Goal: Communication & Community: Answer question/provide support

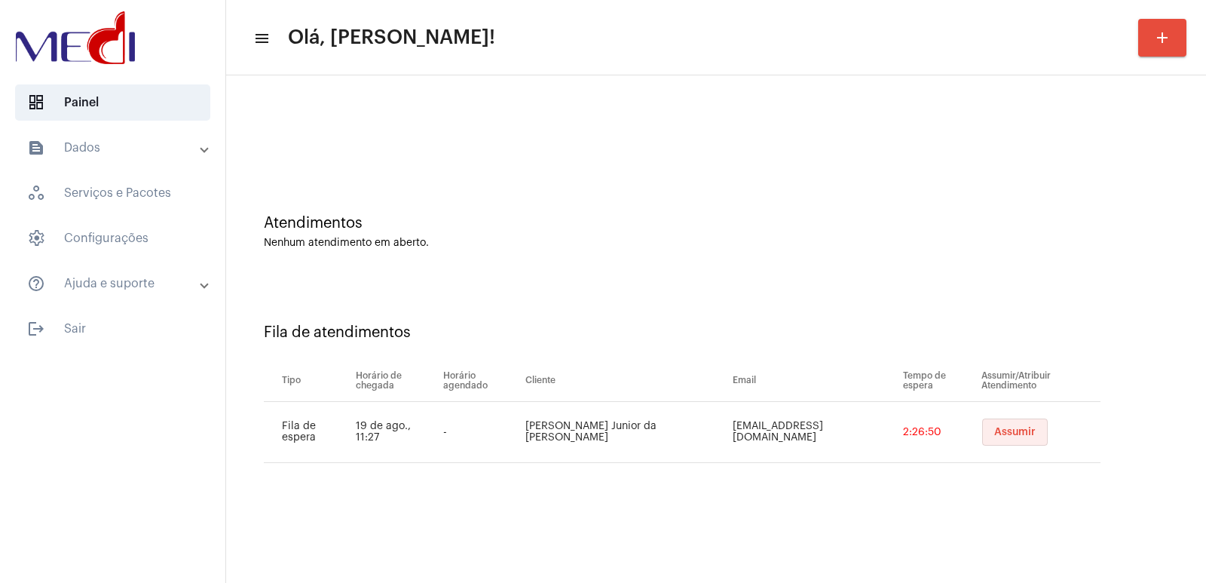
click at [1000, 433] on span "Assumir" at bounding box center [1014, 432] width 41 height 11
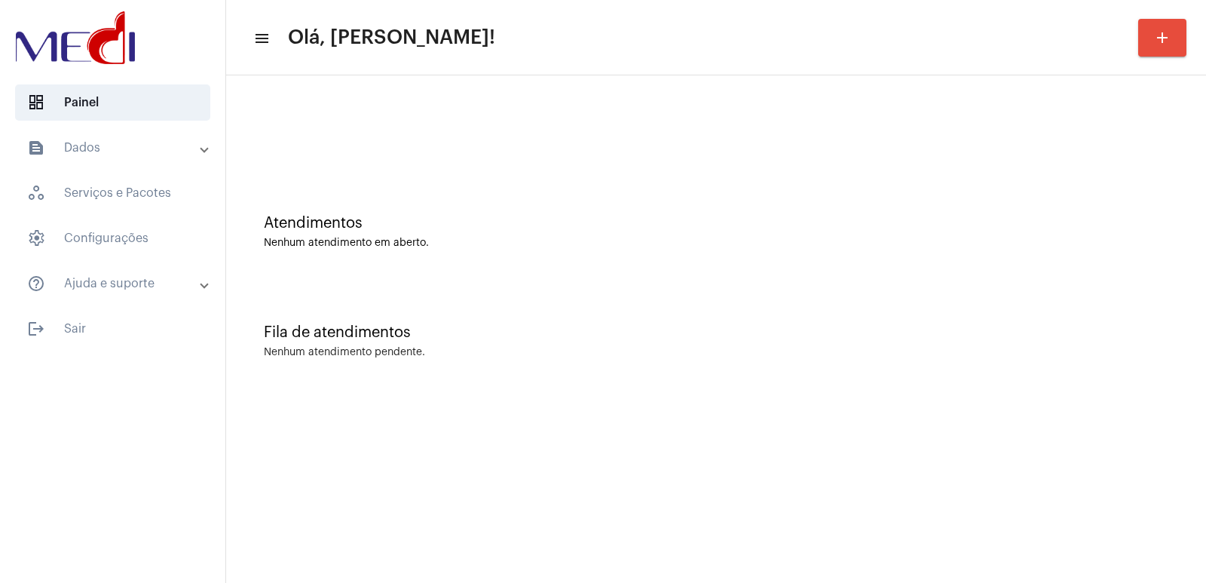
click at [862, 300] on div "Fila de atendimentos Nenhum atendimento pendente." at bounding box center [716, 333] width 965 height 109
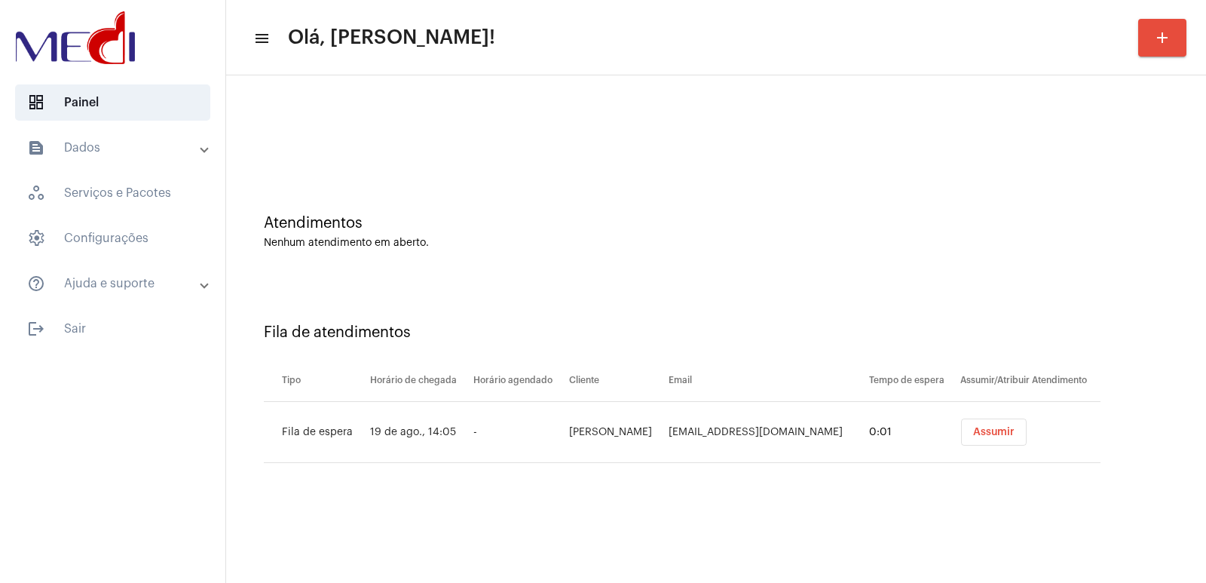
click at [982, 435] on span "Assumir" at bounding box center [993, 432] width 41 height 11
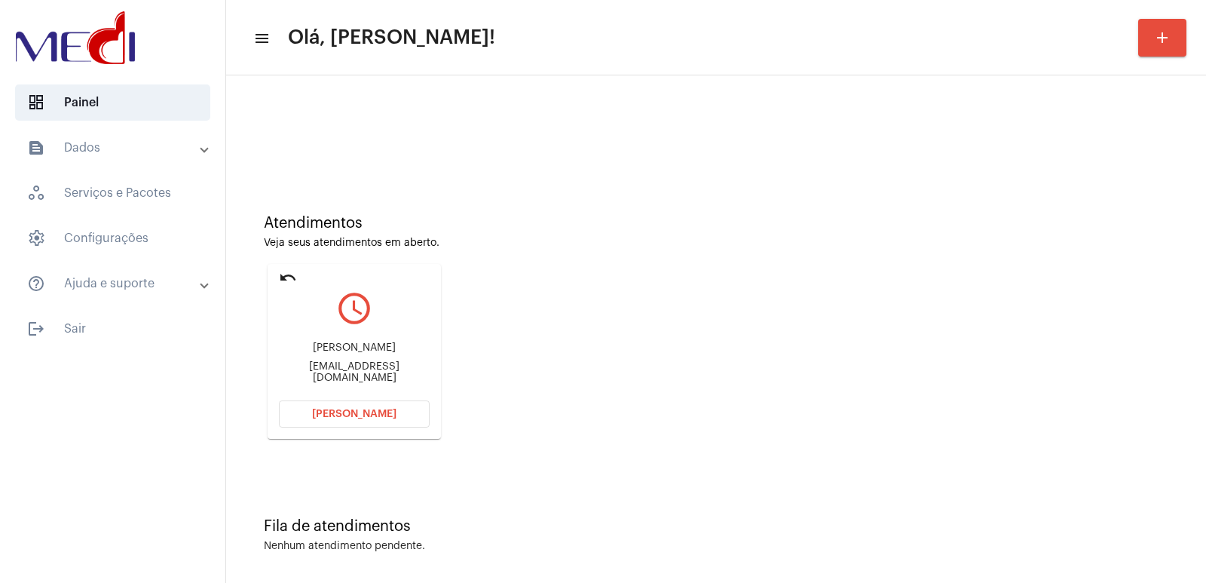
click at [354, 354] on div "[PERSON_NAME]" at bounding box center [354, 347] width 151 height 11
click at [338, 377] on div "[EMAIL_ADDRESS][DOMAIN_NAME]" at bounding box center [354, 372] width 151 height 23
click at [338, 373] on div "[EMAIL_ADDRESS][DOMAIN_NAME]" at bounding box center [354, 372] width 151 height 23
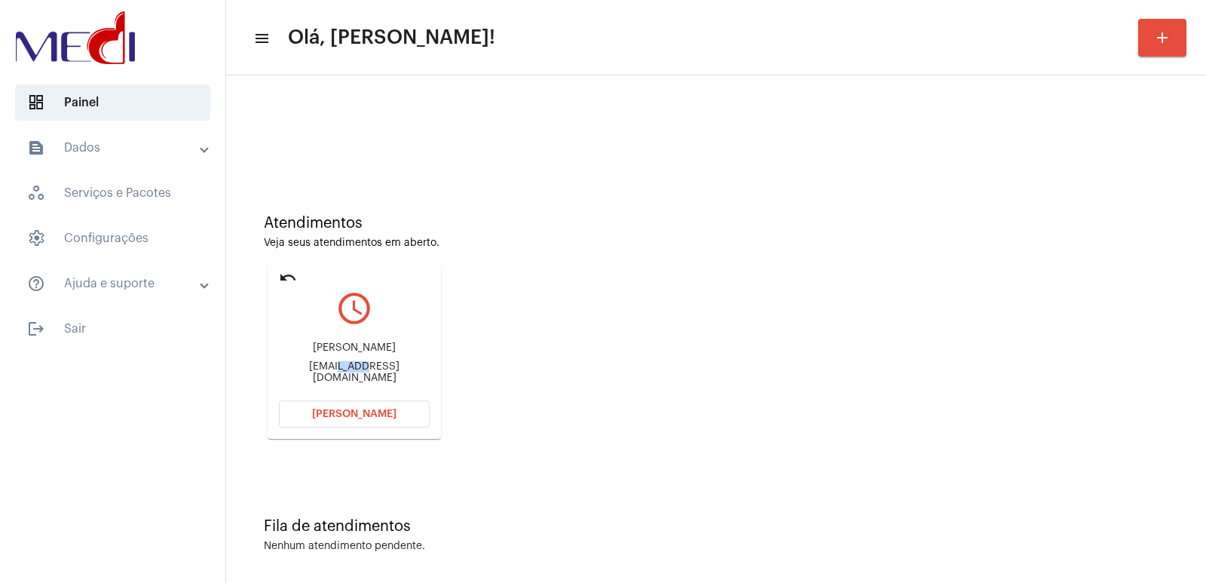
click at [338, 373] on div "[EMAIL_ADDRESS][DOMAIN_NAME]" at bounding box center [354, 372] width 151 height 23
click at [335, 414] on span "[PERSON_NAME]" at bounding box center [354, 414] width 84 height 11
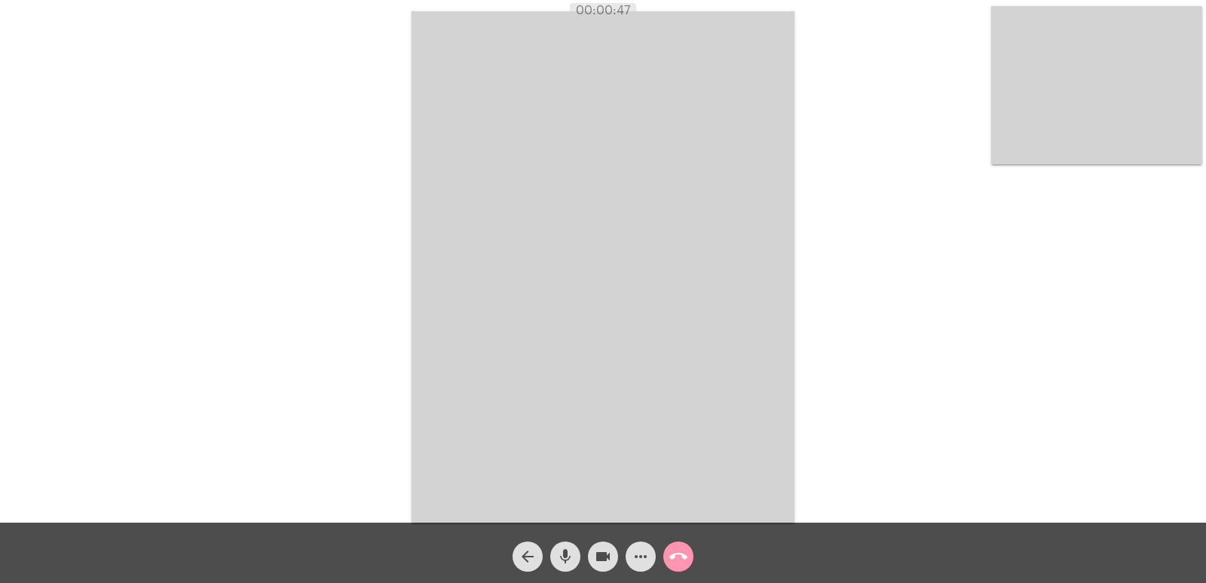
click at [1101, 115] on video at bounding box center [1096, 85] width 211 height 158
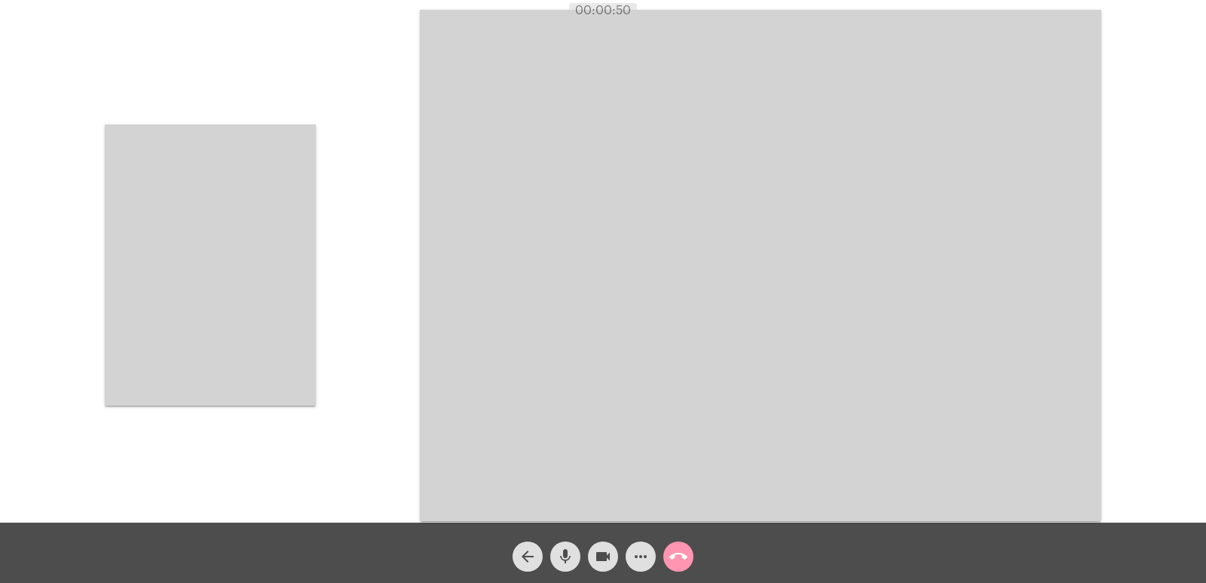
click at [271, 274] on video at bounding box center [210, 264] width 211 height 281
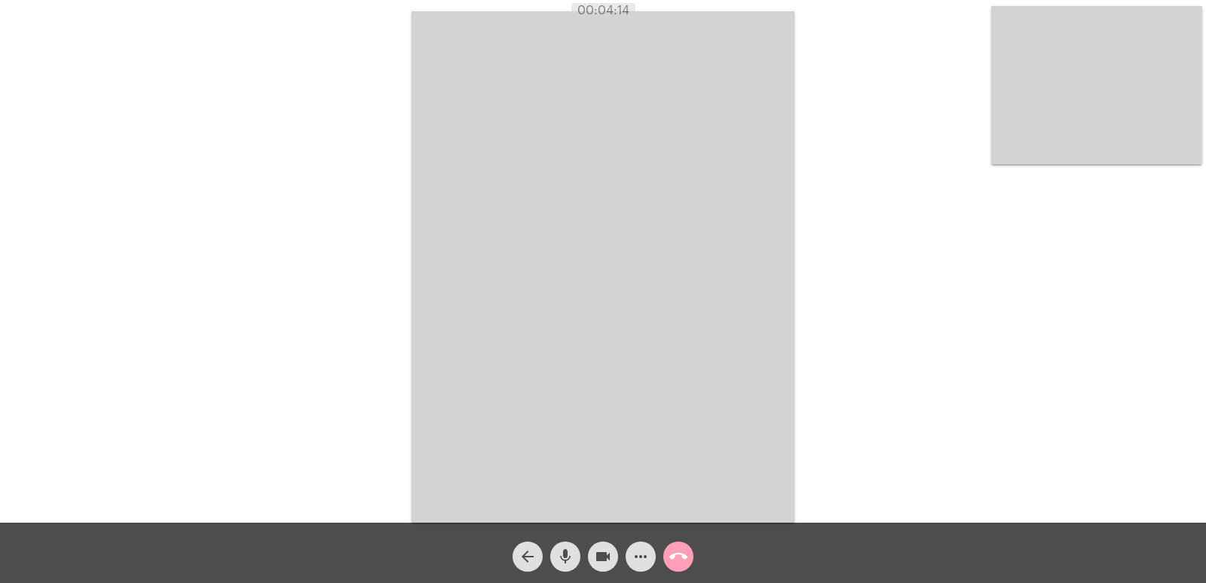
click at [678, 559] on mat-icon "call_end" at bounding box center [678, 556] width 18 height 18
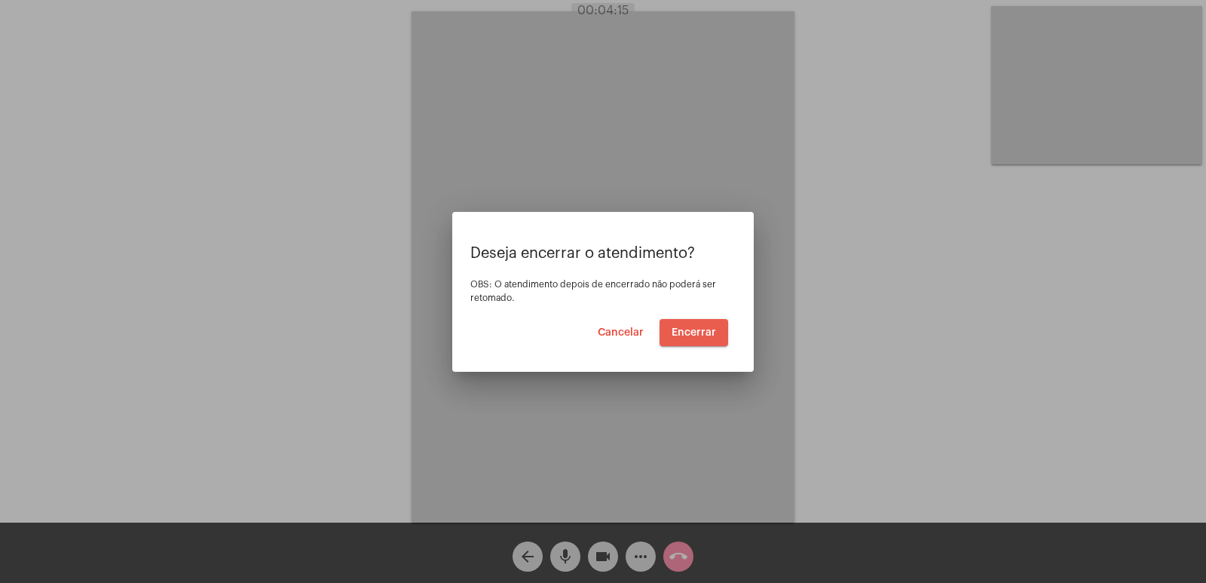
click at [706, 339] on button "Encerrar" at bounding box center [694, 332] width 69 height 27
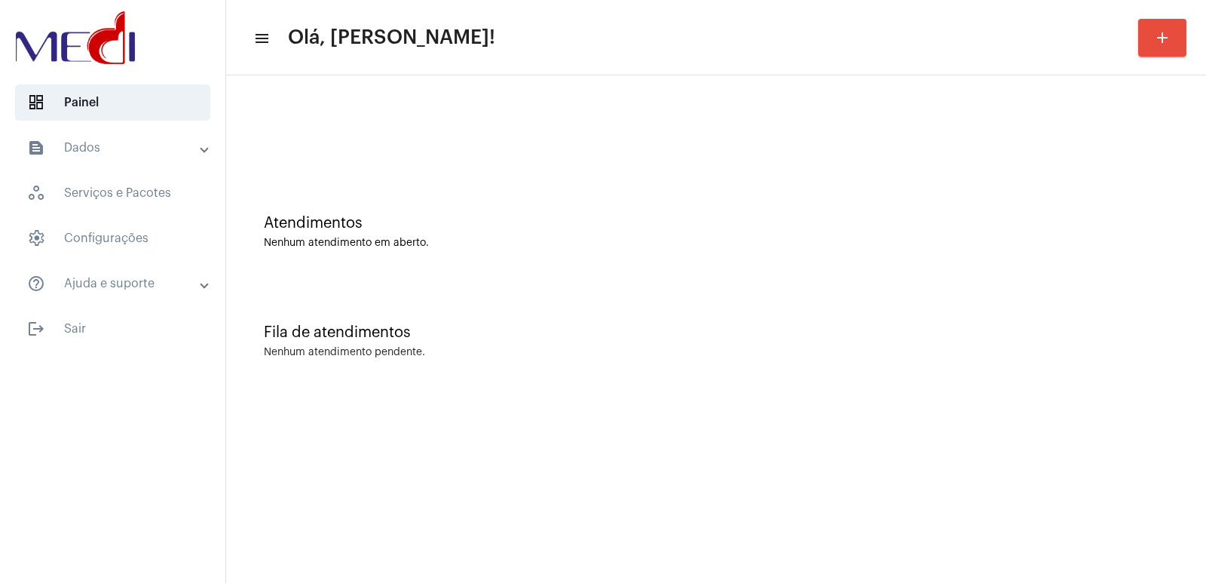
click at [937, 305] on div "Fila de atendimentos Nenhum atendimento pendente." at bounding box center [716, 333] width 965 height 109
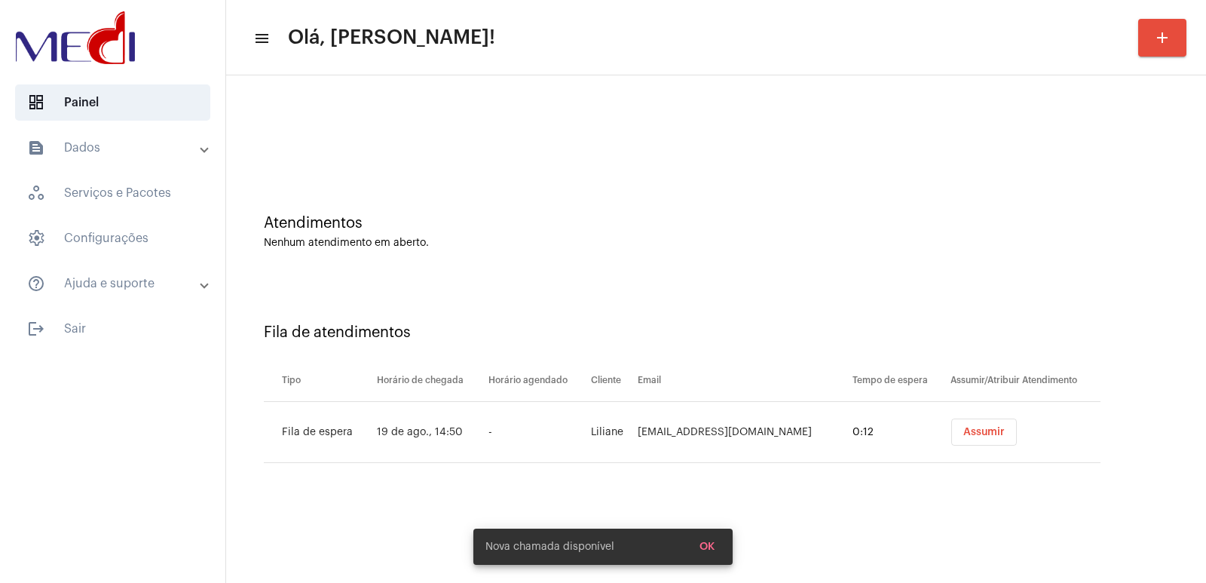
click at [974, 428] on span "Assumir" at bounding box center [983, 432] width 41 height 11
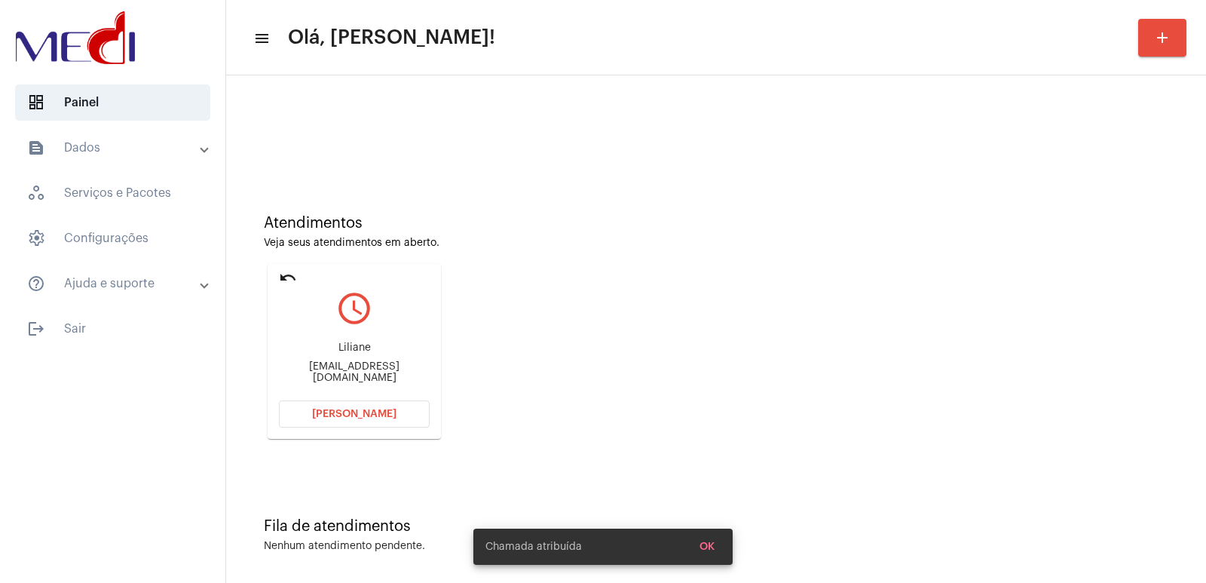
click at [335, 369] on div "lilianem36@gmail.com" at bounding box center [354, 372] width 151 height 23
copy mat-card-content "lilianem36@gmail.com Abrir Chamada"
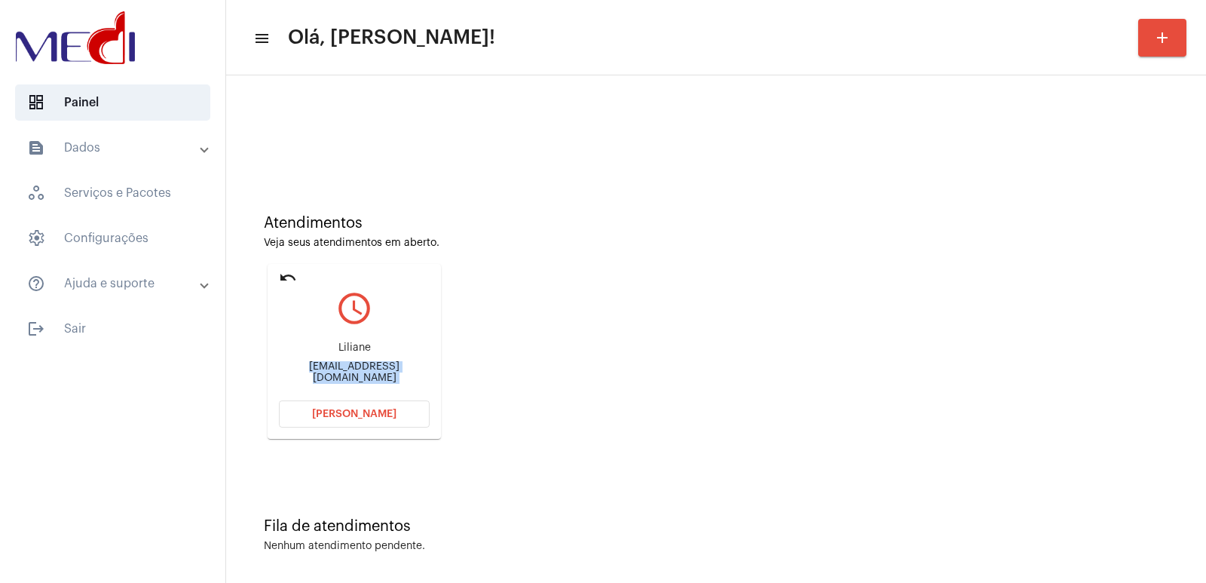
click at [368, 410] on span "[PERSON_NAME]" at bounding box center [354, 414] width 84 height 11
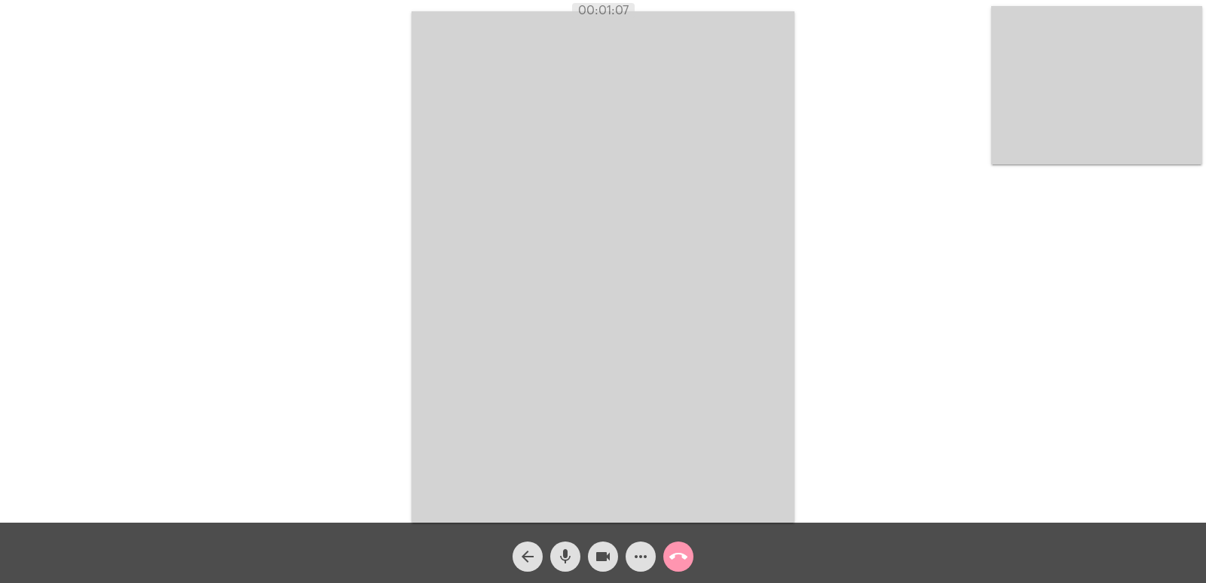
click at [715, 267] on video at bounding box center [603, 266] width 383 height 511
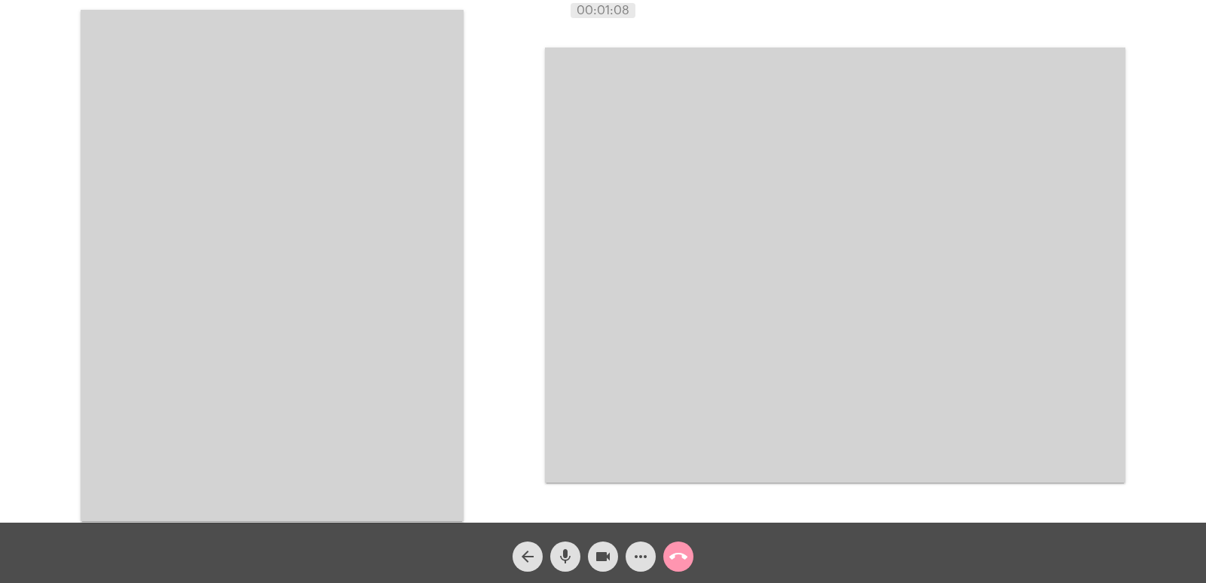
click at [428, 221] on video at bounding box center [272, 265] width 383 height 511
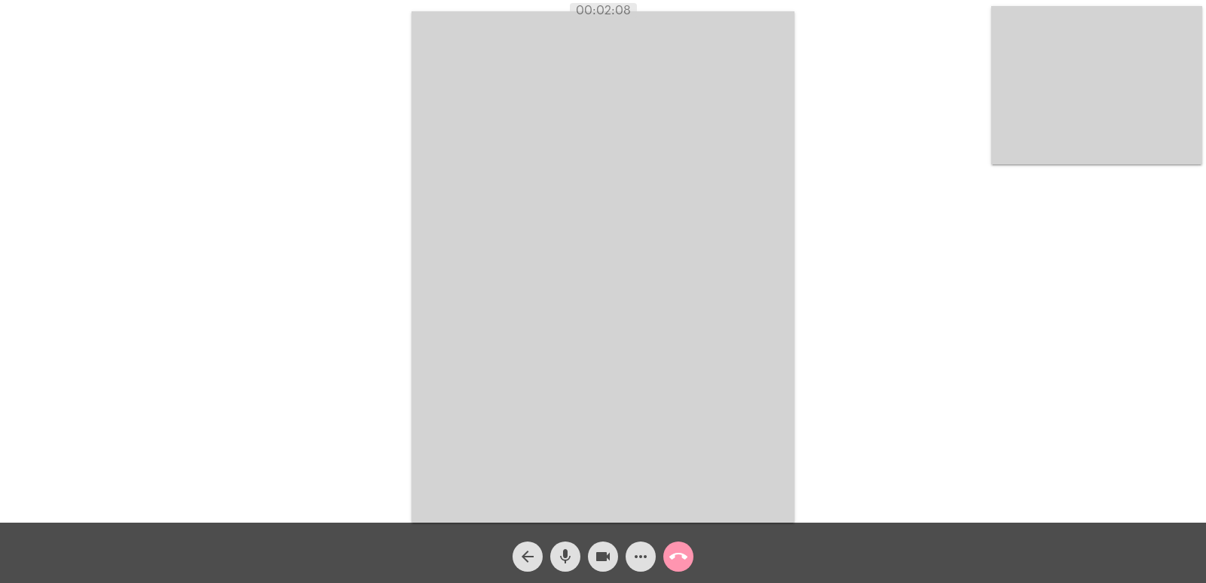
click at [676, 560] on mat-icon "call_end" at bounding box center [678, 556] width 18 height 18
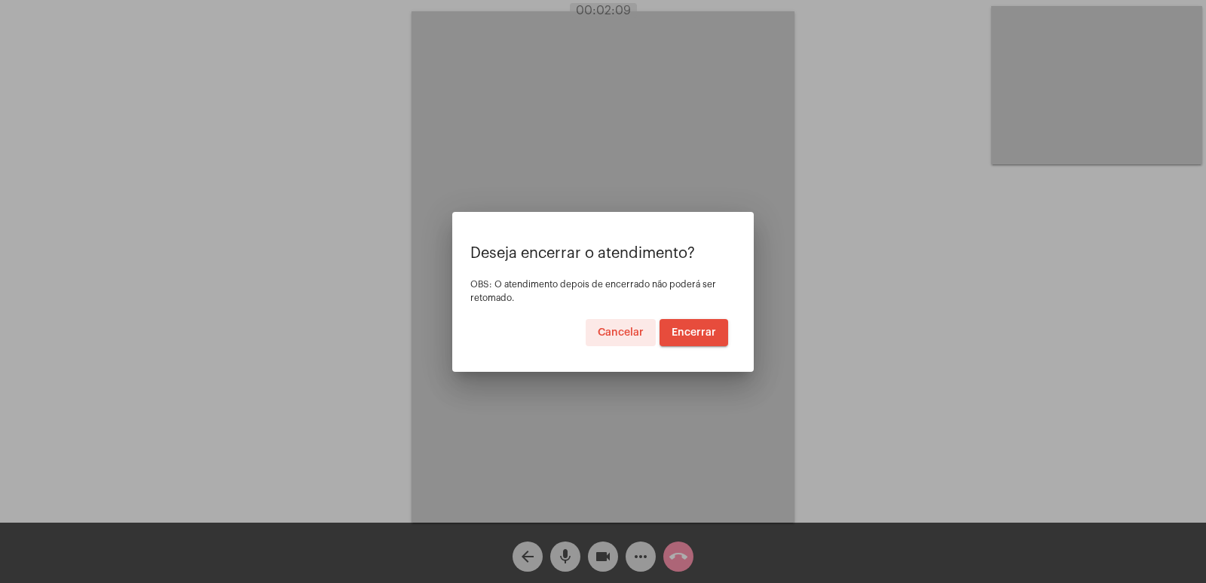
click at [700, 329] on span "Encerrar" at bounding box center [694, 332] width 44 height 11
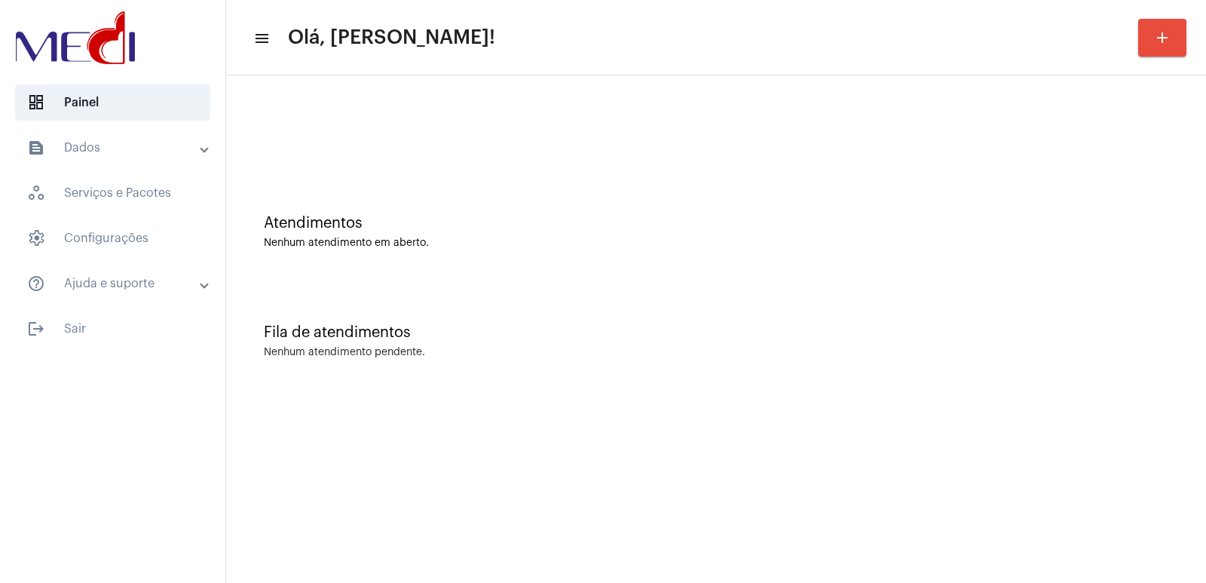
click at [842, 304] on div "Fila de atendimentos Nenhum atendimento pendente." at bounding box center [716, 333] width 965 height 109
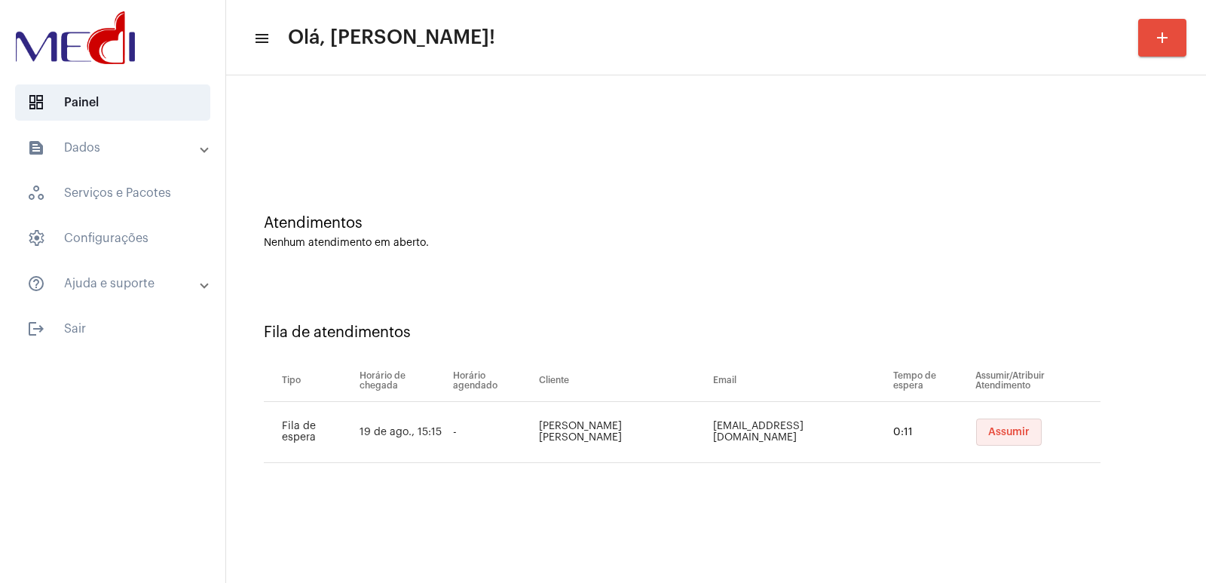
click at [998, 433] on span "Assumir" at bounding box center [1008, 432] width 41 height 11
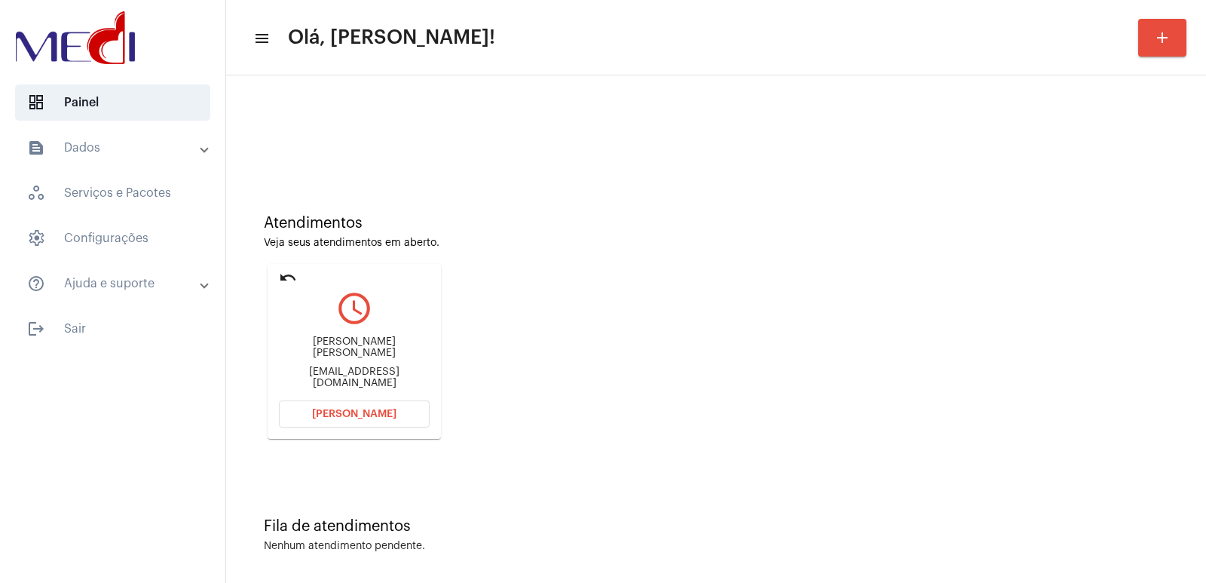
click at [332, 354] on div "João Pedro da Silva" at bounding box center [354, 347] width 151 height 23
copy div "João Pedro da Silva"
click at [325, 417] on span "[PERSON_NAME]" at bounding box center [354, 414] width 84 height 11
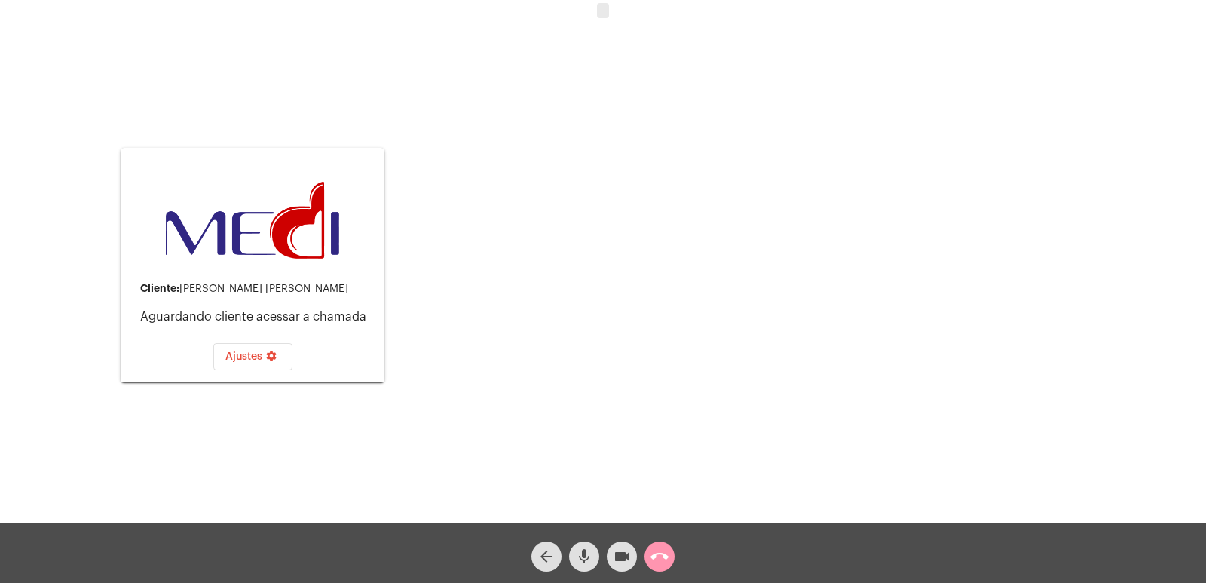
click at [742, 486] on div "Acessando Câmera e Microfone..." at bounding box center [795, 265] width 580 height 519
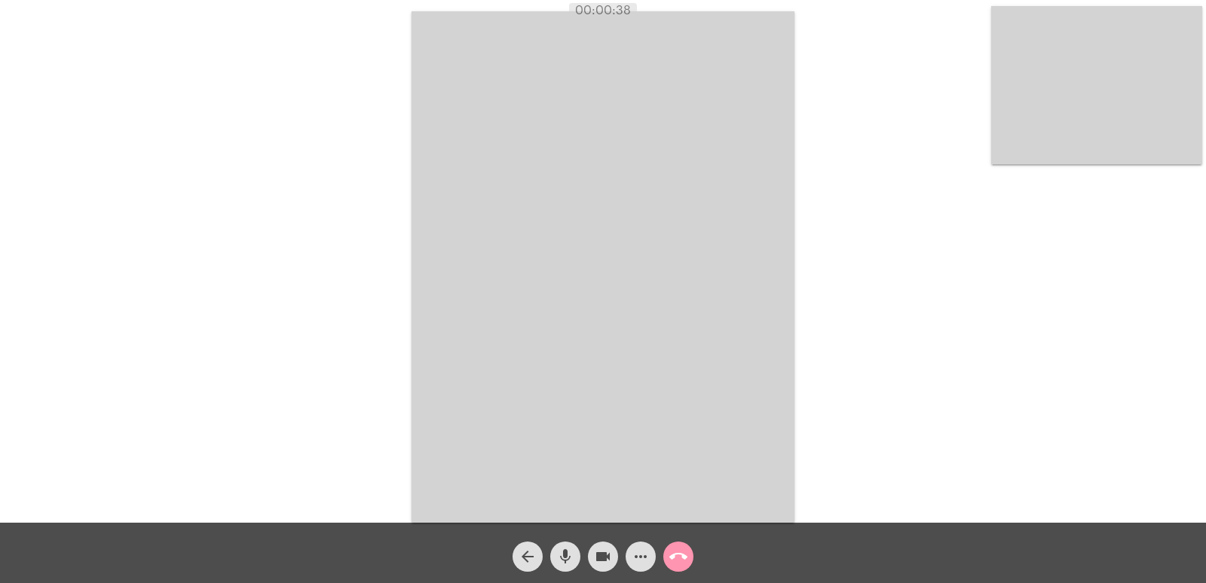
click at [676, 552] on mat-icon "call_end" at bounding box center [678, 556] width 18 height 18
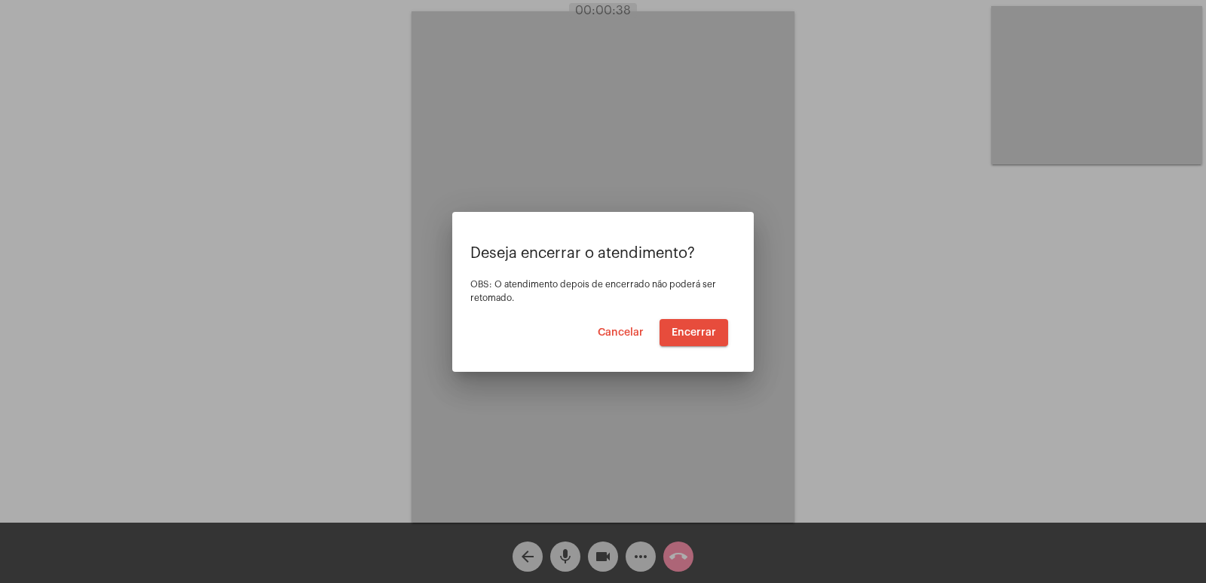
click at [717, 330] on button "Encerrar" at bounding box center [694, 332] width 69 height 27
click at [692, 324] on button "Encerrar" at bounding box center [694, 332] width 69 height 27
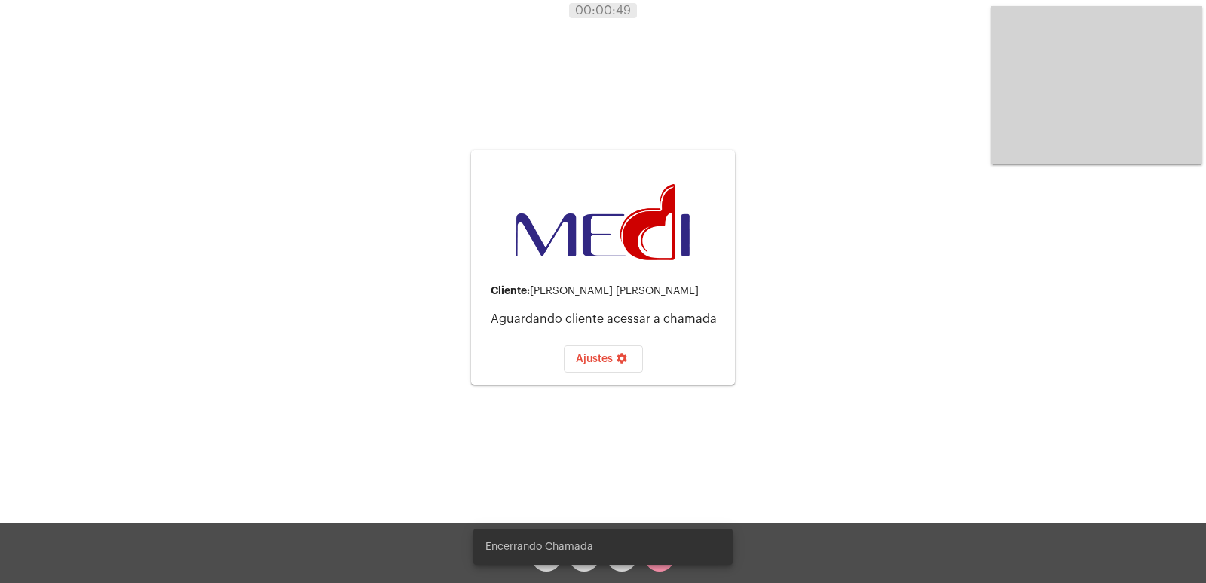
click at [660, 562] on snack-bar-container "Encerrando Chamada" at bounding box center [602, 546] width 259 height 36
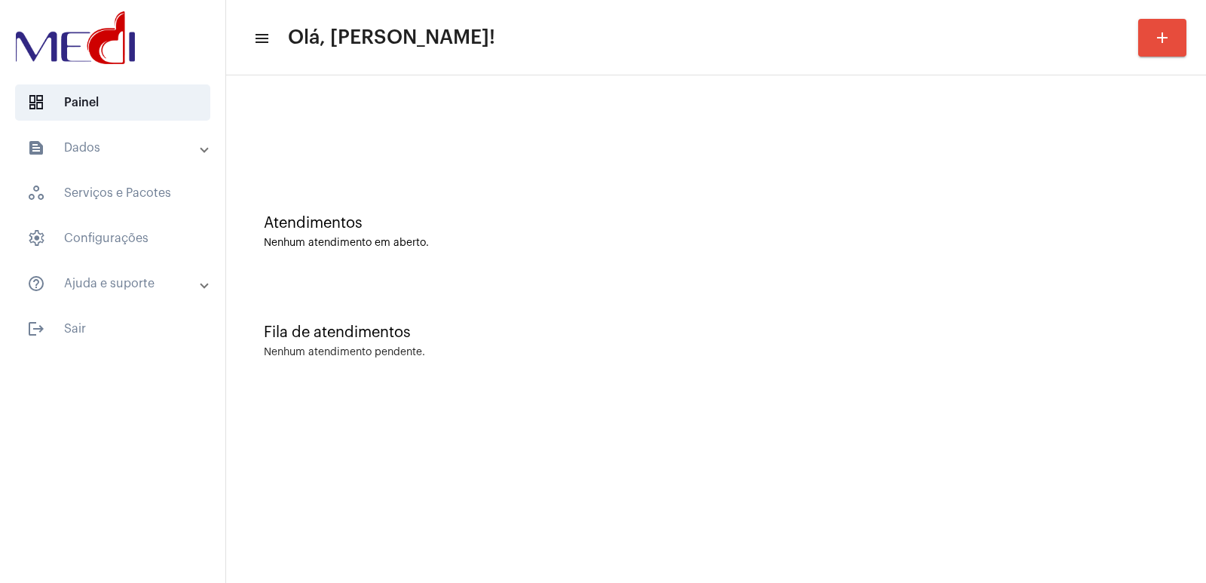
click at [767, 299] on div "Fila de atendimentos Nenhum atendimento pendente." at bounding box center [716, 333] width 965 height 109
click at [342, 581] on mat-sidenav-content "menu Olá, Vivian! add Atendimentos Nenhum atendimento em aberto. Fila de atendi…" at bounding box center [716, 291] width 980 height 583
click at [6, 254] on mat-accordion "text_snippet_outlined Dados history_outlined Histórico schedule_outlined Agenda…" at bounding box center [112, 216] width 225 height 172
click at [767, 329] on div "Fila de atendimentos" at bounding box center [716, 332] width 905 height 17
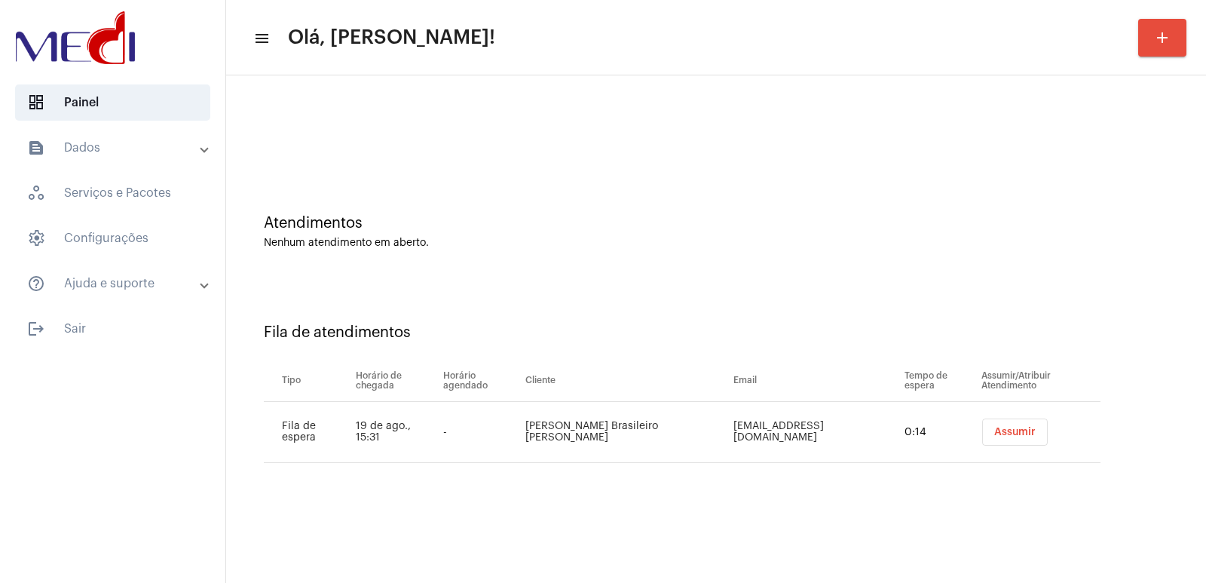
click at [994, 430] on span "Assumir" at bounding box center [1014, 432] width 41 height 11
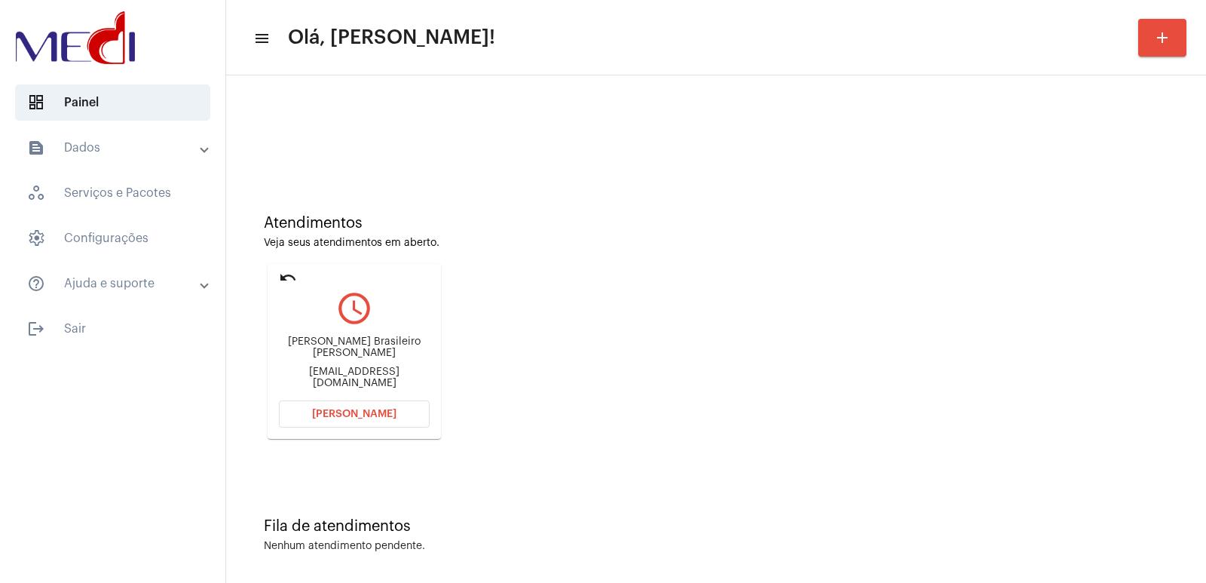
click at [341, 345] on div "[PERSON_NAME] Brasileiro [PERSON_NAME] [EMAIL_ADDRESS][DOMAIN_NAME]" at bounding box center [354, 363] width 151 height 68
click at [327, 351] on div "[PERSON_NAME] Brasileiro [PERSON_NAME]" at bounding box center [354, 347] width 151 height 23
copy div "[PERSON_NAME] Brasileiro [PERSON_NAME]"
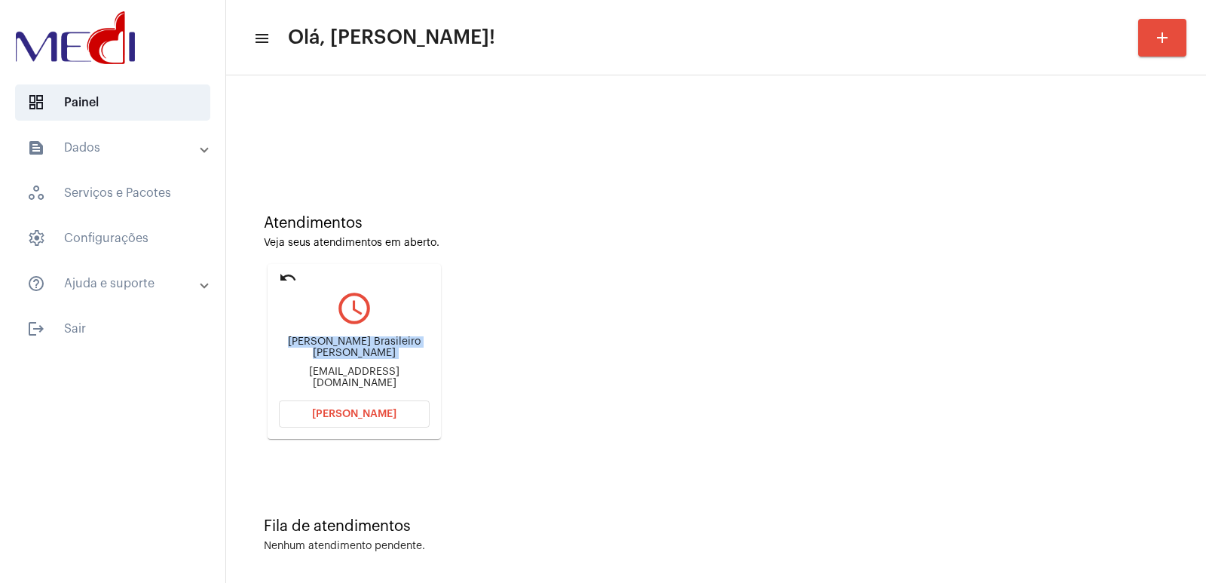
click at [345, 409] on span "[PERSON_NAME]" at bounding box center [354, 414] width 84 height 11
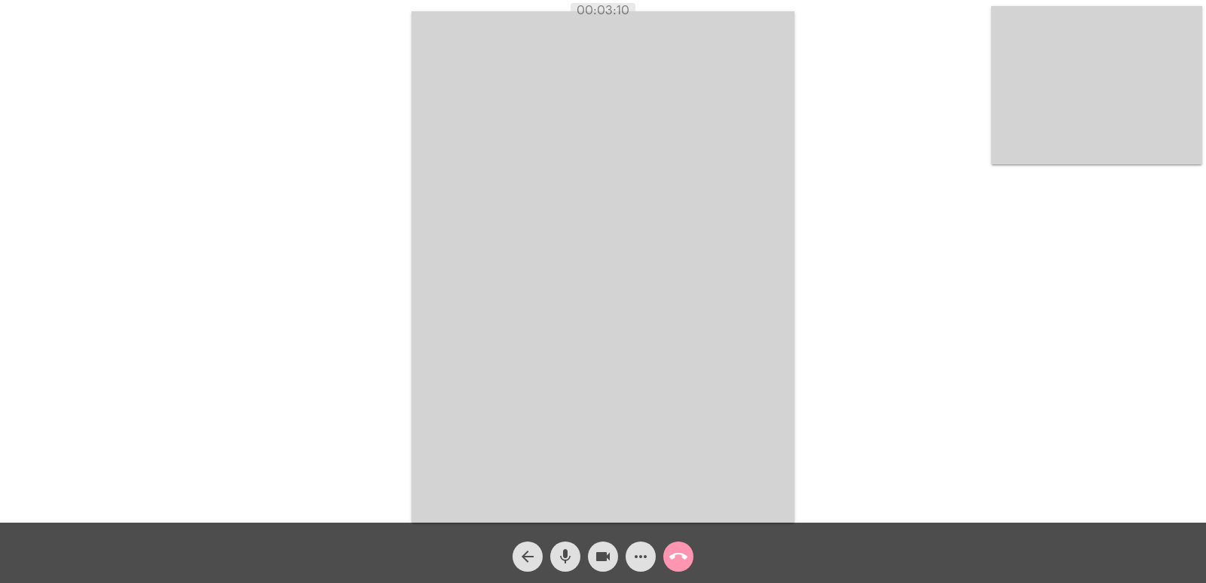
click at [674, 553] on mat-icon "call_end" at bounding box center [678, 556] width 18 height 18
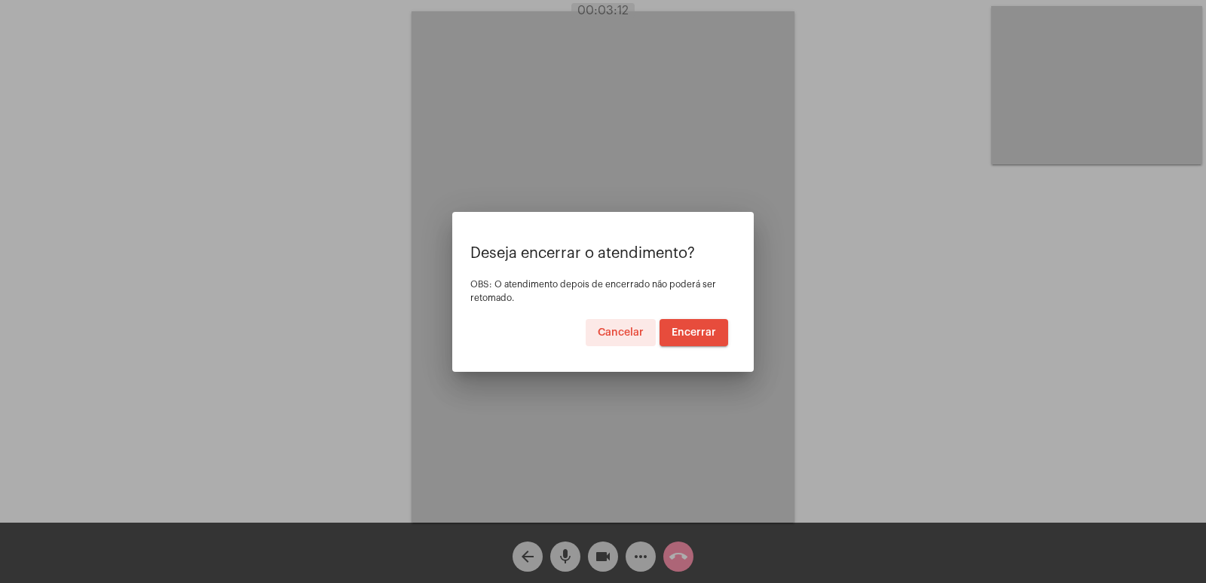
click at [691, 333] on span "Encerrar" at bounding box center [694, 332] width 44 height 11
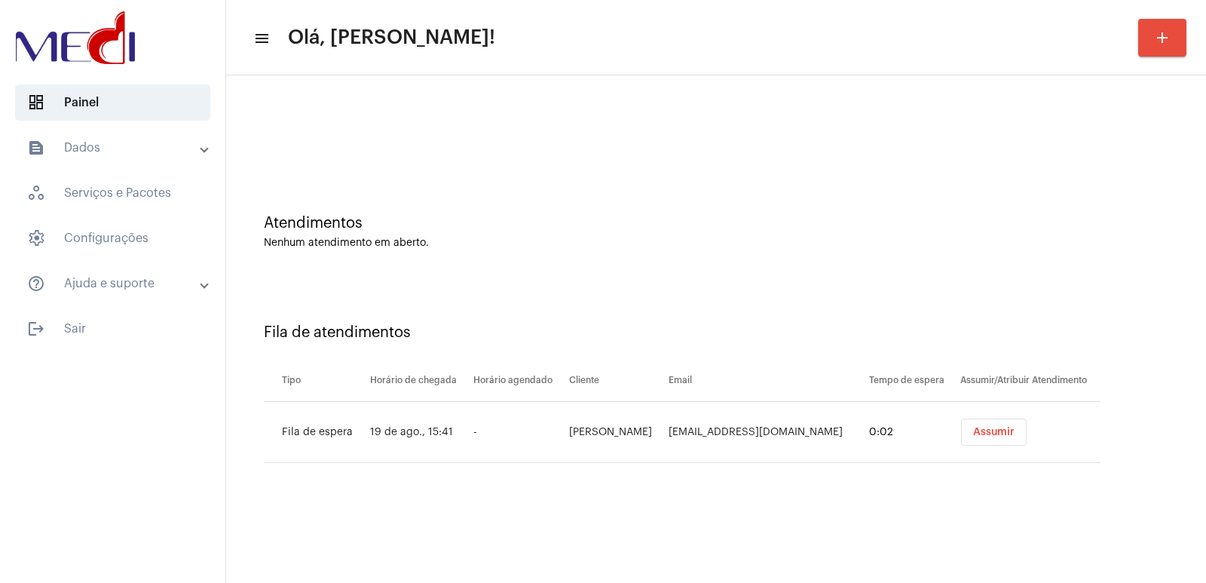
click at [973, 430] on span "Assumir" at bounding box center [993, 432] width 41 height 11
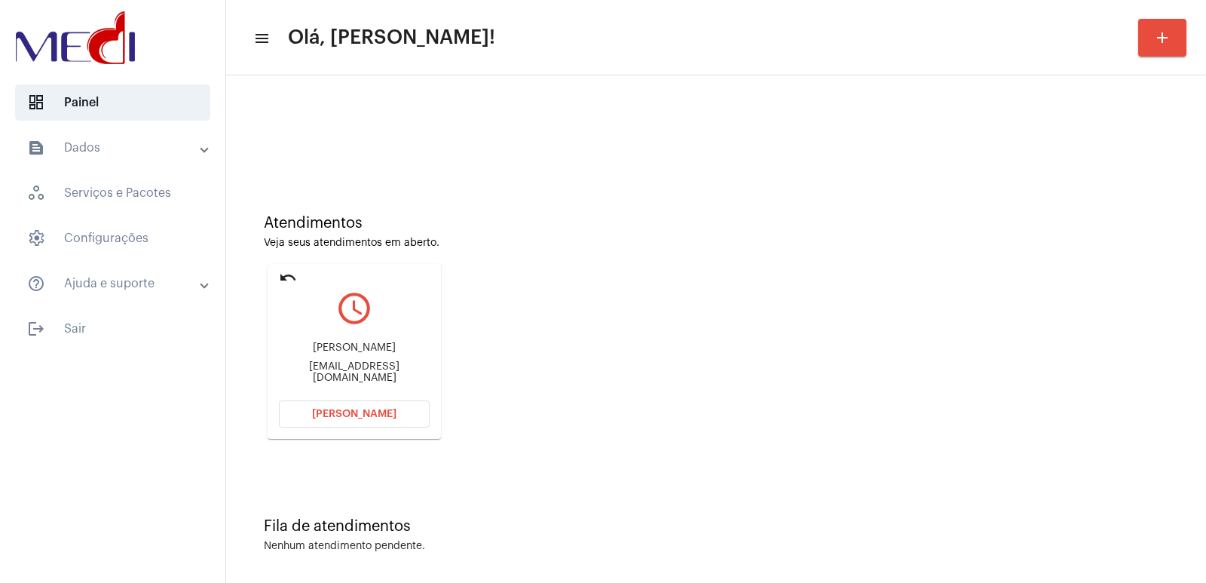
click at [366, 354] on div "José Ramponi" at bounding box center [354, 347] width 151 height 11
copy div "José Ramponi"
click at [390, 408] on button "Abrir Chamada" at bounding box center [354, 413] width 151 height 27
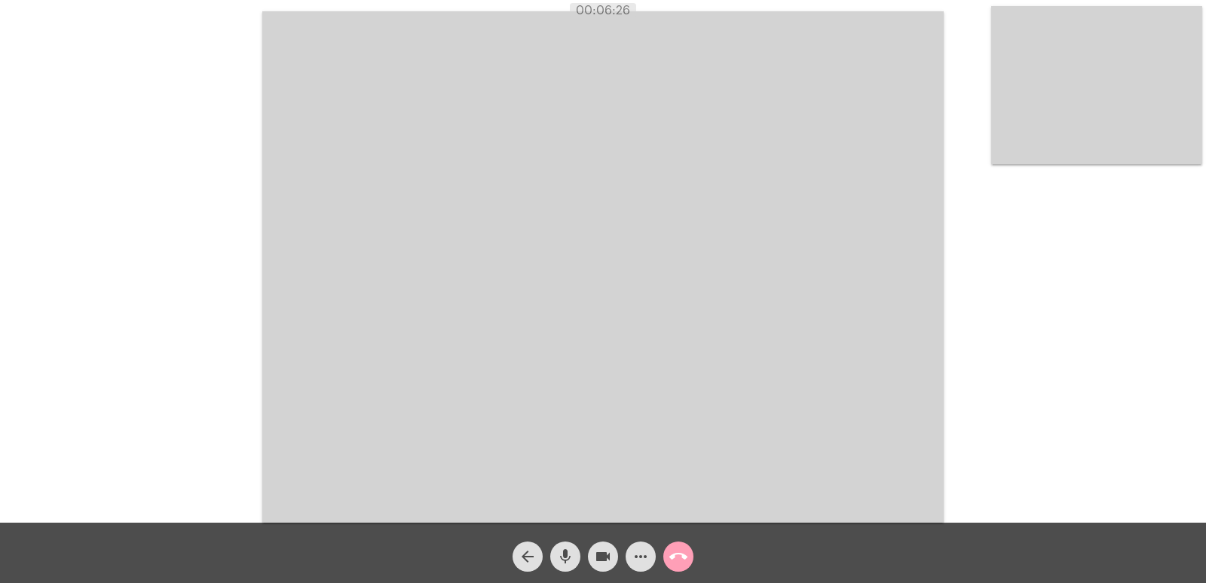
click at [682, 555] on mat-icon "call_end" at bounding box center [678, 556] width 18 height 18
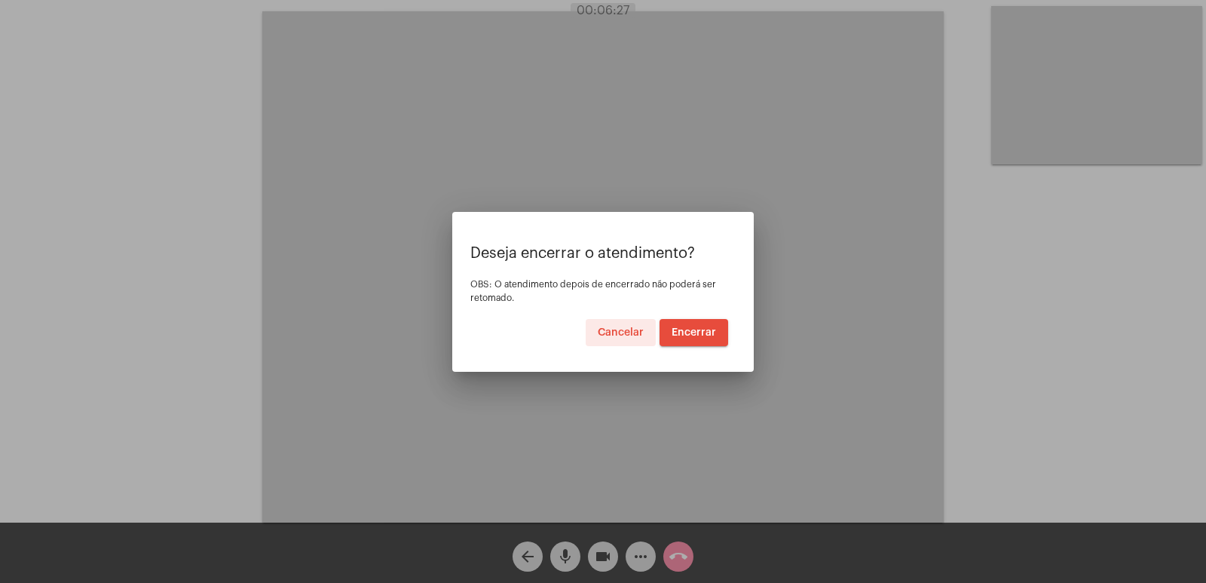
click at [715, 323] on button "Encerrar" at bounding box center [694, 332] width 69 height 27
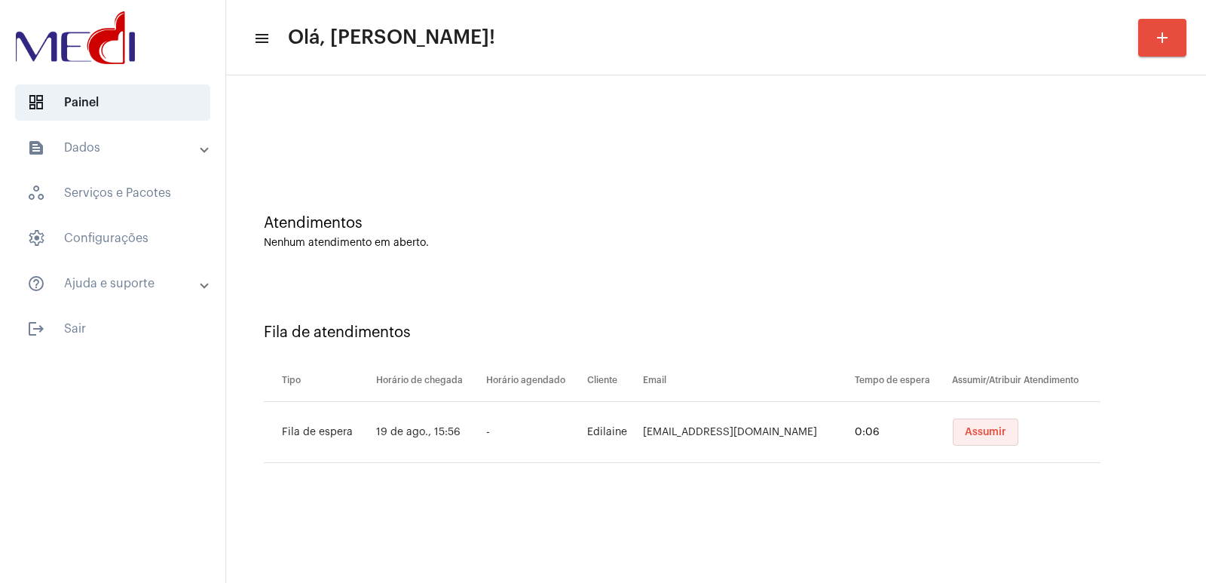
click at [988, 441] on button "Assumir" at bounding box center [986, 431] width 66 height 27
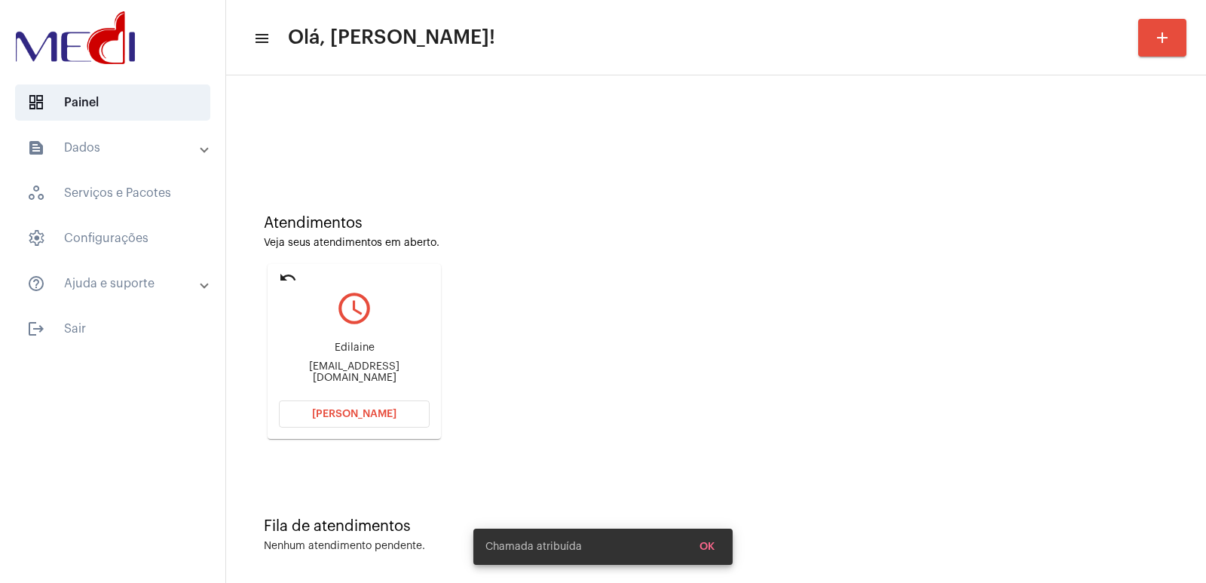
click at [342, 371] on div "edilaine.santtos@hotmail.com" at bounding box center [354, 372] width 151 height 23
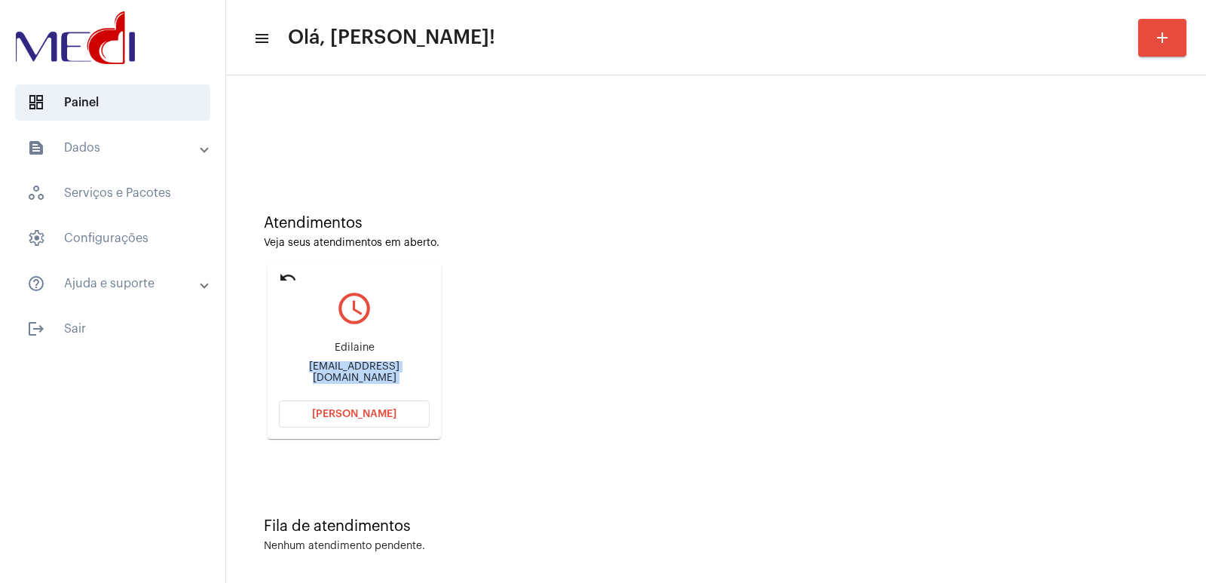
drag, startPoint x: 342, startPoint y: 371, endPoint x: 334, endPoint y: -66, distance: 436.6
copy mat-card-content "edilaine.santtos@hotmail.com Abrir Chamada"
click at [379, 424] on button "Abrir Chamada" at bounding box center [354, 413] width 151 height 27
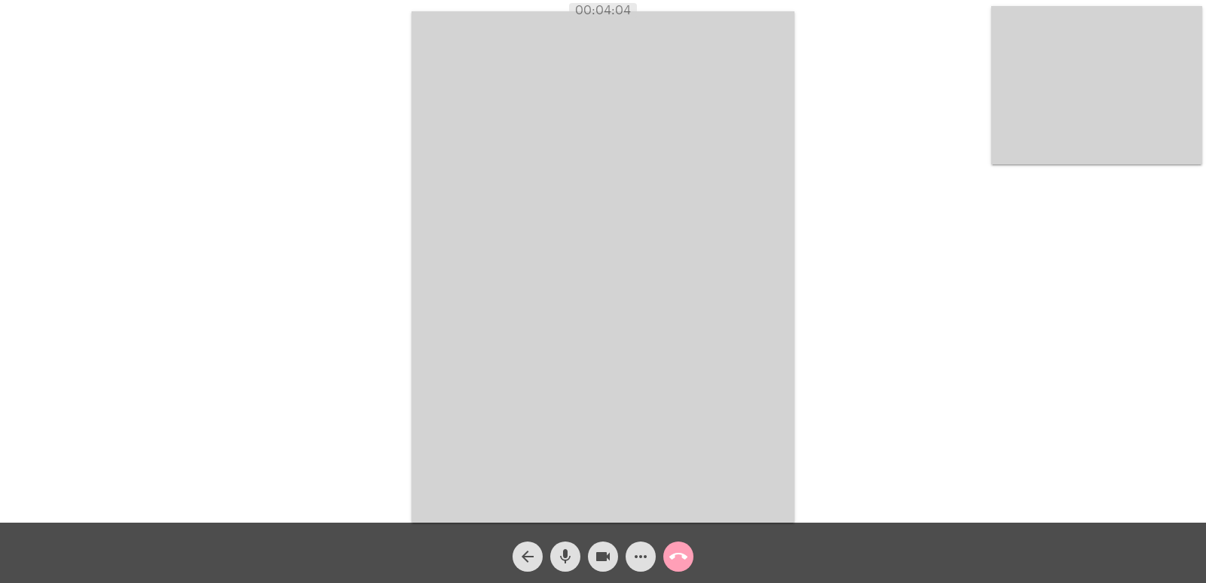
click at [683, 562] on mat-icon "call_end" at bounding box center [678, 556] width 18 height 18
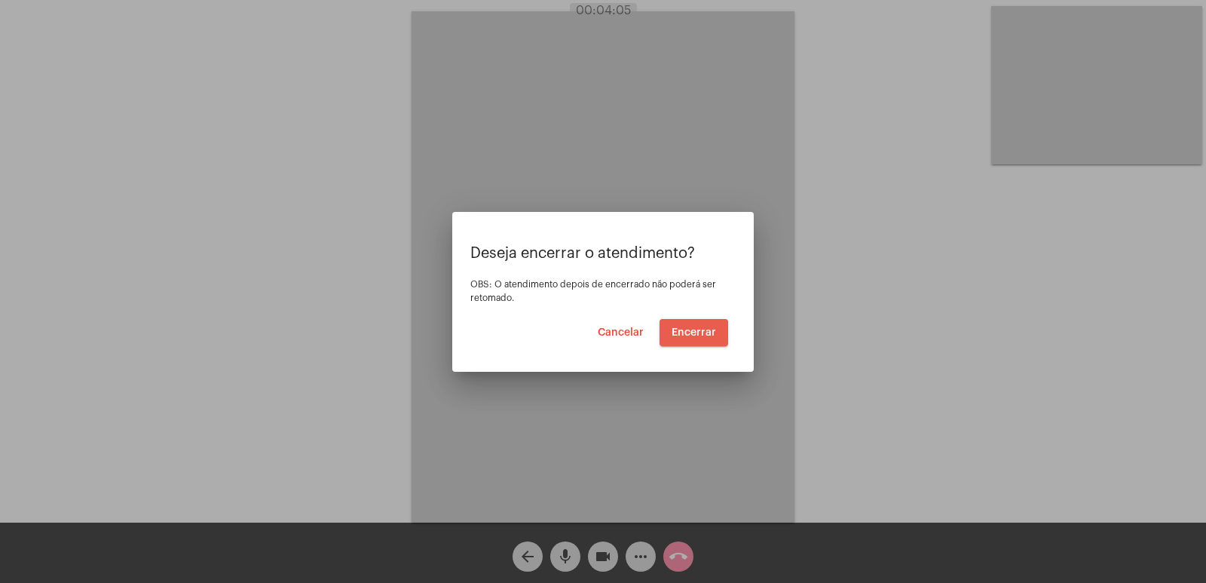
click at [688, 333] on span "Encerrar" at bounding box center [694, 332] width 44 height 11
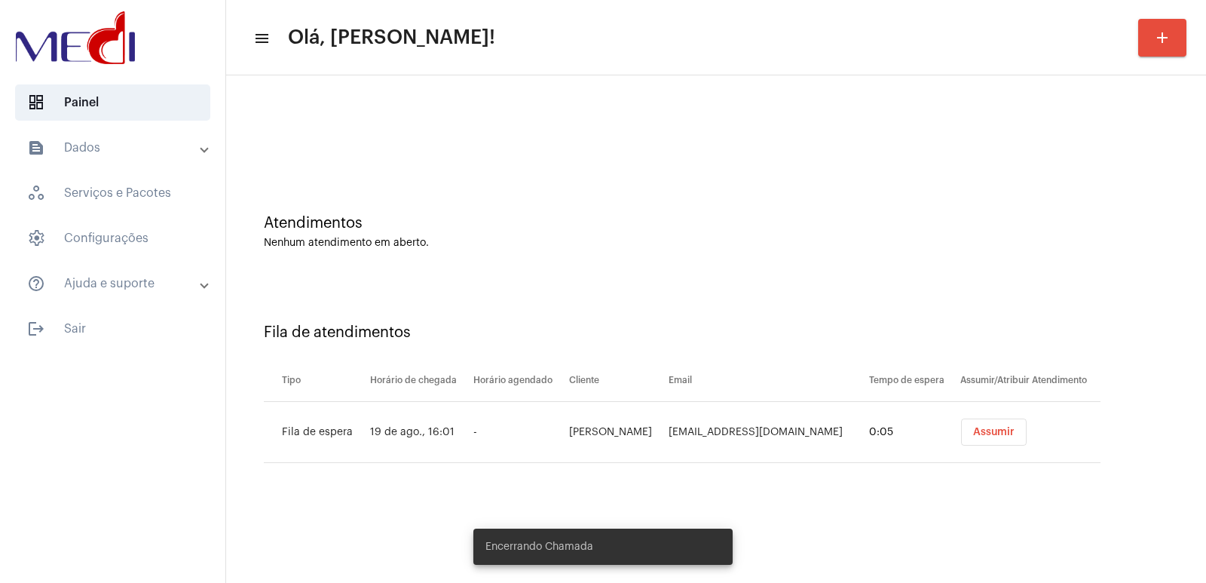
click at [972, 439] on button "Assumir" at bounding box center [994, 431] width 66 height 27
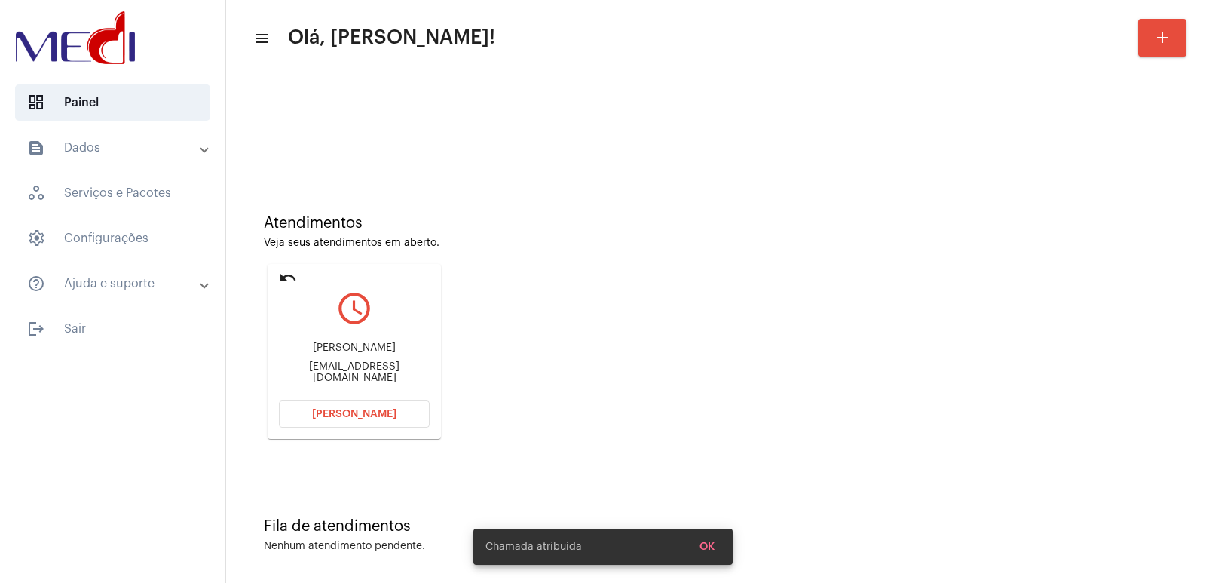
click at [351, 367] on div "rodrigues_eliane@icloud.com" at bounding box center [354, 372] width 151 height 23
copy mat-card-content "rodrigues_eliane@icloud.com Abrir Chamada"
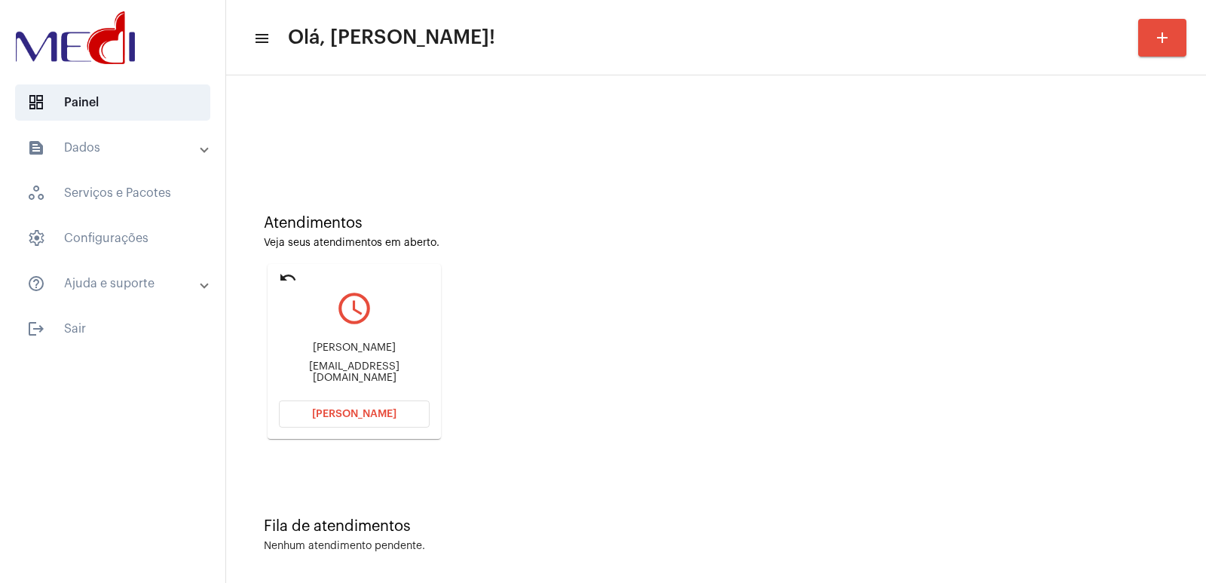
click at [356, 354] on div "Eliane" at bounding box center [354, 347] width 151 height 11
click at [356, 353] on div "Eliane" at bounding box center [354, 347] width 151 height 11
copy div "Eliane"
click at [387, 416] on span "Abrir Chamada" at bounding box center [354, 414] width 84 height 11
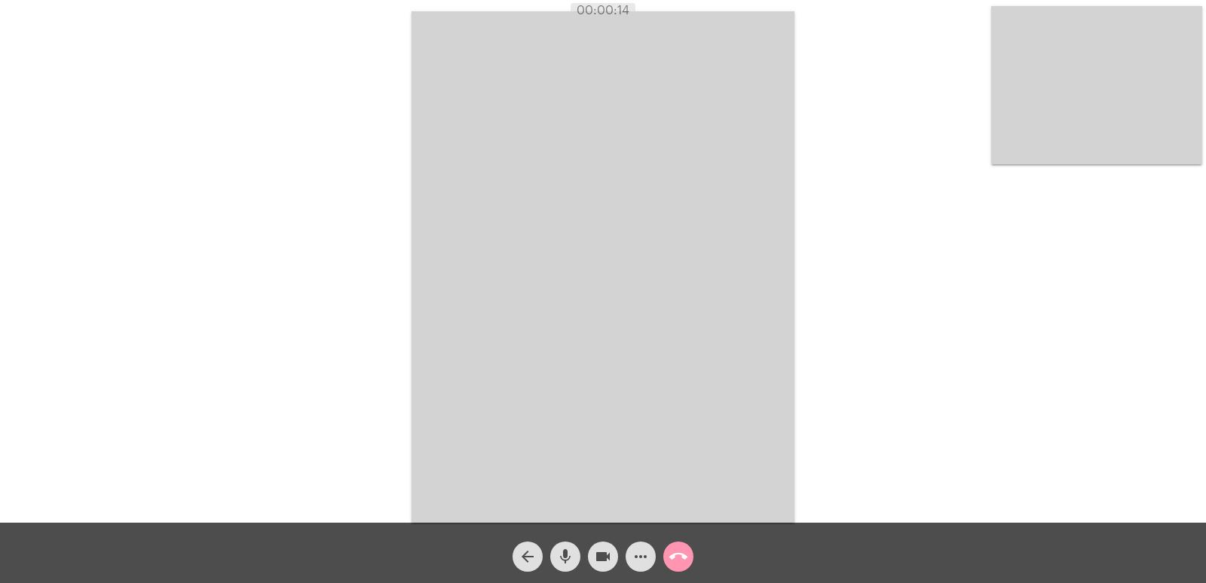
click at [572, 544] on span "mic" at bounding box center [565, 556] width 18 height 30
click at [592, 549] on button "videocam" at bounding box center [603, 556] width 30 height 30
drag, startPoint x: 562, startPoint y: 551, endPoint x: 605, endPoint y: 558, distance: 44.2
click at [563, 551] on mat-icon "mic_off" at bounding box center [565, 556] width 18 height 18
click at [614, 559] on button "videocam_off" at bounding box center [603, 556] width 30 height 30
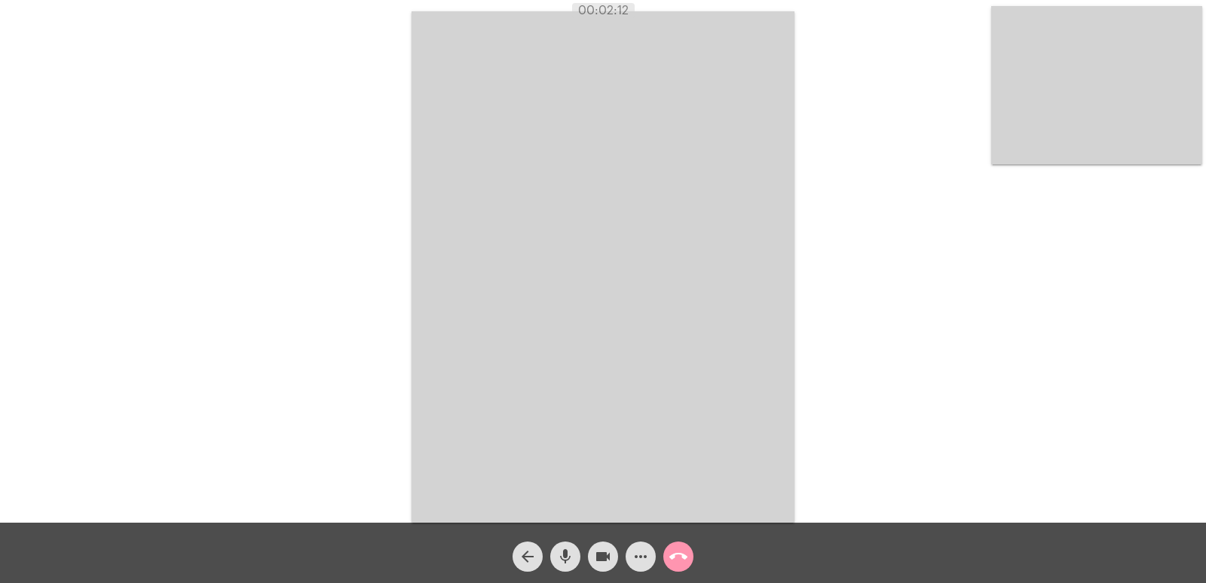
click at [568, 550] on mat-icon "mic" at bounding box center [565, 556] width 18 height 18
click at [596, 556] on mat-icon "videocam" at bounding box center [603, 556] width 18 height 18
click at [1040, 340] on div "Acessando Câmera e Microfone..." at bounding box center [603, 265] width 1203 height 522
click at [728, 330] on video at bounding box center [603, 266] width 383 height 511
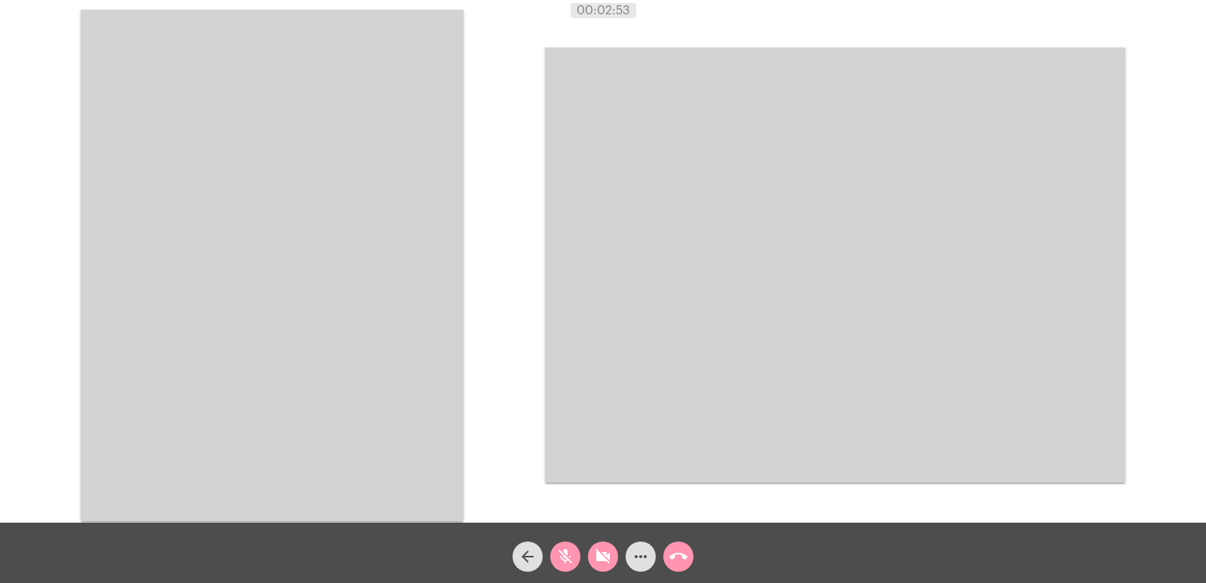
click at [390, 324] on video at bounding box center [272, 265] width 383 height 511
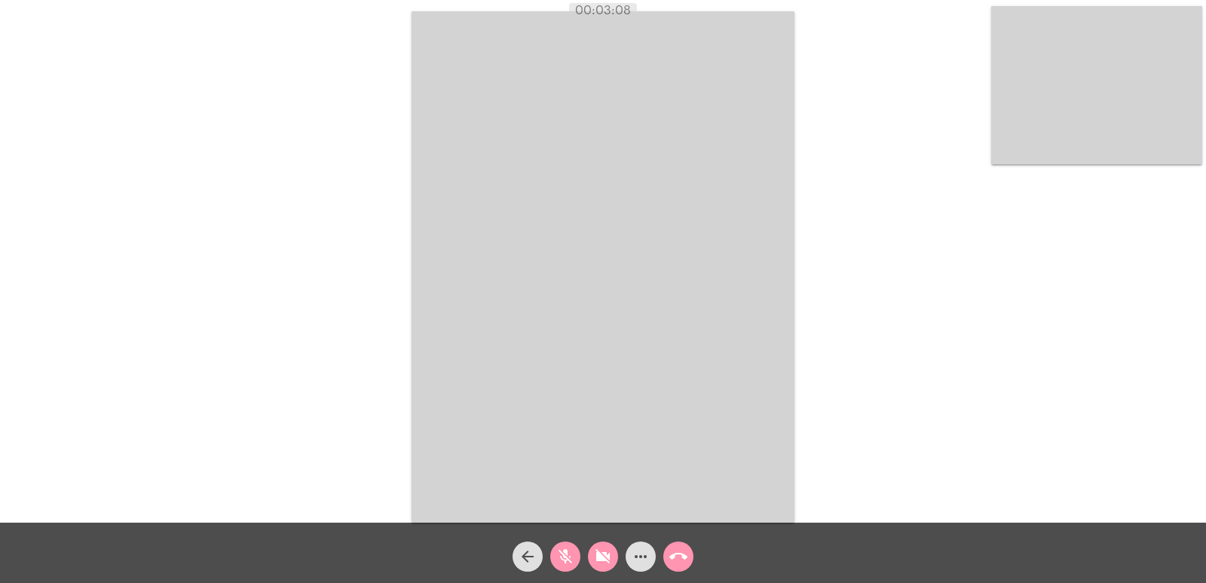
click at [558, 544] on button "mic_off" at bounding box center [565, 556] width 30 height 30
click at [604, 562] on mat-icon "videocam_off" at bounding box center [603, 556] width 18 height 18
click at [785, 363] on video at bounding box center [603, 266] width 383 height 511
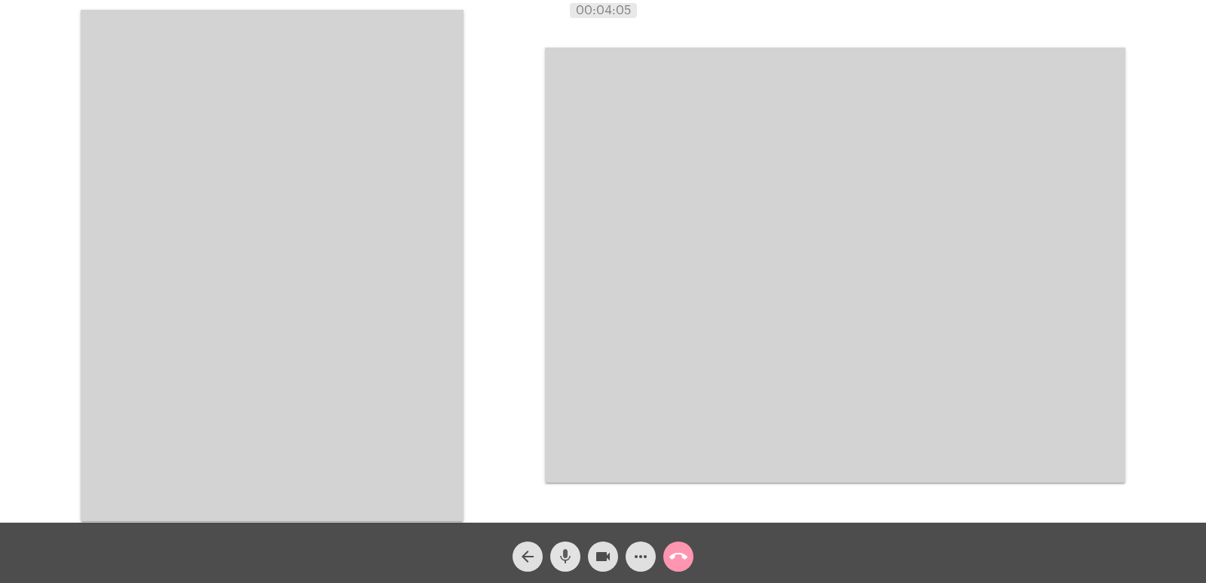
drag, startPoint x: 557, startPoint y: 557, endPoint x: 597, endPoint y: 551, distance: 40.4
click at [565, 555] on mat-icon "mic" at bounding box center [565, 556] width 18 height 18
click at [597, 551] on mat-icon "videocam" at bounding box center [603, 556] width 18 height 18
click at [353, 320] on video at bounding box center [272, 265] width 383 height 511
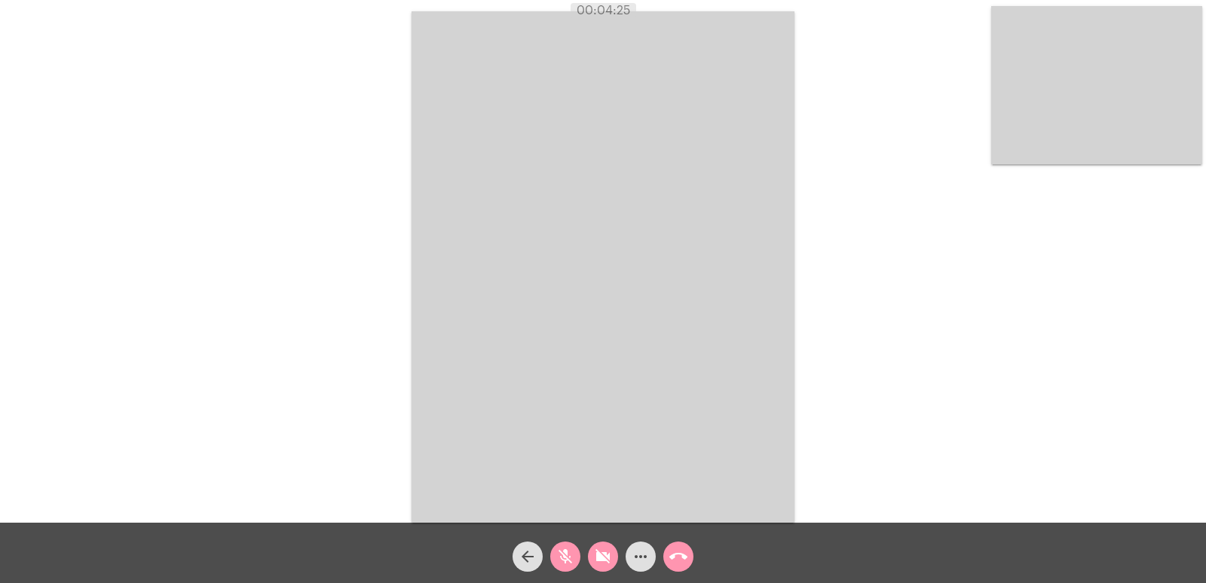
drag, startPoint x: 712, startPoint y: 294, endPoint x: 704, endPoint y: 299, distance: 8.8
click at [712, 294] on video at bounding box center [603, 266] width 383 height 511
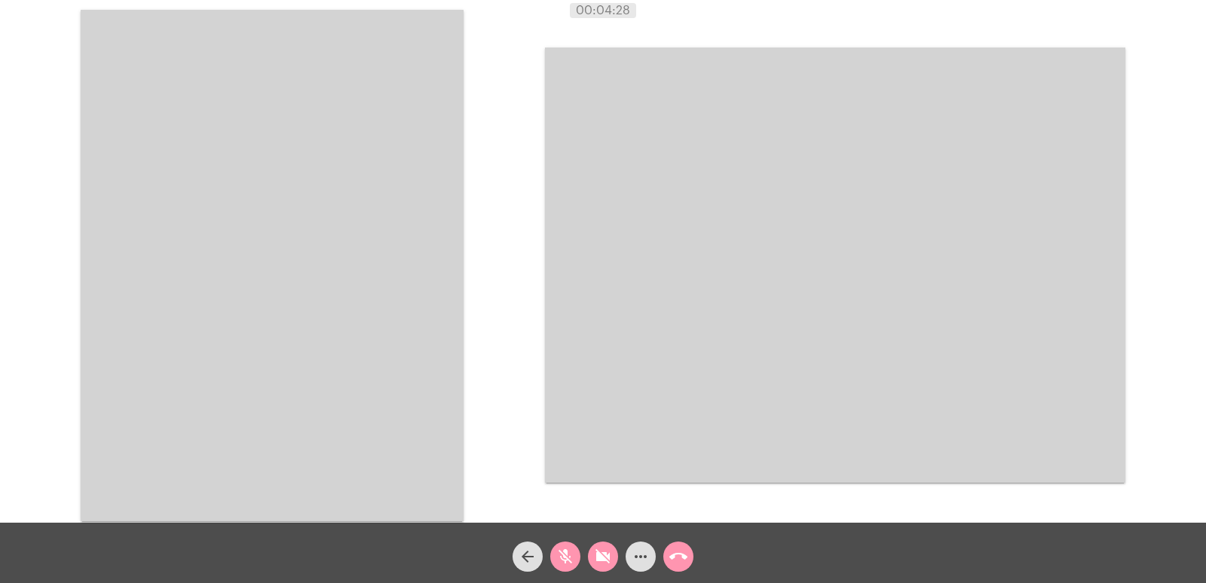
click at [411, 310] on video at bounding box center [272, 265] width 383 height 511
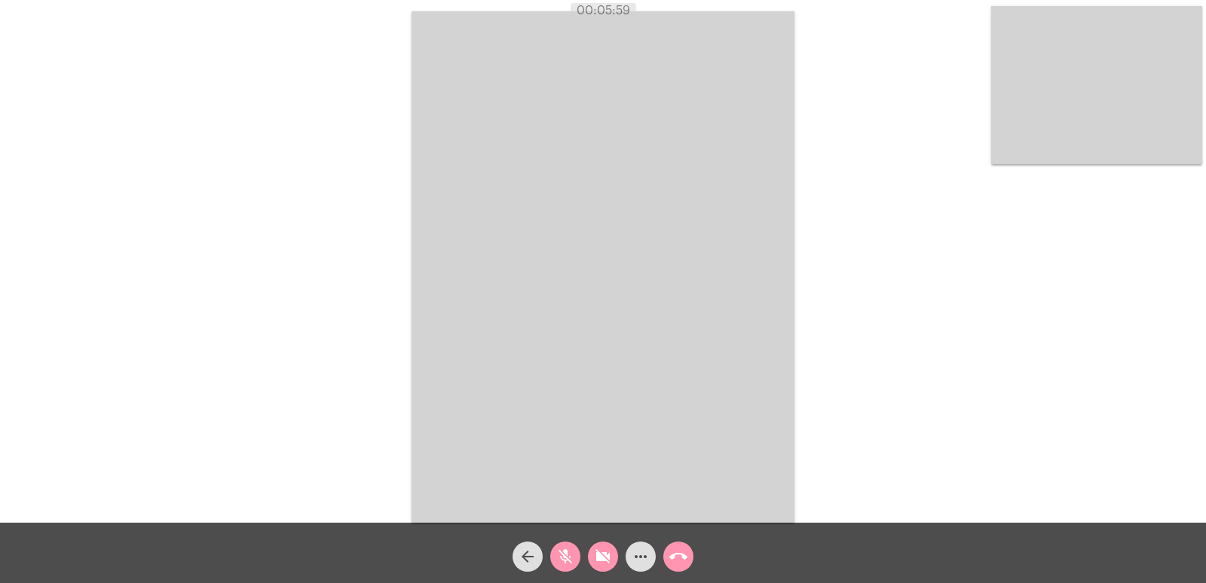
click at [798, 349] on div "Acessando Câmera e Microfone..." at bounding box center [603, 265] width 1203 height 522
click at [570, 558] on mat-icon "mic_off" at bounding box center [565, 556] width 18 height 18
click at [590, 553] on button "videocam_off" at bounding box center [603, 556] width 30 height 30
click at [565, 558] on mat-icon "mic" at bounding box center [565, 556] width 18 height 18
click at [602, 563] on mat-icon "videocam" at bounding box center [603, 556] width 18 height 18
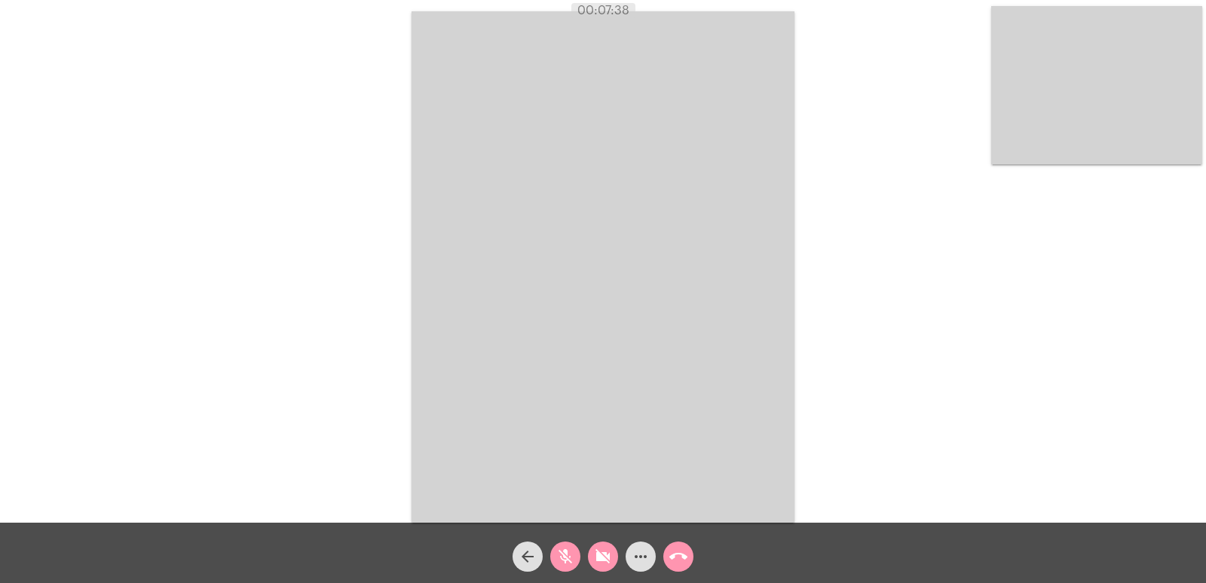
click at [608, 563] on mat-icon "videocam_off" at bounding box center [603, 556] width 18 height 18
click at [571, 559] on mat-icon "mic_off" at bounding box center [565, 556] width 18 height 18
click at [685, 559] on mat-icon "call_end" at bounding box center [678, 556] width 18 height 18
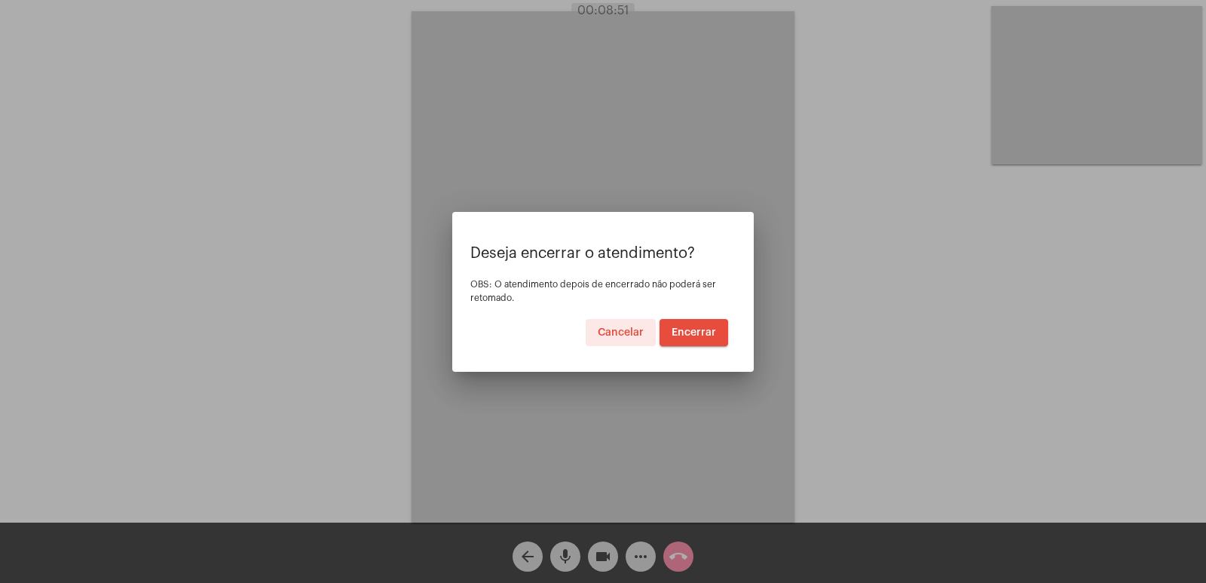
click at [693, 324] on button "Encerrar" at bounding box center [694, 332] width 69 height 27
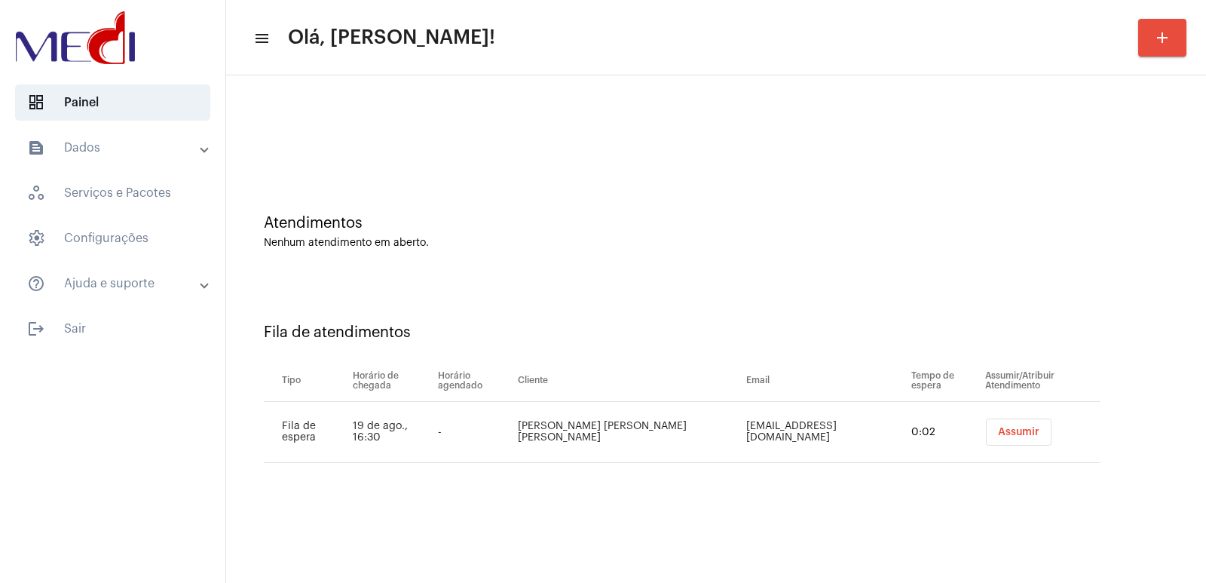
click at [1062, 266] on div "Atendimentos Nenhum atendimento em aberto." at bounding box center [716, 224] width 965 height 109
drag, startPoint x: 553, startPoint y: 407, endPoint x: 545, endPoint y: 421, distance: 15.9
click at [552, 407] on td "[PERSON_NAME] [PERSON_NAME] [PERSON_NAME]" at bounding box center [628, 432] width 228 height 61
click at [544, 421] on td "[PERSON_NAME] [PERSON_NAME] [PERSON_NAME]" at bounding box center [628, 432] width 228 height 61
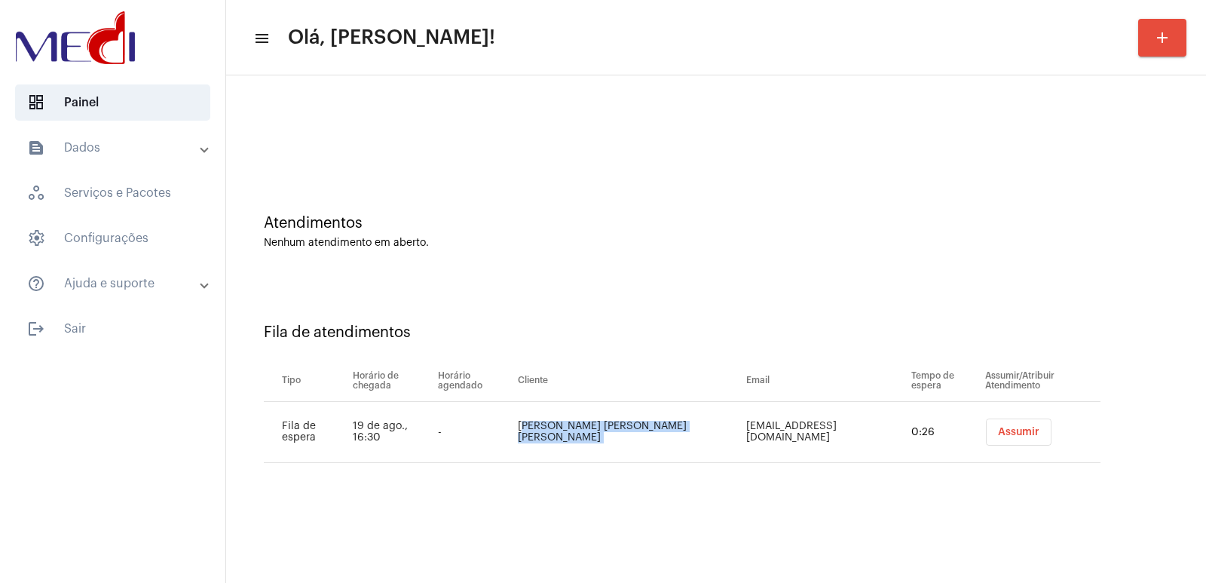
click at [544, 421] on td "[PERSON_NAME] [PERSON_NAME] [PERSON_NAME]" at bounding box center [628, 432] width 228 height 61
copy td "[PERSON_NAME] [PERSON_NAME] [PERSON_NAME]"
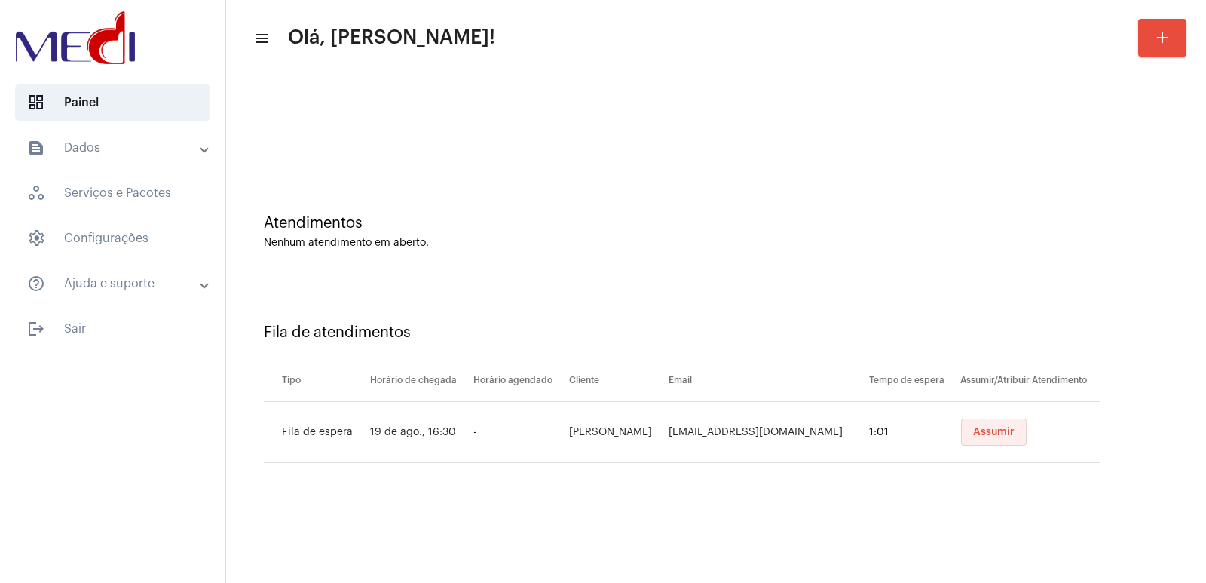
click at [1012, 435] on span "Assumir" at bounding box center [993, 432] width 41 height 11
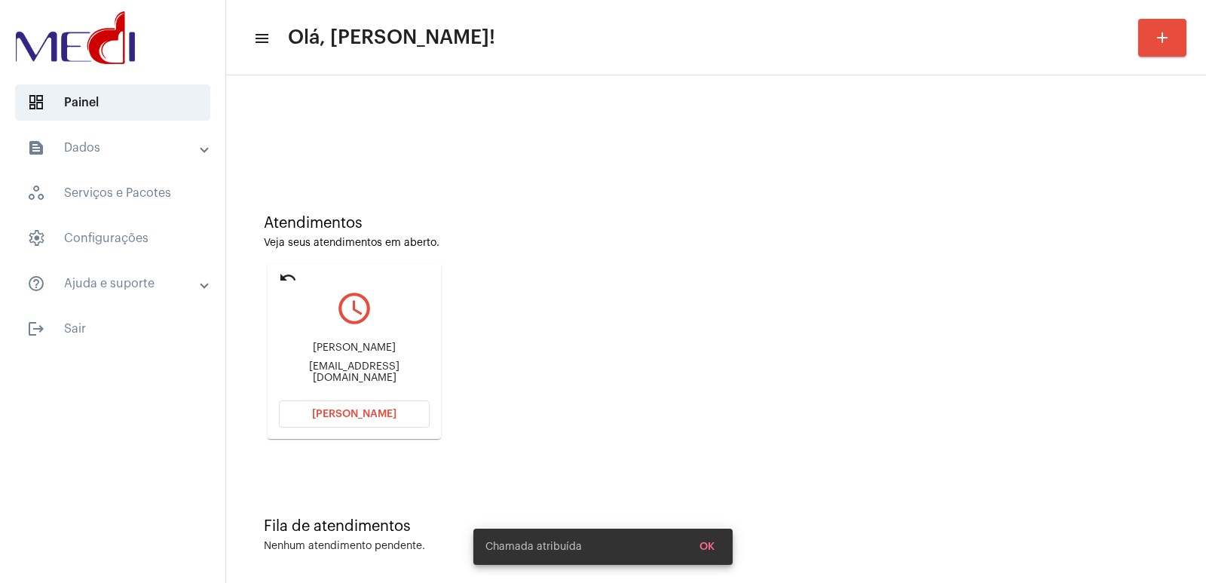
click at [354, 349] on div "Ana Sâmara da Silva Cavalcante" at bounding box center [354, 347] width 151 height 11
click at [354, 348] on div "Ana Sâmara da Silva Cavalcante" at bounding box center [354, 347] width 151 height 11
copy div "Ana Sâmara da Silva Cavalcante"
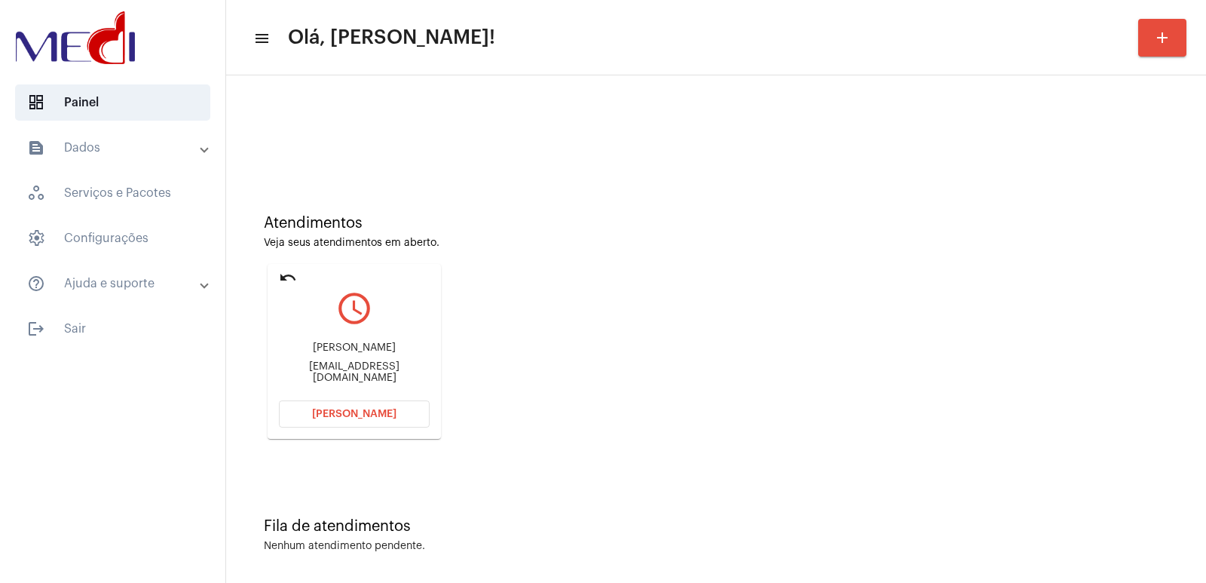
drag, startPoint x: 798, startPoint y: 363, endPoint x: 759, endPoint y: 366, distance: 38.6
click at [797, 363] on div "Atendimentos Veja seus atendimentos em aberto. undo query_builder Ana Sâmara da…" at bounding box center [716, 321] width 965 height 303
click at [361, 417] on span "Abrir Chamada" at bounding box center [354, 414] width 84 height 11
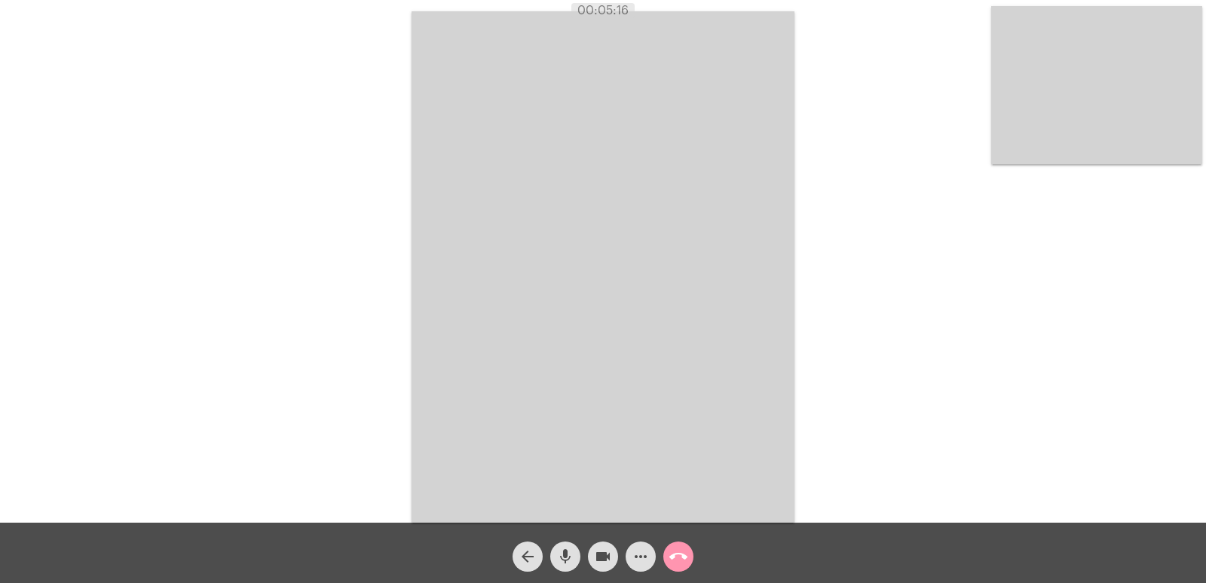
click at [682, 547] on mat-icon "call_end" at bounding box center [678, 556] width 18 height 18
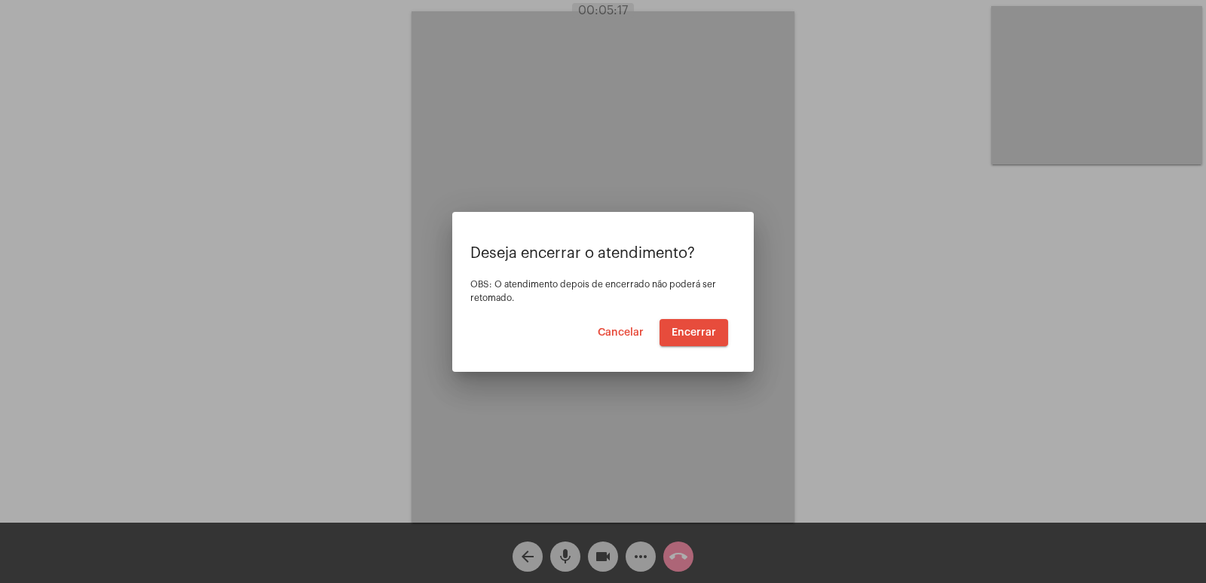
click at [697, 332] on span "Encerrar" at bounding box center [694, 332] width 44 height 11
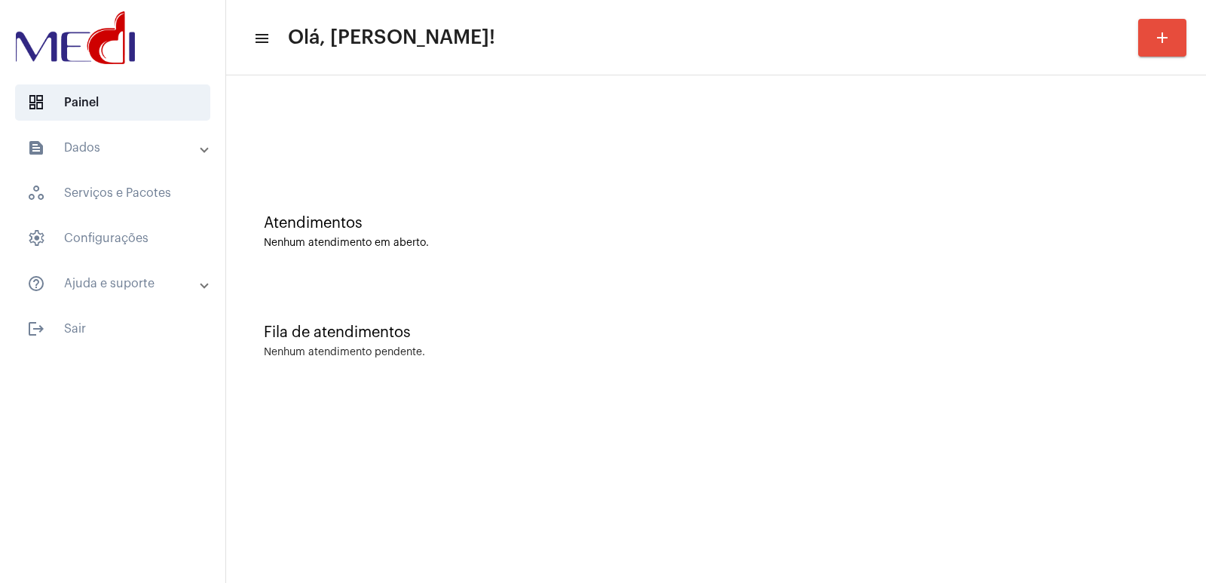
click at [849, 338] on div "Fila de atendimentos" at bounding box center [716, 332] width 905 height 17
drag, startPoint x: 820, startPoint y: 306, endPoint x: 647, endPoint y: 240, distance: 185.6
click at [820, 306] on div "Fila de atendimentos Nenhum atendimento pendente." at bounding box center [716, 333] width 965 height 109
click at [810, 173] on div "Atendimentos Nenhum atendimento em aberto." at bounding box center [716, 224] width 965 height 109
click at [109, 146] on mat-panel-title "text_snippet_outlined Dados" at bounding box center [114, 148] width 174 height 18
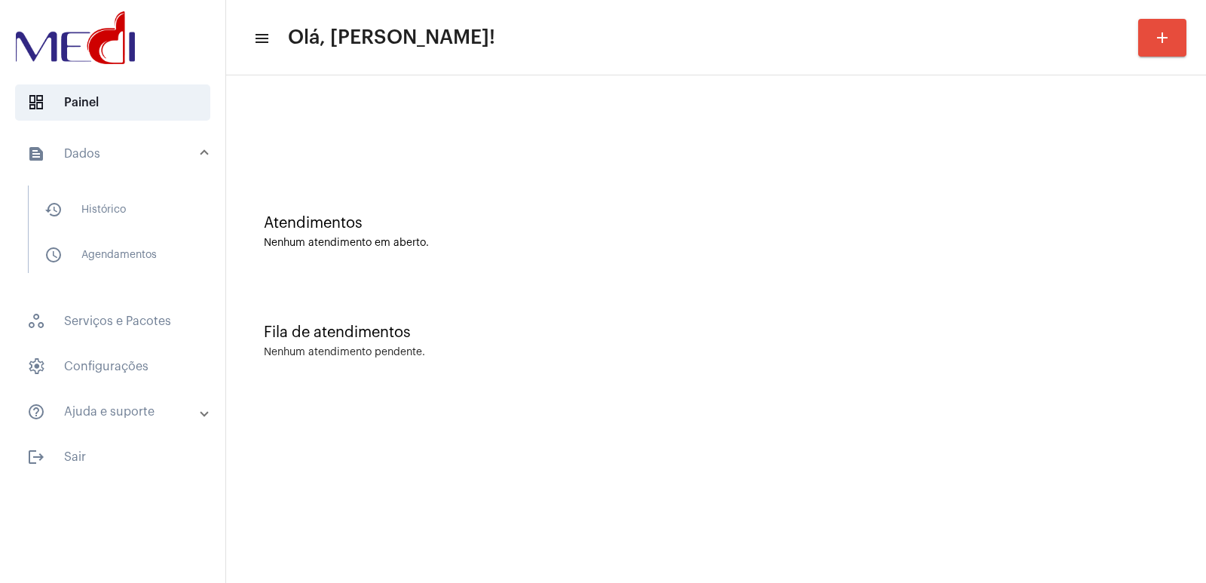
click at [212, 149] on mat-expansion-panel-header "text_snippet_outlined Dados" at bounding box center [117, 154] width 216 height 48
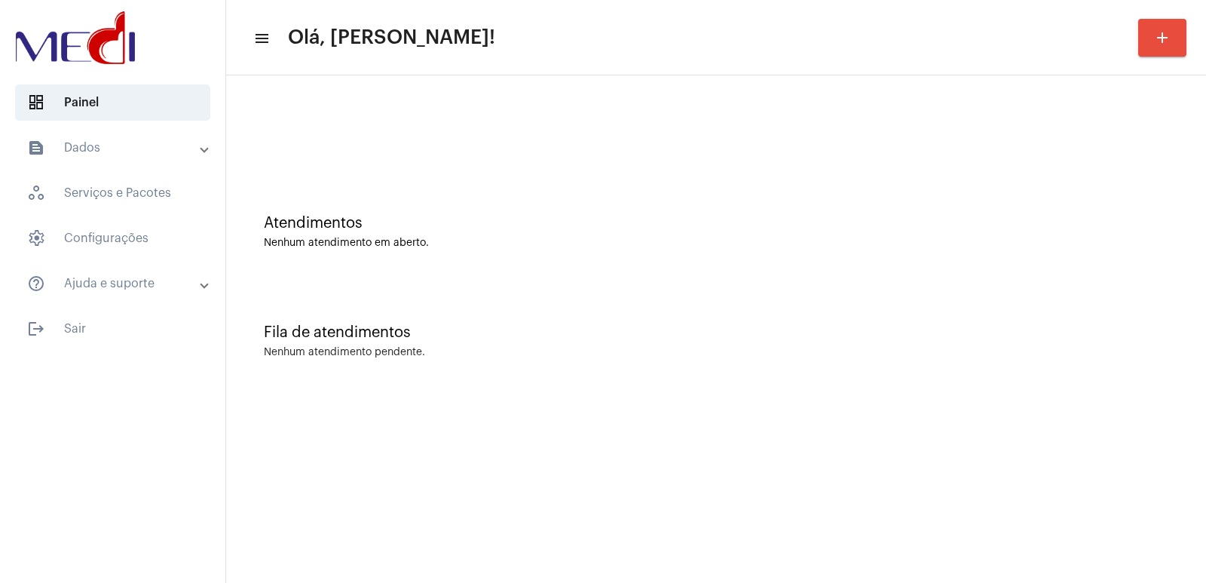
click at [200, 157] on mat-expansion-panel-header "text_snippet_outlined Dados" at bounding box center [117, 148] width 216 height 36
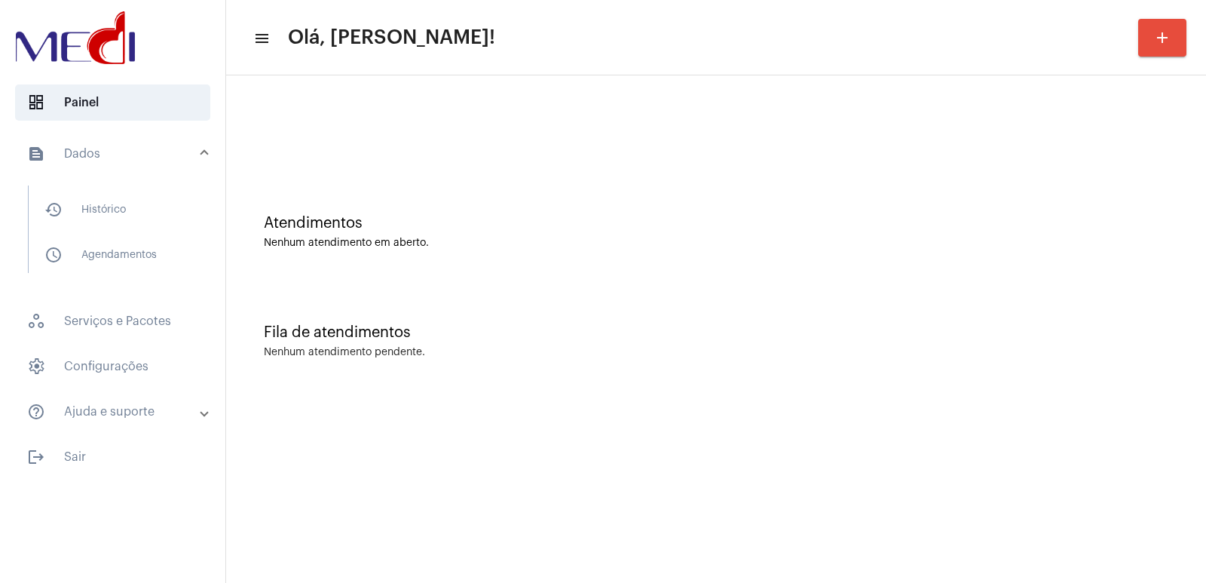
click at [199, 156] on mat-panel-title "text_snippet_outlined Dados" at bounding box center [114, 154] width 174 height 18
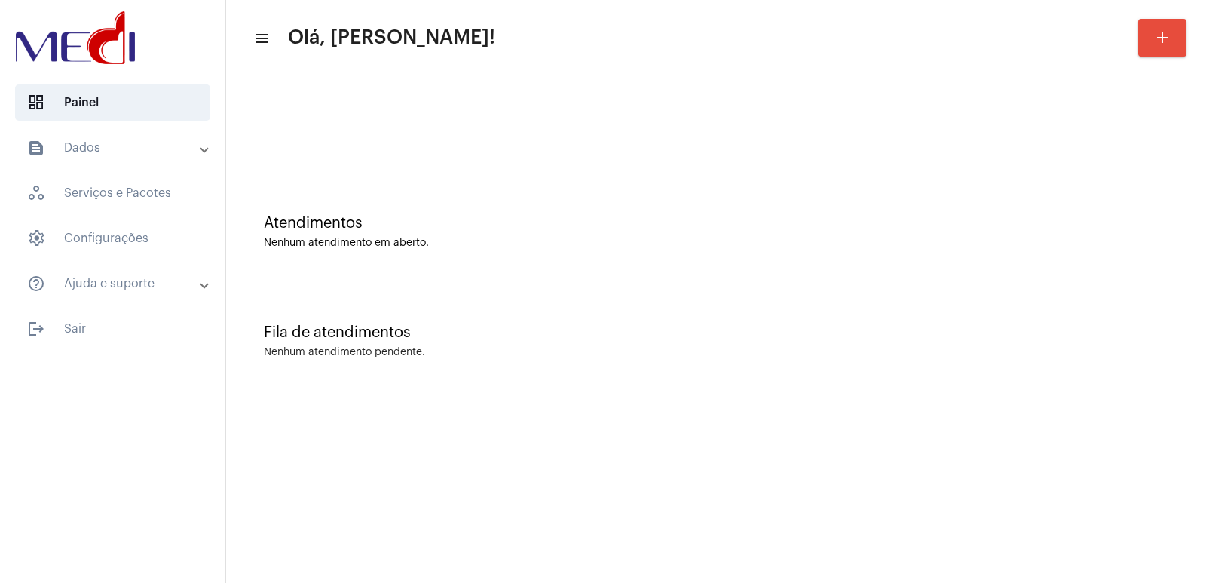
click at [199, 156] on mat-panel-title "text_snippet_outlined Dados" at bounding box center [114, 148] width 174 height 18
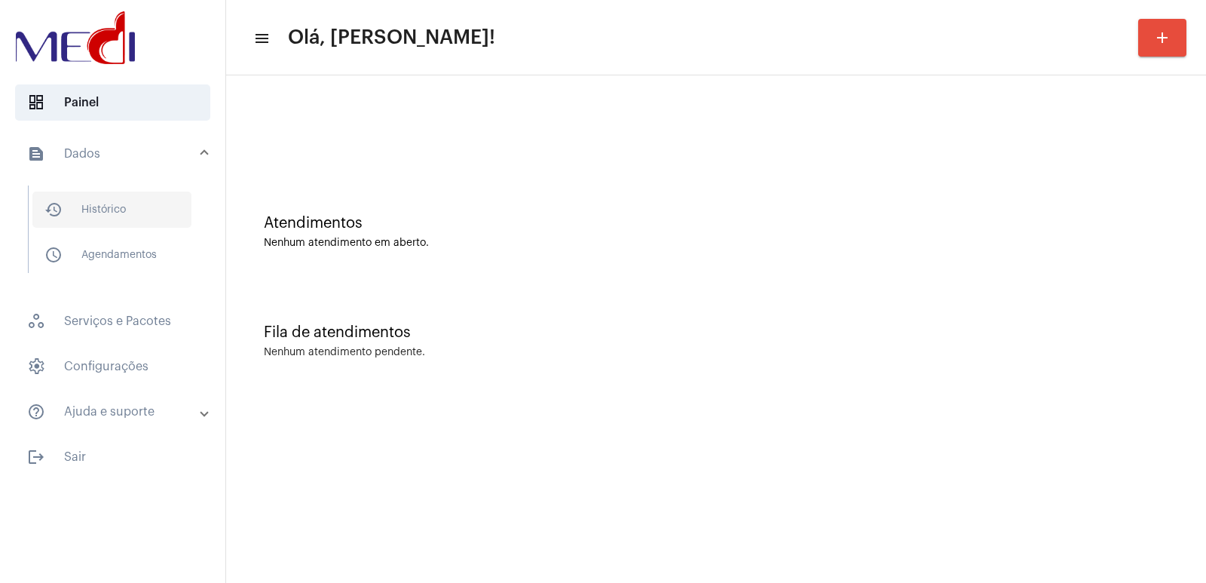
click at [142, 204] on span "history_outlined Histórico" at bounding box center [111, 209] width 159 height 36
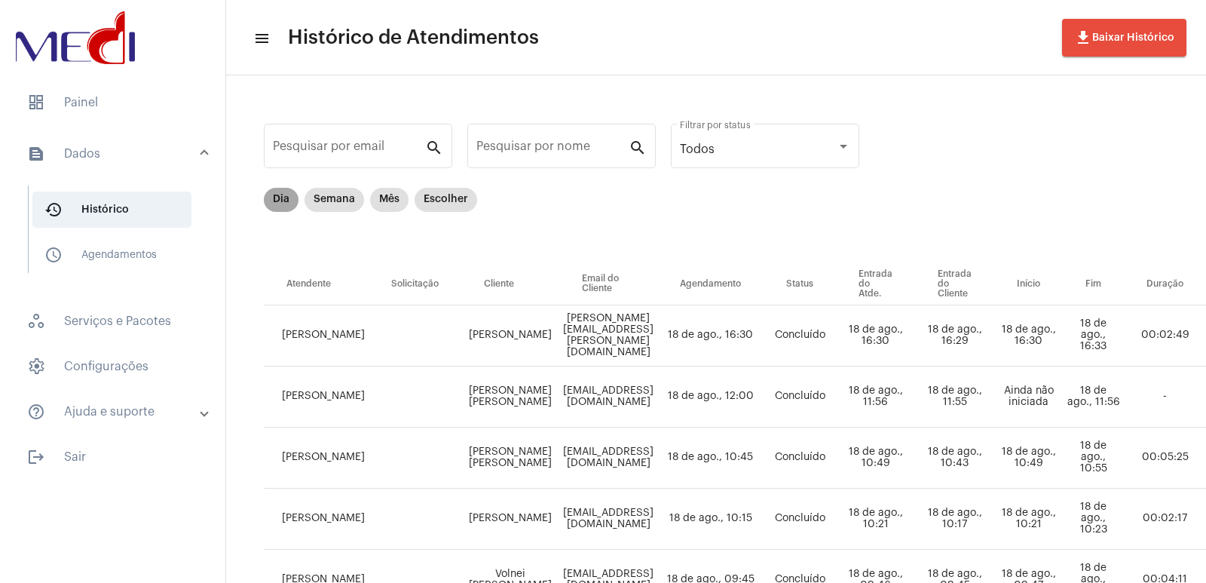
click at [271, 191] on mat-chip "Dia" at bounding box center [281, 200] width 35 height 24
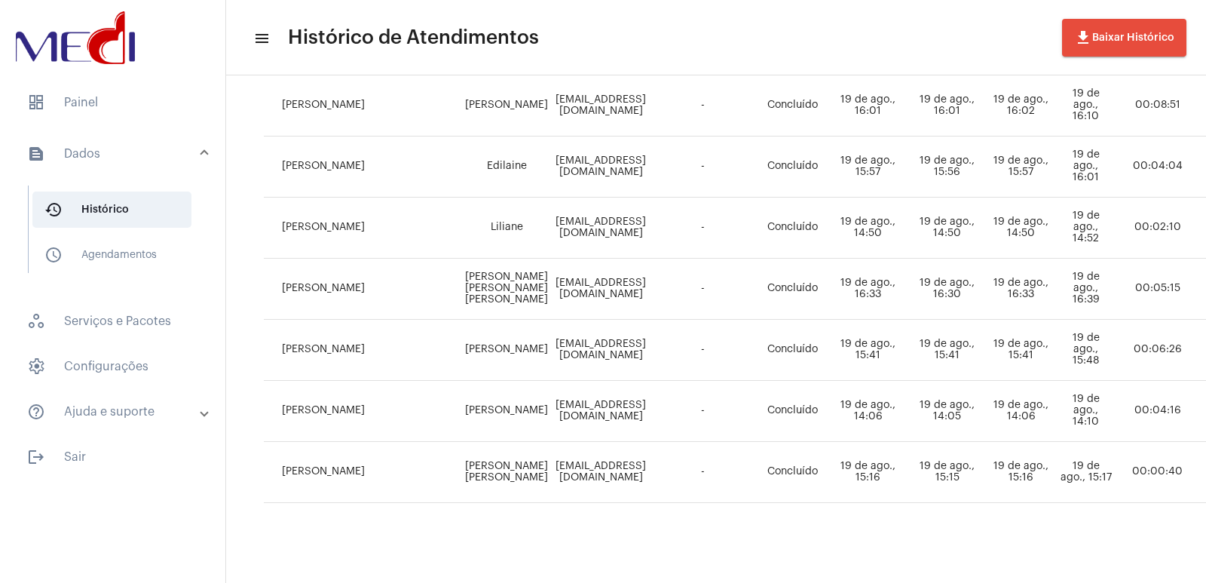
scroll to position [302, 0]
drag, startPoint x: 685, startPoint y: 564, endPoint x: 758, endPoint y: 582, distance: 75.3
click at [771, 578] on mat-sidenav-content "menu Histórico de Atendimentos file_download Baixar Histórico Pesquisar por ema…" at bounding box center [716, 291] width 980 height 583
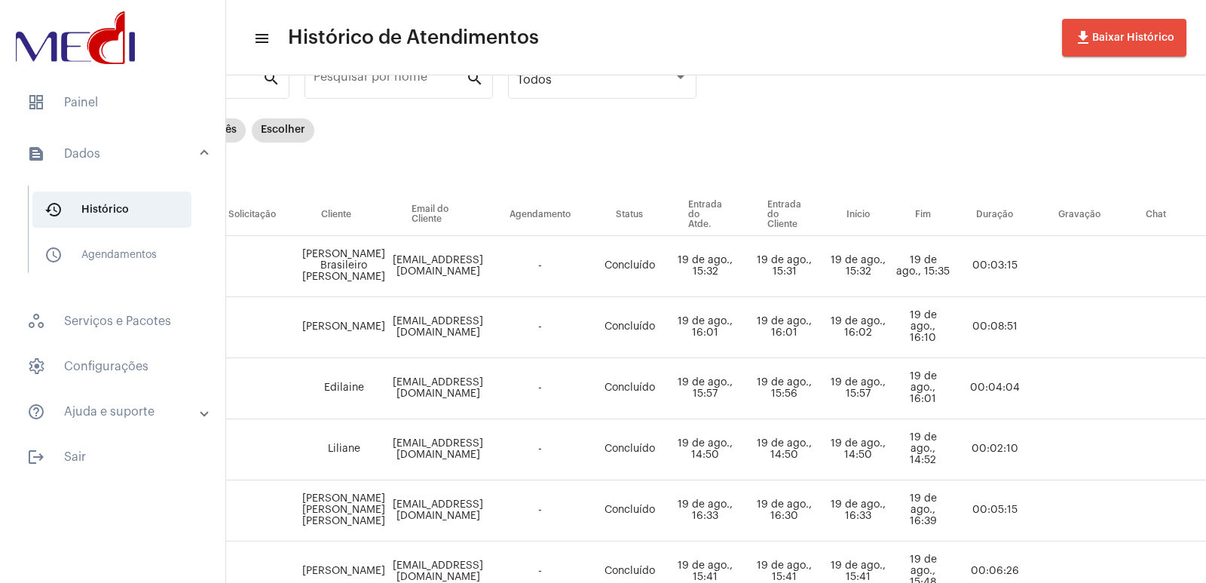
scroll to position [0, 163]
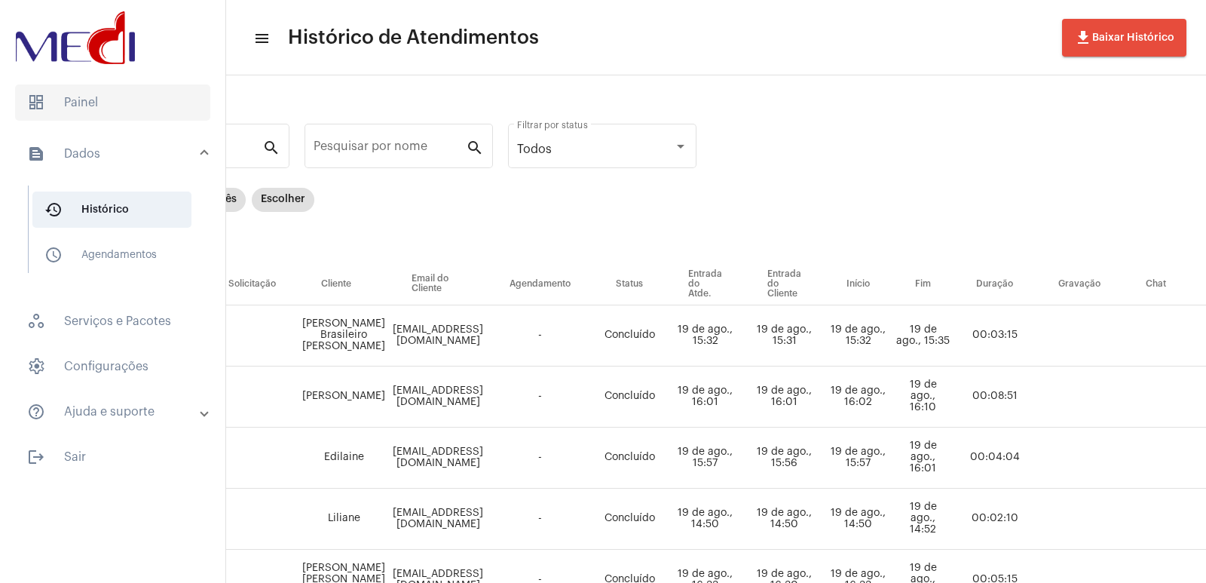
drag, startPoint x: 102, startPoint y: 115, endPoint x: 107, endPoint y: 102, distance: 13.9
click at [103, 114] on span "dashboard Painel" at bounding box center [112, 102] width 195 height 36
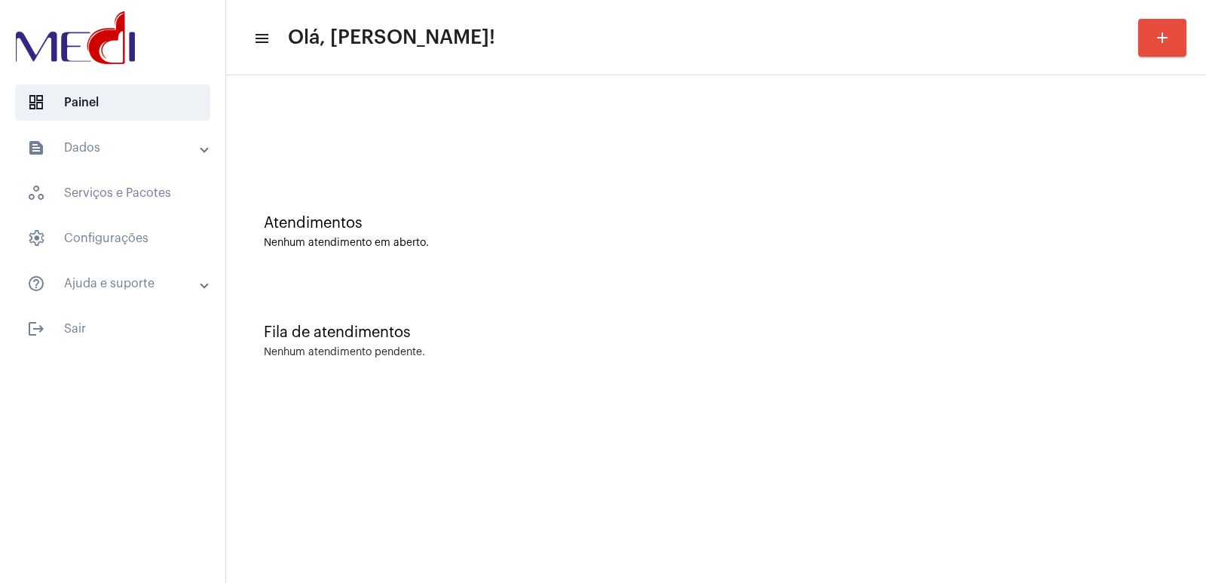
drag, startPoint x: 883, startPoint y: 327, endPoint x: 651, endPoint y: 25, distance: 380.7
click at [880, 308] on div "Fila de atendimentos Nenhum atendimento pendente." at bounding box center [716, 333] width 965 height 109
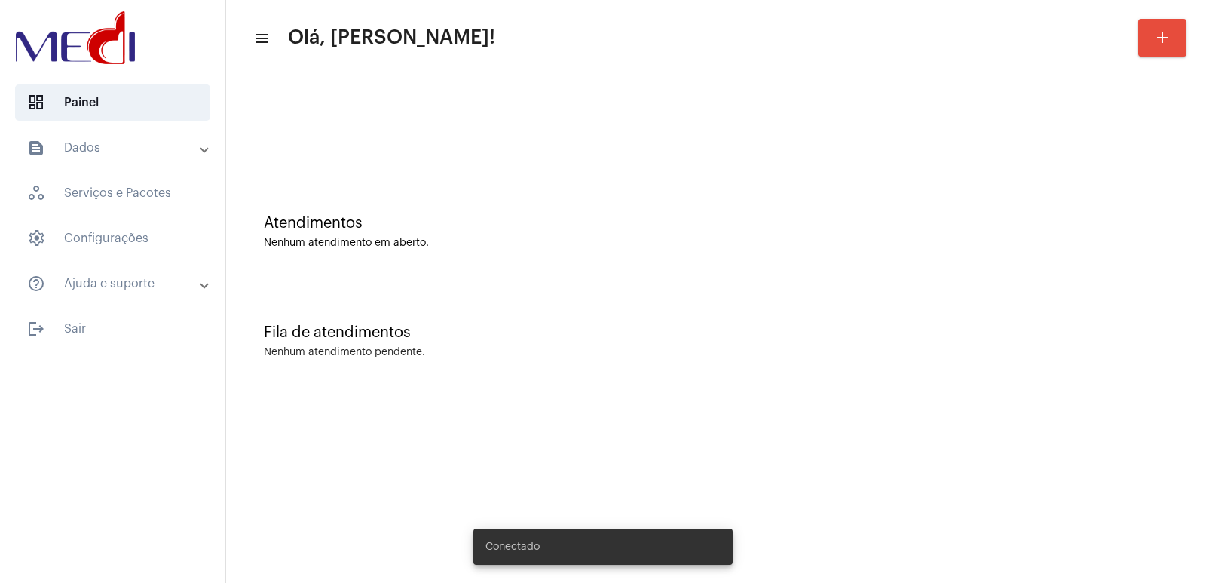
click at [614, 533] on snack-bar-container "Conectado" at bounding box center [602, 546] width 259 height 36
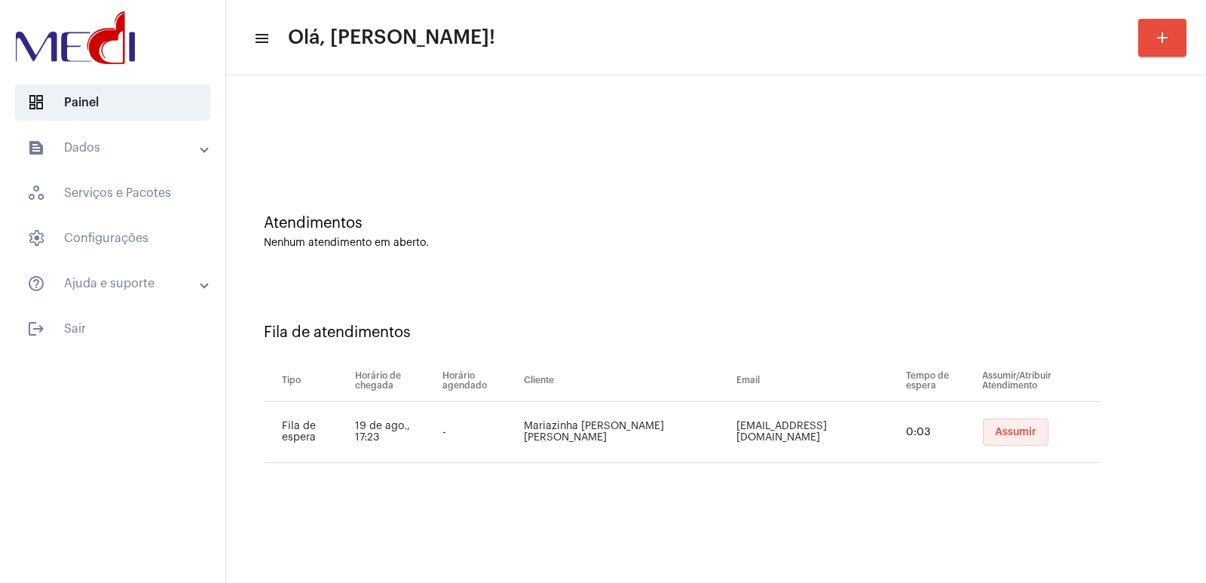
click at [995, 427] on span "Assumir" at bounding box center [1015, 432] width 41 height 11
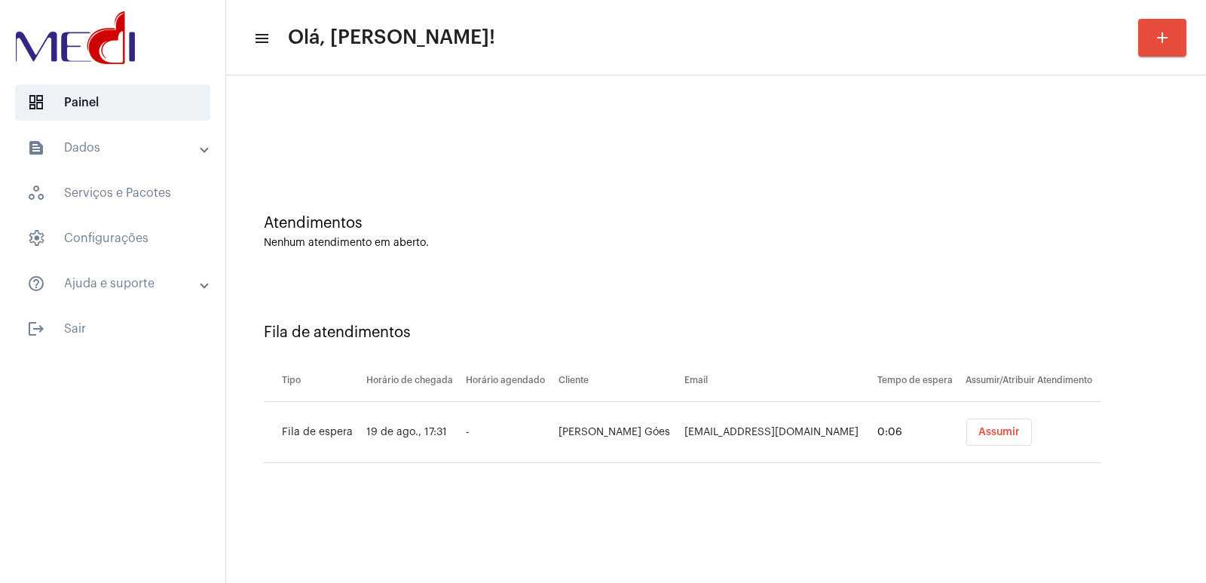
click at [980, 422] on button "Assumir" at bounding box center [999, 431] width 66 height 27
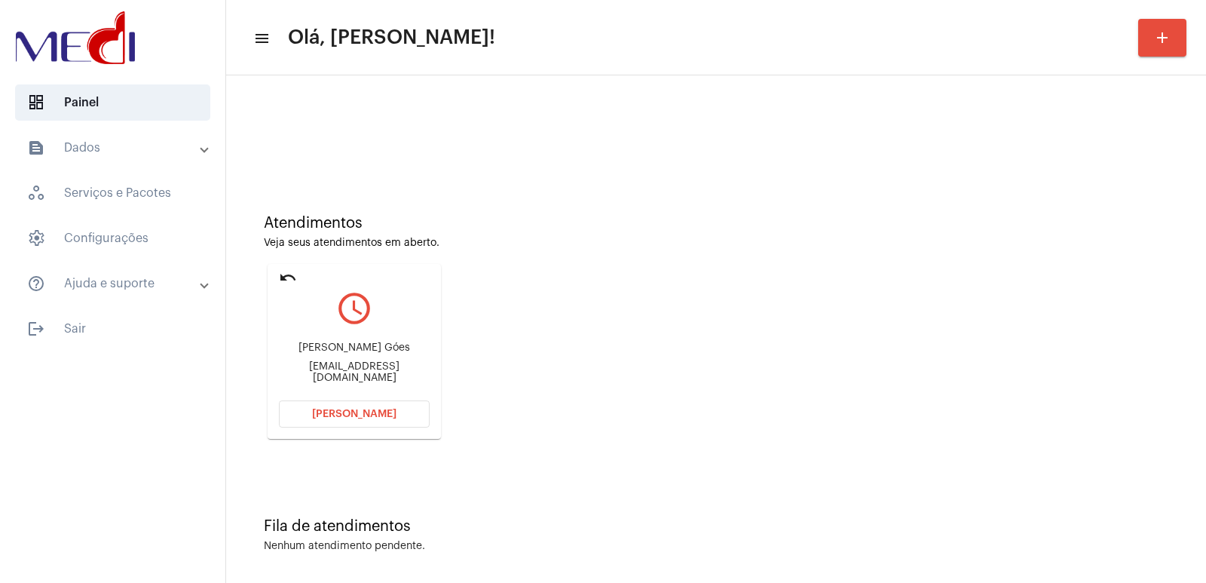
click at [320, 344] on div "[PERSON_NAME] Góes [EMAIL_ADDRESS][DOMAIN_NAME]" at bounding box center [354, 363] width 151 height 68
click at [320, 344] on div "Heline Costa Góes helinegoes18@gmail.com" at bounding box center [354, 363] width 151 height 68
copy div "Heline Costa Góes"
click at [332, 368] on div "helinegoes18@gmail.com" at bounding box center [354, 372] width 151 height 23
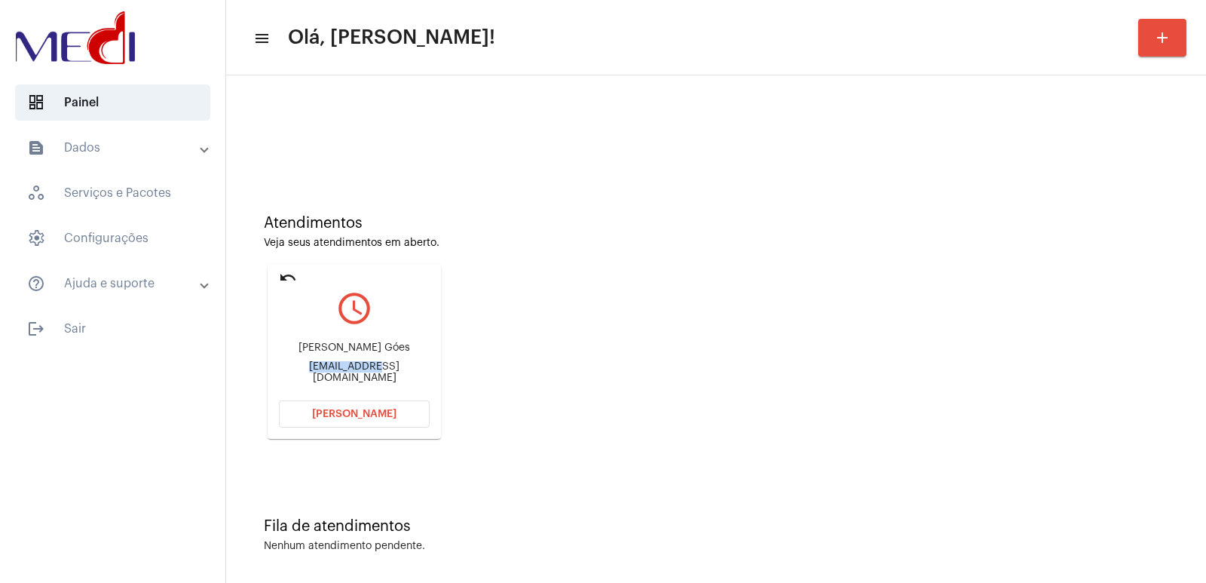
click at [332, 368] on div "helinegoes18@gmail.com" at bounding box center [354, 372] width 151 height 23
copy mat-card-content "helinegoes18@gmail.com Abrir Chamada"
click at [352, 411] on span "Abrir Chamada" at bounding box center [354, 414] width 84 height 11
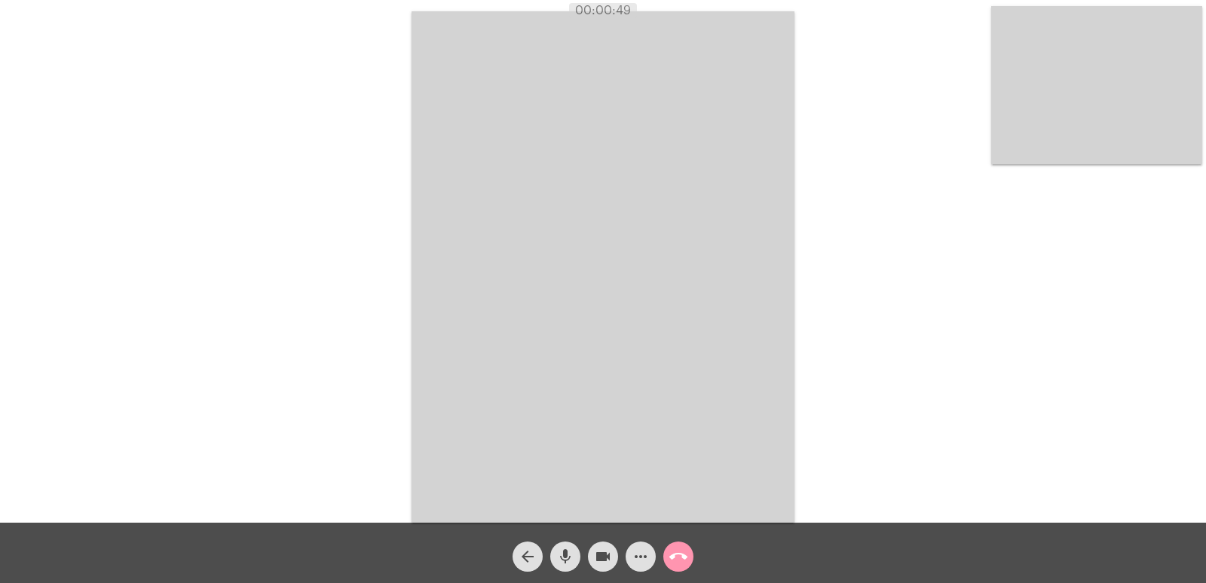
click at [681, 564] on mat-icon "call_end" at bounding box center [678, 556] width 18 height 18
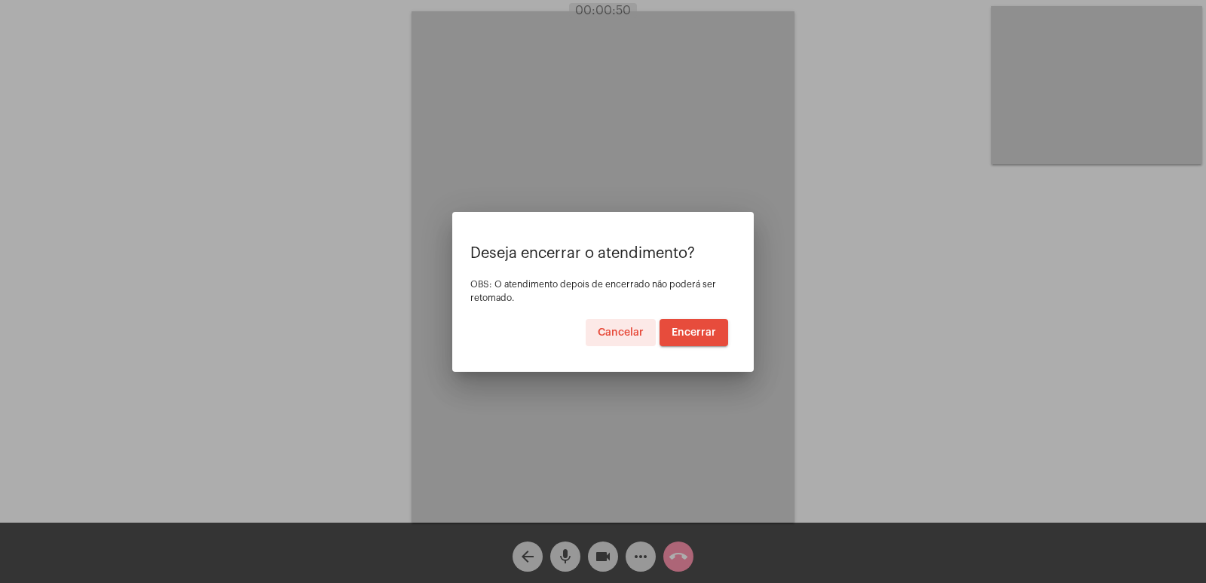
click at [694, 330] on span "Encerrar" at bounding box center [694, 332] width 44 height 11
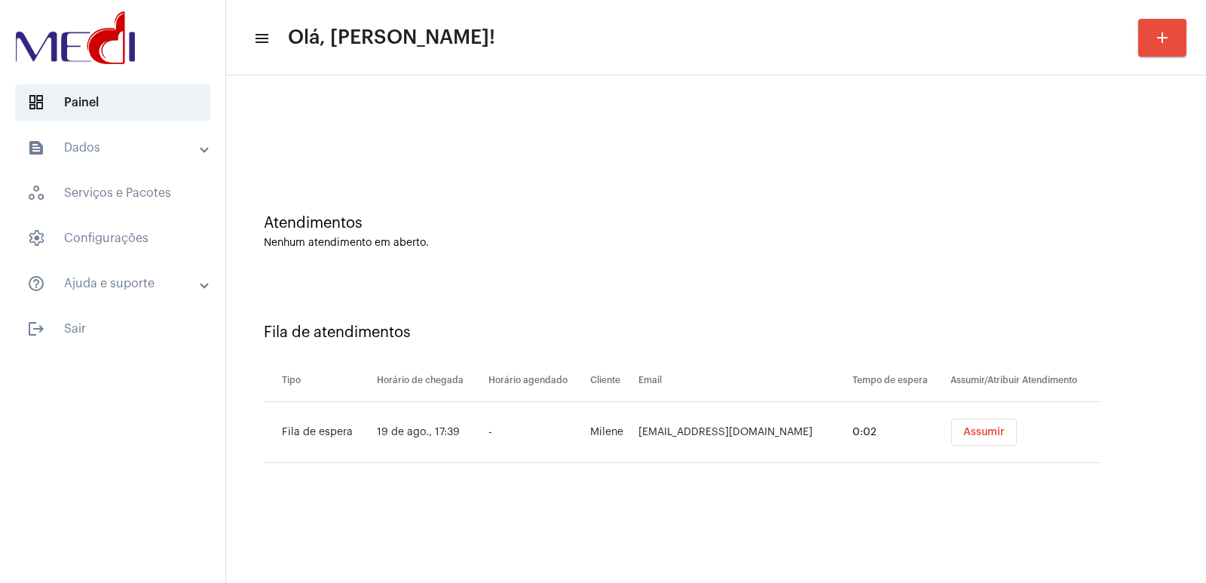
click at [997, 430] on span "Assumir" at bounding box center [983, 432] width 41 height 11
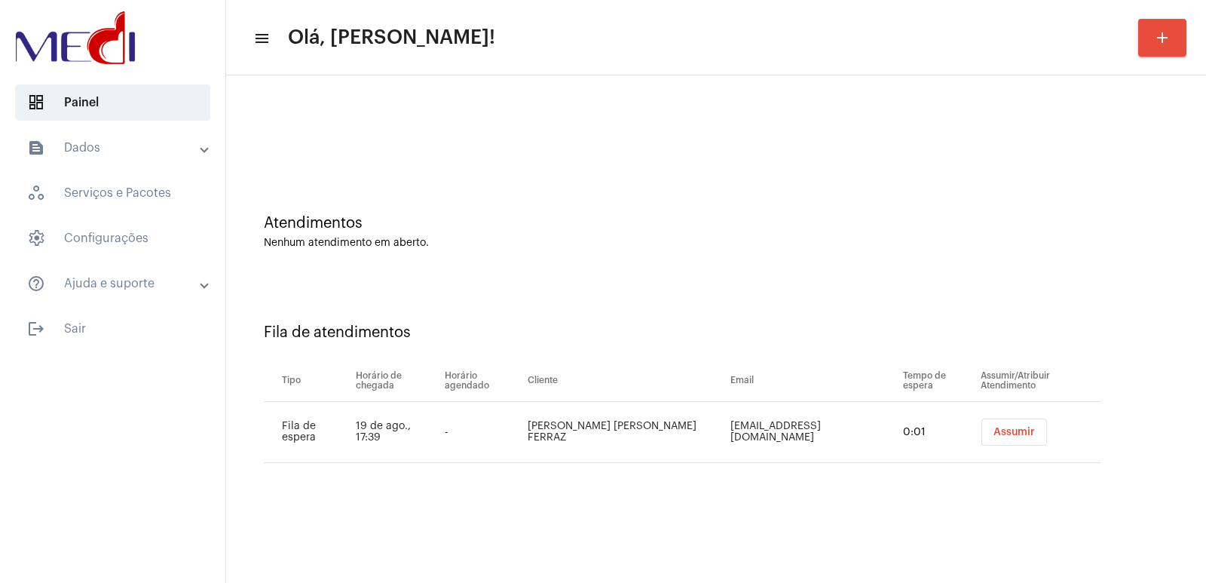
click at [997, 430] on span "Assumir" at bounding box center [1014, 432] width 41 height 11
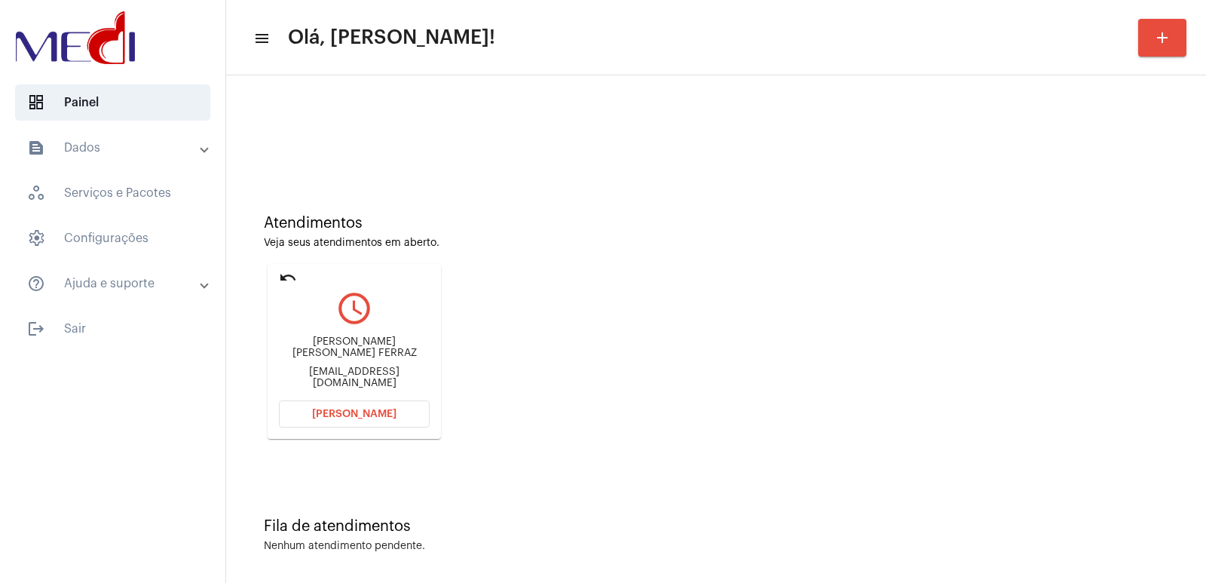
click at [365, 345] on div "BRUNO CESAR LARANJEIRA FERRAZ" at bounding box center [354, 347] width 151 height 23
copy div "BRUNO CESAR LARANJEIRA FERRAZ"
click at [338, 415] on span "Abrir Chamada" at bounding box center [354, 414] width 84 height 11
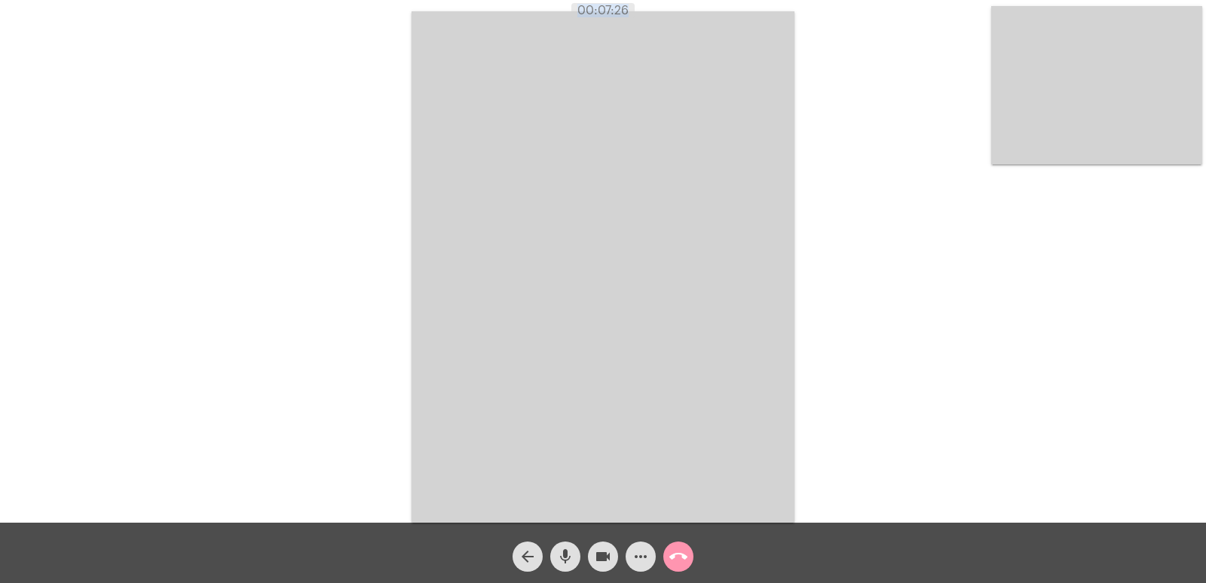
drag, startPoint x: 593, startPoint y: 169, endPoint x: 806, endPoint y: 362, distance: 287.1
click at [806, 362] on app-call "00:07:26 Acessando Câmera e Microfone... arrow_back mic videocam more_horiz cal…" at bounding box center [603, 291] width 1206 height 583
click at [628, 231] on video at bounding box center [603, 266] width 383 height 511
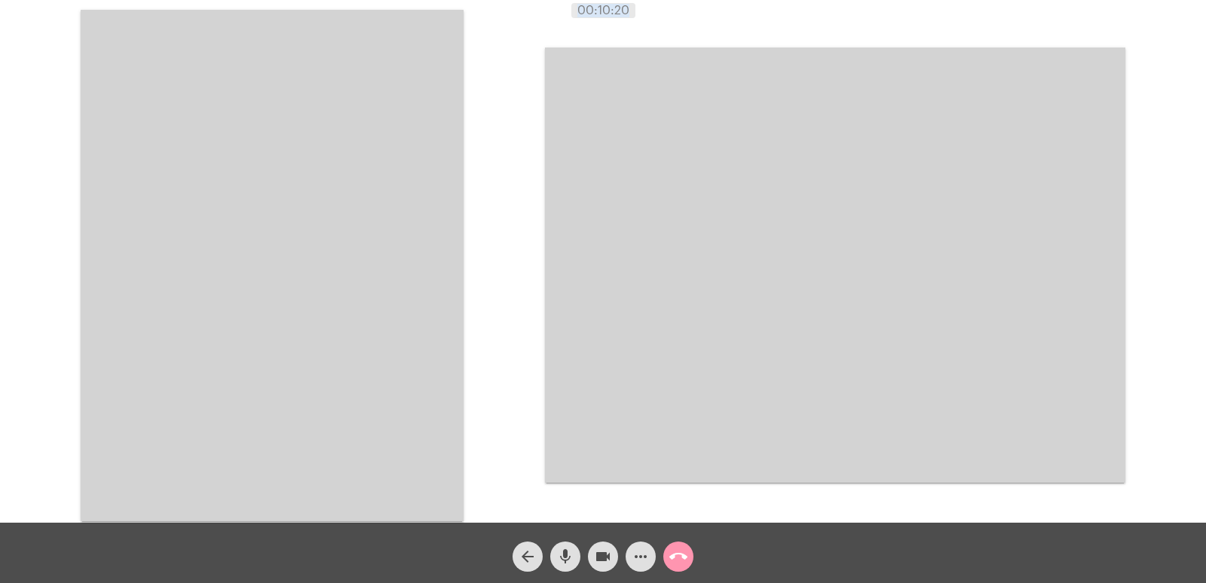
click at [375, 164] on video at bounding box center [272, 265] width 383 height 511
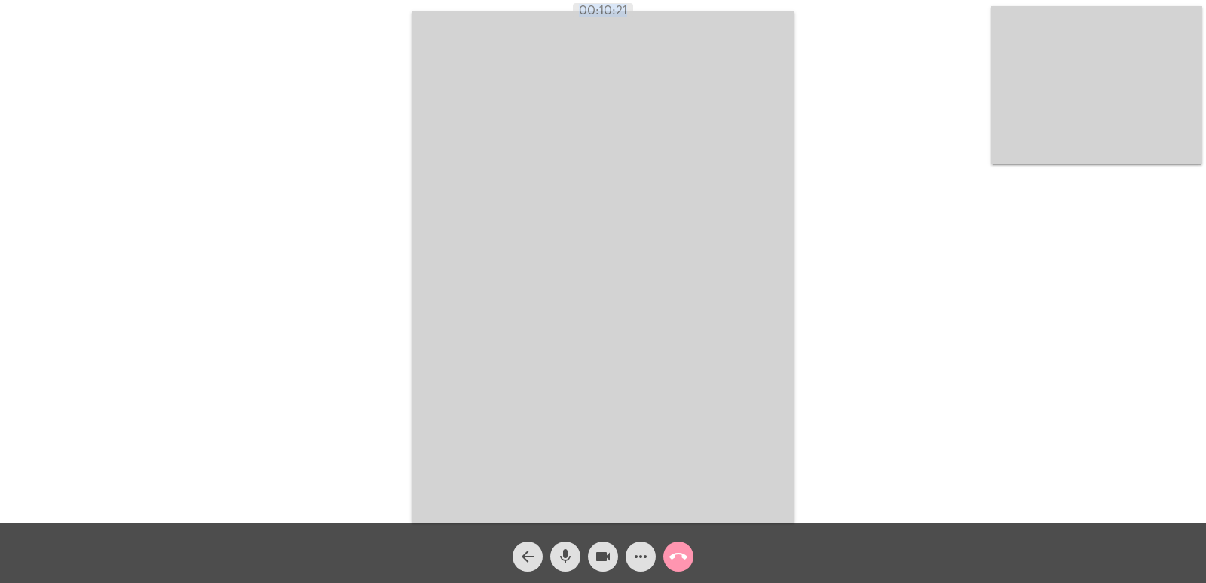
click at [994, 272] on div "Acessando Câmera e Microfone..." at bounding box center [603, 265] width 1203 height 522
click at [306, 321] on div "Acessando Câmera e Microfone..." at bounding box center [603, 265] width 1203 height 522
click at [676, 559] on mat-icon "call_end" at bounding box center [678, 556] width 18 height 18
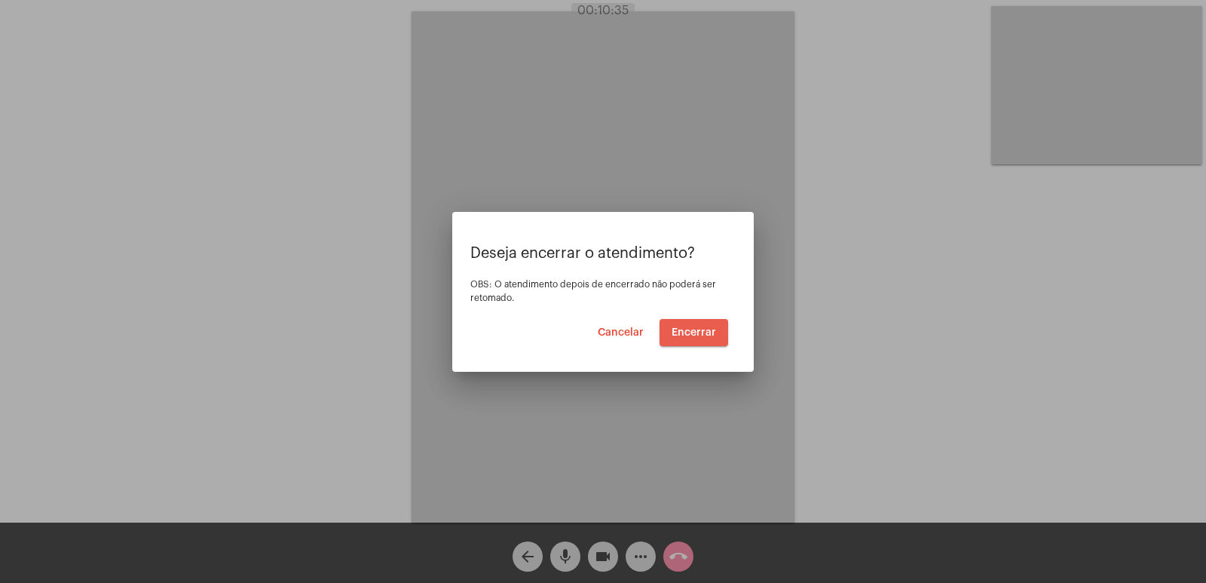
click at [698, 335] on span "Encerrar" at bounding box center [694, 332] width 44 height 11
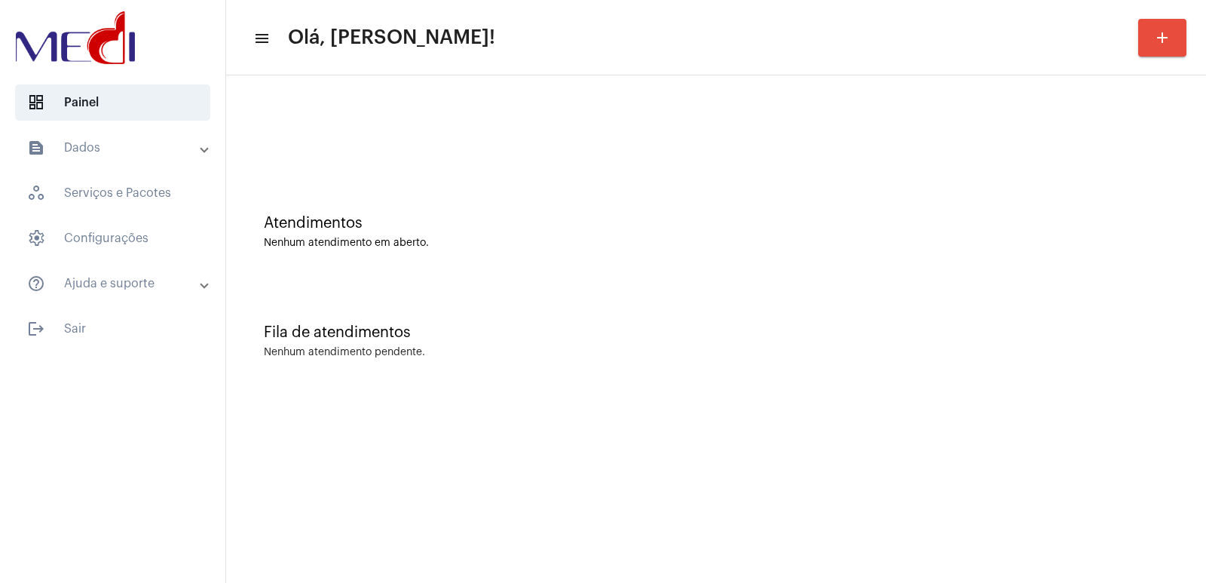
click at [301, 63] on mat-toolbar "menu Olá, Vivian! add" at bounding box center [716, 37] width 980 height 75
drag, startPoint x: 0, startPoint y: 0, endPoint x: 301, endPoint y: 63, distance: 307.2
click at [301, 63] on mat-toolbar "menu Olá, Vivian! add" at bounding box center [716, 37] width 980 height 75
drag, startPoint x: 301, startPoint y: 63, endPoint x: 1059, endPoint y: 326, distance: 802.7
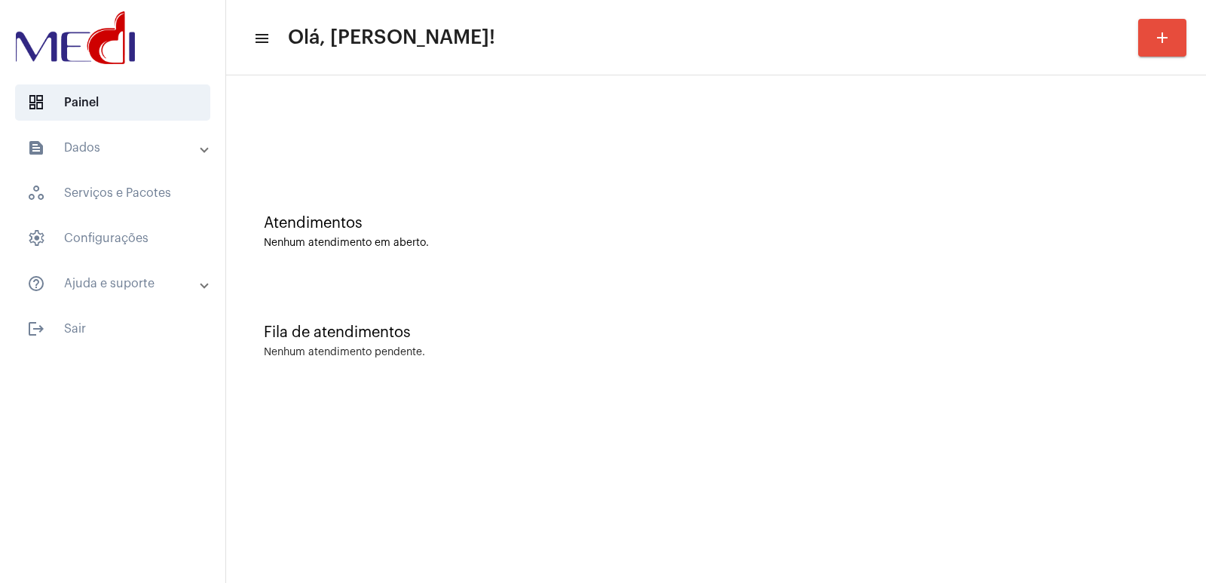
click at [1059, 326] on div "Fila de atendimentos Nenhum atendimento pendente." at bounding box center [716, 333] width 965 height 109
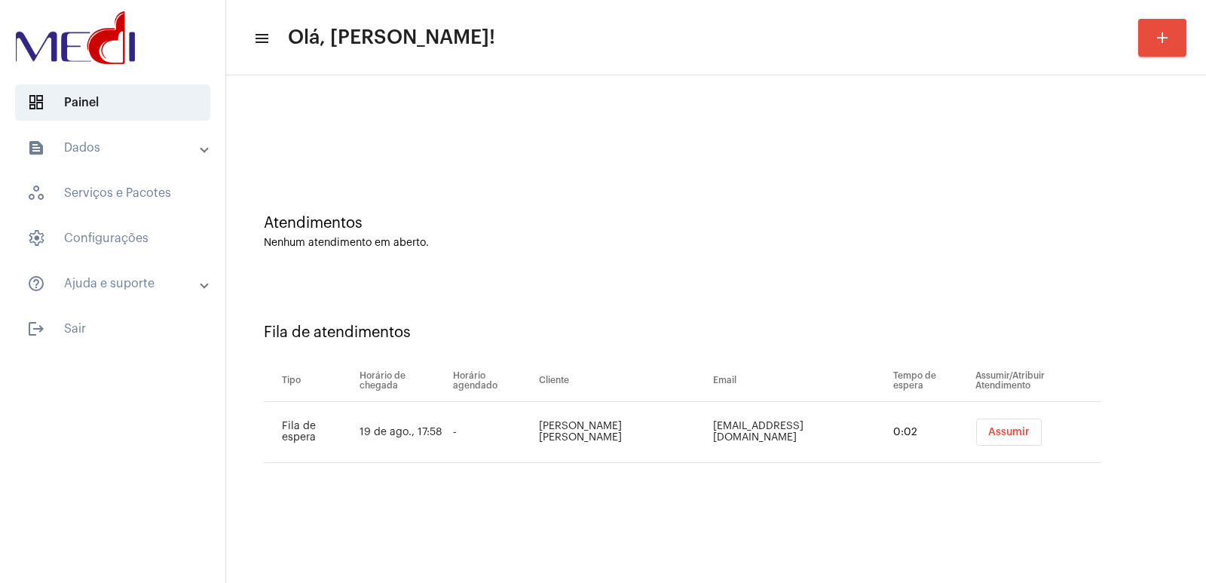
click at [1005, 428] on span "Assumir" at bounding box center [1008, 432] width 41 height 11
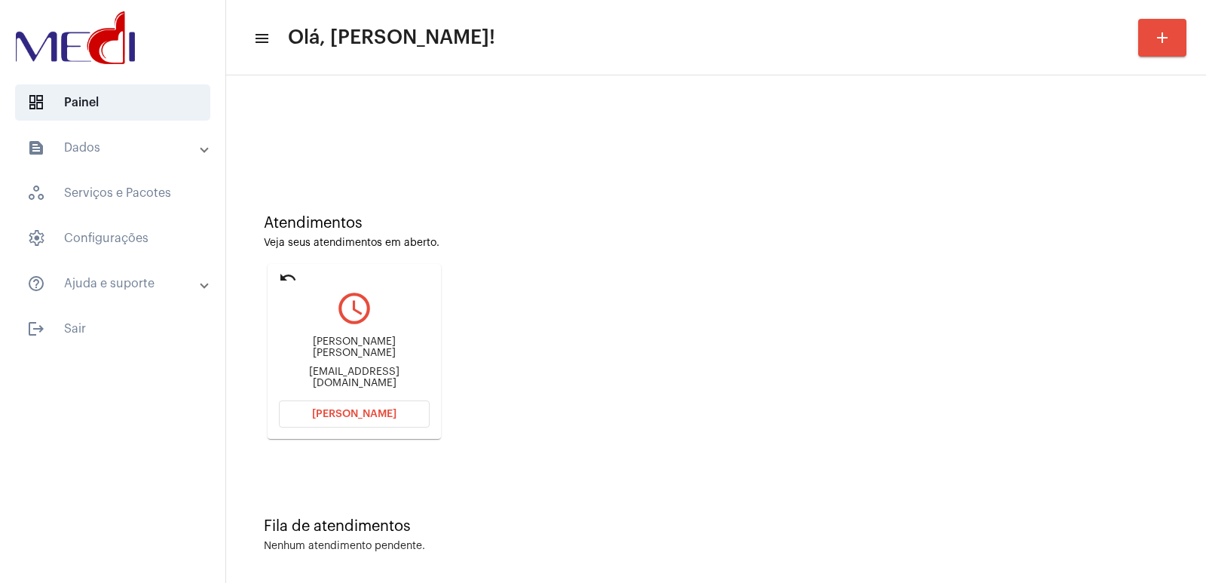
click at [352, 369] on div "[EMAIL_ADDRESS][DOMAIN_NAME]" at bounding box center [354, 377] width 151 height 23
click at [354, 360] on div "[PERSON_NAME] [PERSON_NAME] [EMAIL_ADDRESS][DOMAIN_NAME]" at bounding box center [354, 363] width 151 height 68
click at [354, 353] on div "[PERSON_NAME] [PERSON_NAME]" at bounding box center [354, 347] width 151 height 23
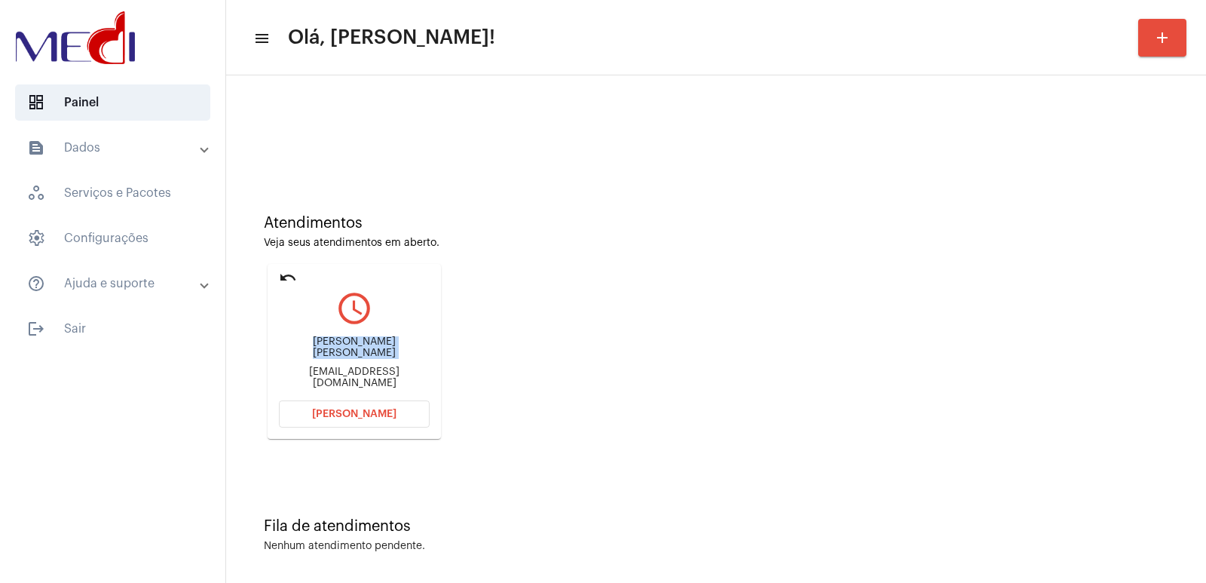
copy div "[PERSON_NAME] [PERSON_NAME]"
click at [364, 416] on span "Abrir Chamada" at bounding box center [354, 414] width 84 height 11
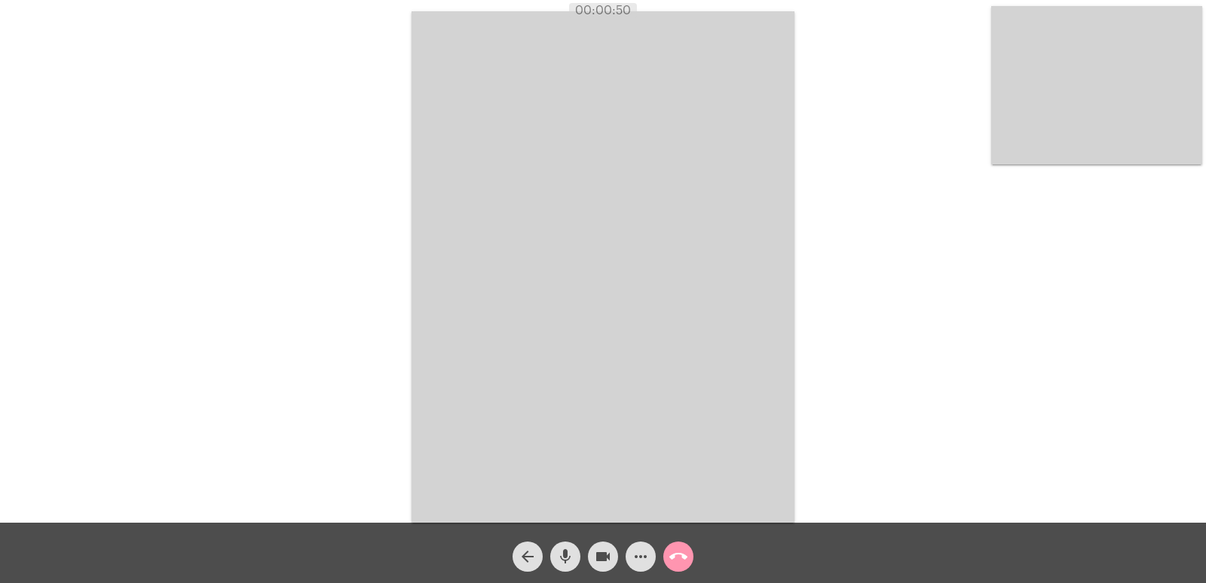
click at [785, 364] on video at bounding box center [603, 266] width 383 height 511
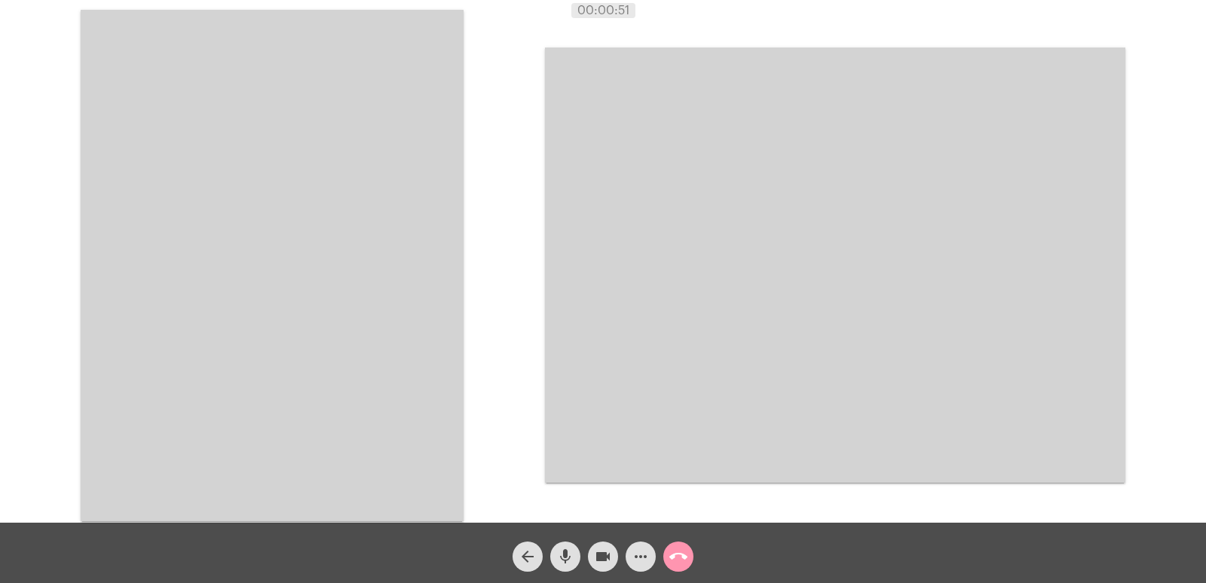
click at [266, 280] on video at bounding box center [272, 265] width 383 height 511
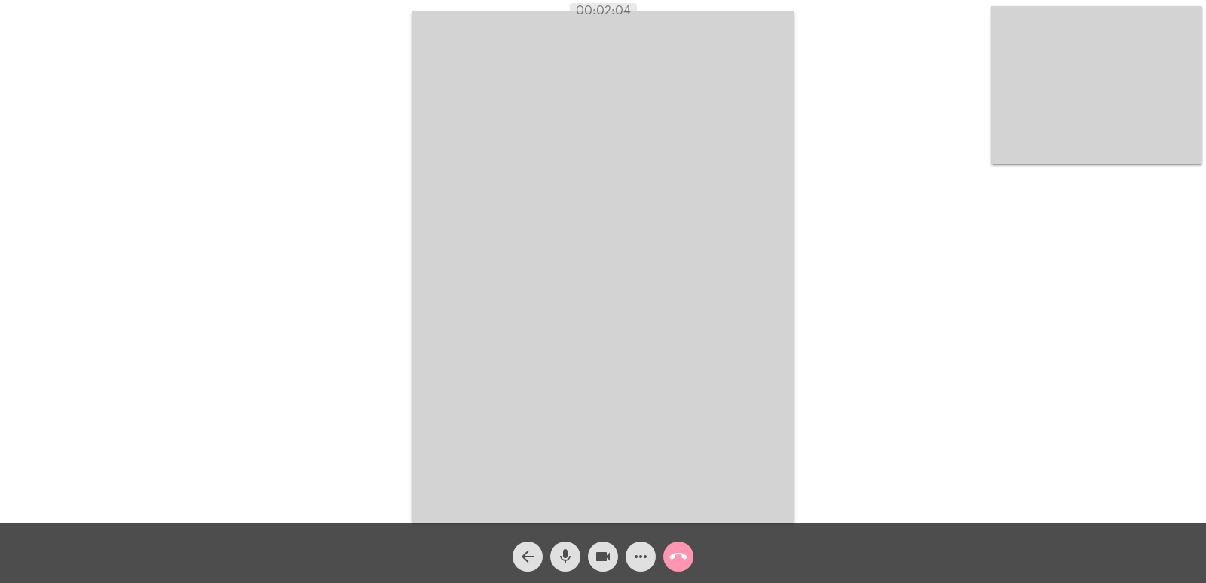
click at [683, 556] on mat-icon "call_end" at bounding box center [678, 556] width 18 height 18
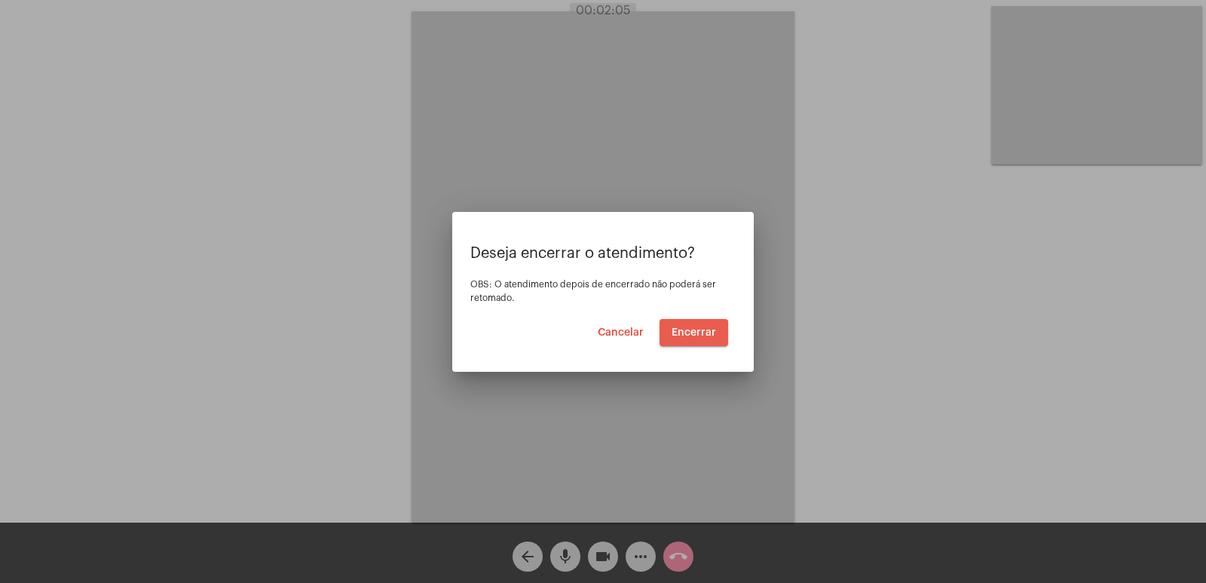
click at [693, 332] on span "Encerrar" at bounding box center [694, 332] width 44 height 11
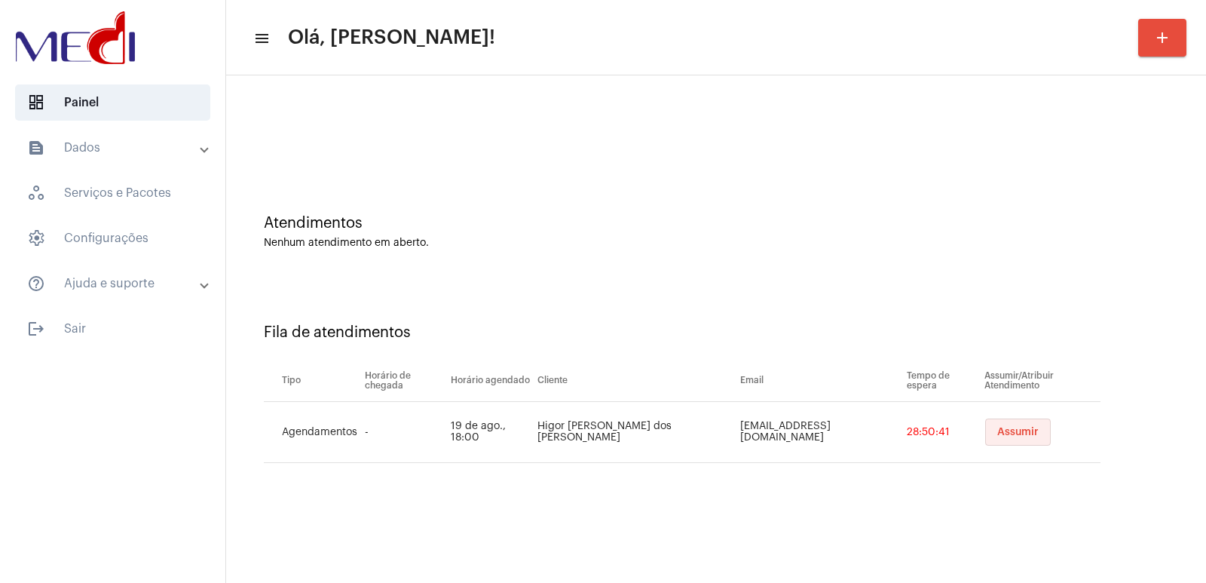
click at [1003, 427] on span "Assumir" at bounding box center [1017, 432] width 41 height 11
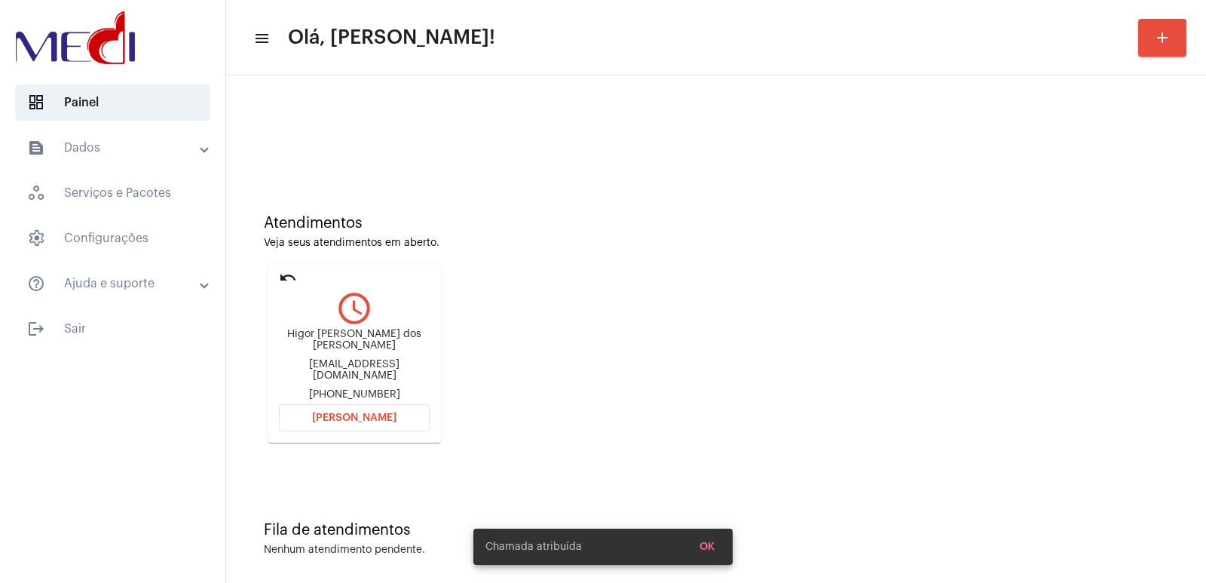
click at [338, 337] on div "Higor Leonardo Fernandes dos Santos" at bounding box center [354, 340] width 151 height 23
copy div "Higor Leonardo Fernandes dos Santos"
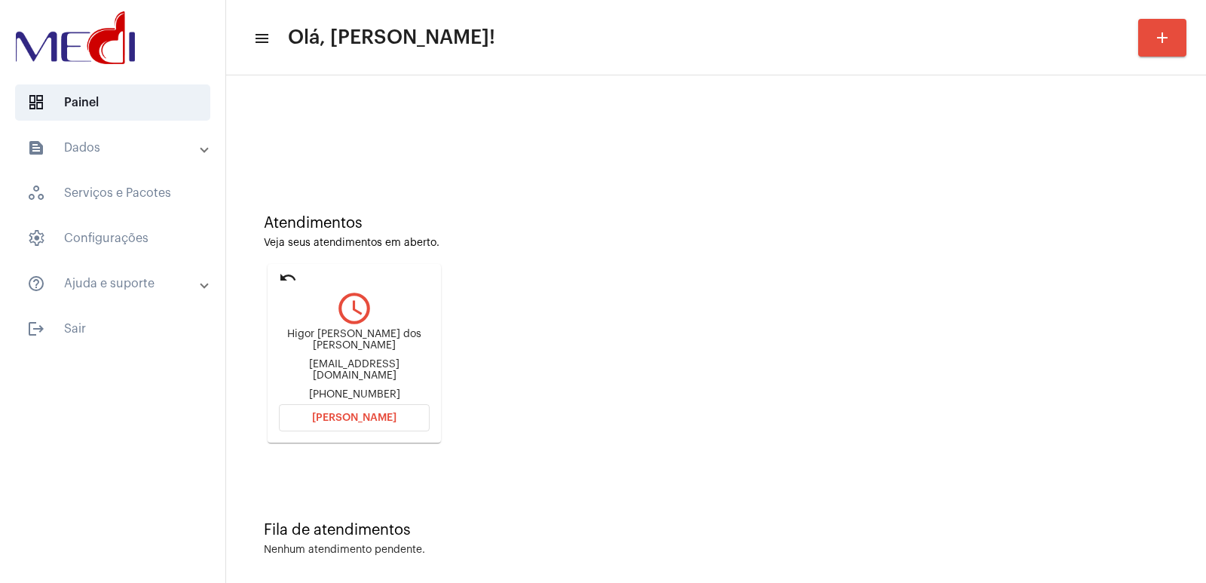
copy div "Higor Leonardo Fernandes dos Santos"
click at [322, 405] on button "[PERSON_NAME]" at bounding box center [354, 417] width 151 height 27
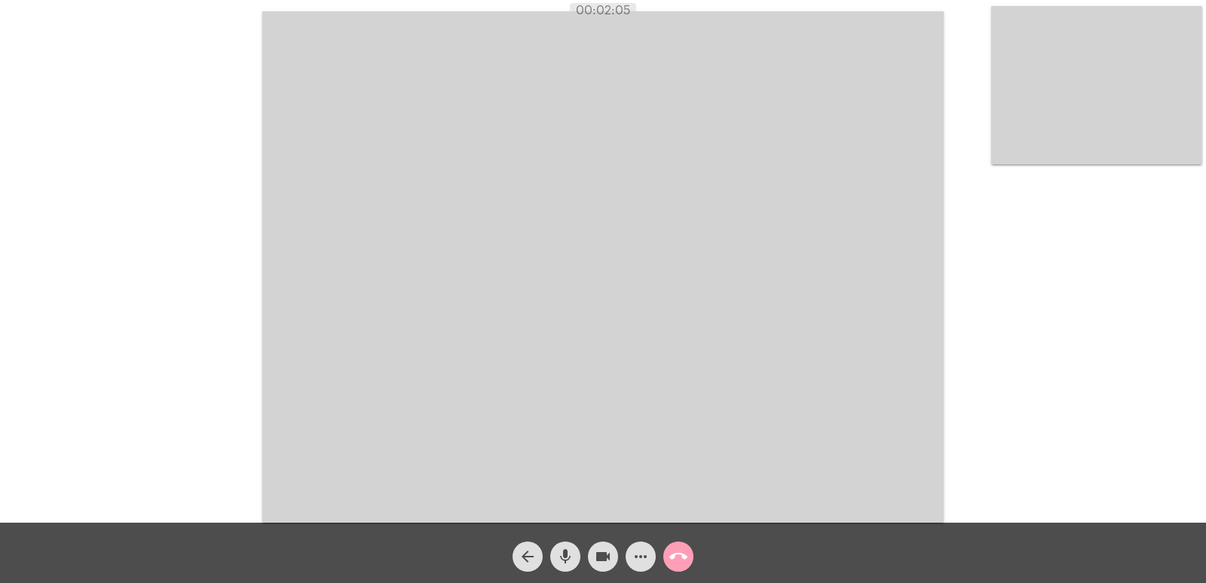
click at [687, 556] on mat-icon "call_end" at bounding box center [678, 556] width 18 height 18
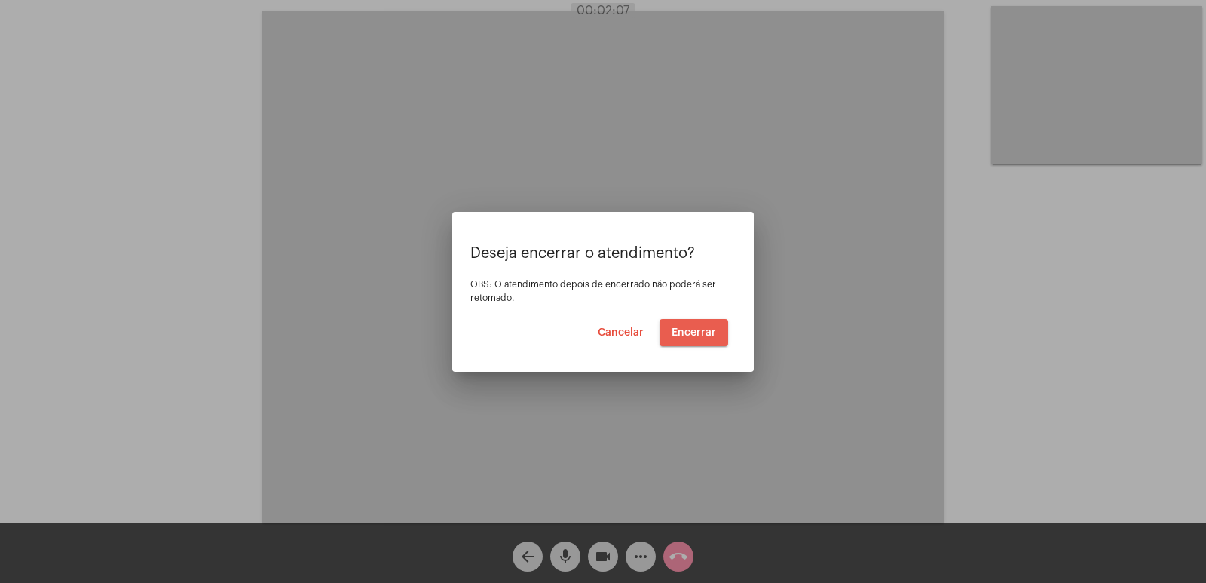
click at [702, 324] on button "Encerrar" at bounding box center [694, 332] width 69 height 27
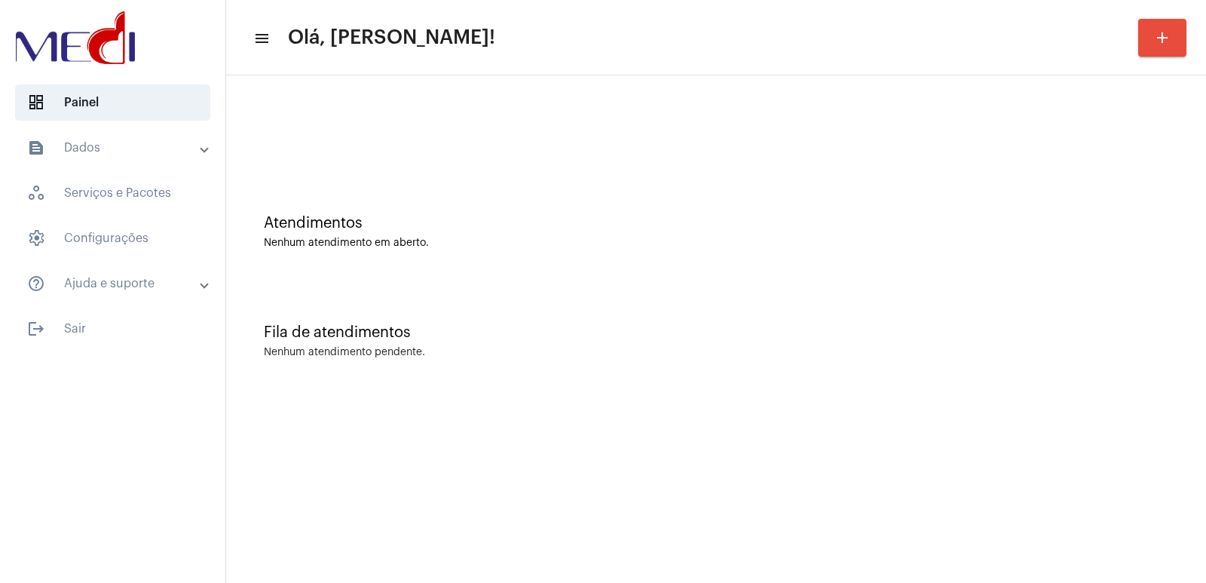
click at [1083, 234] on div "Atendimentos Nenhum atendimento em aberto." at bounding box center [716, 232] width 905 height 34
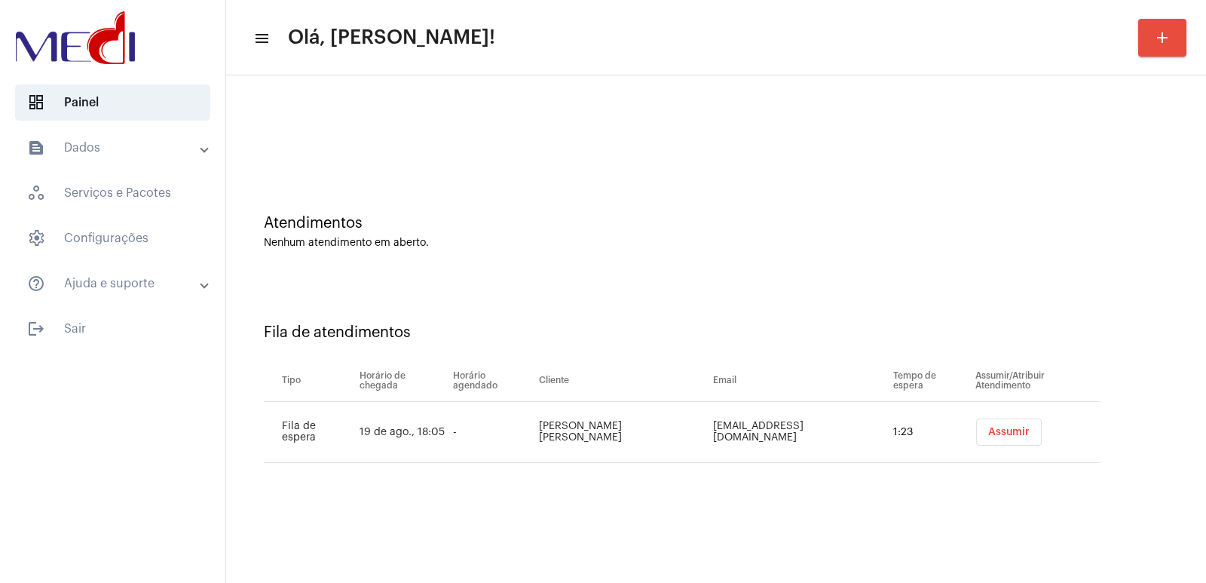
click at [988, 433] on span "Assumir" at bounding box center [1008, 432] width 41 height 11
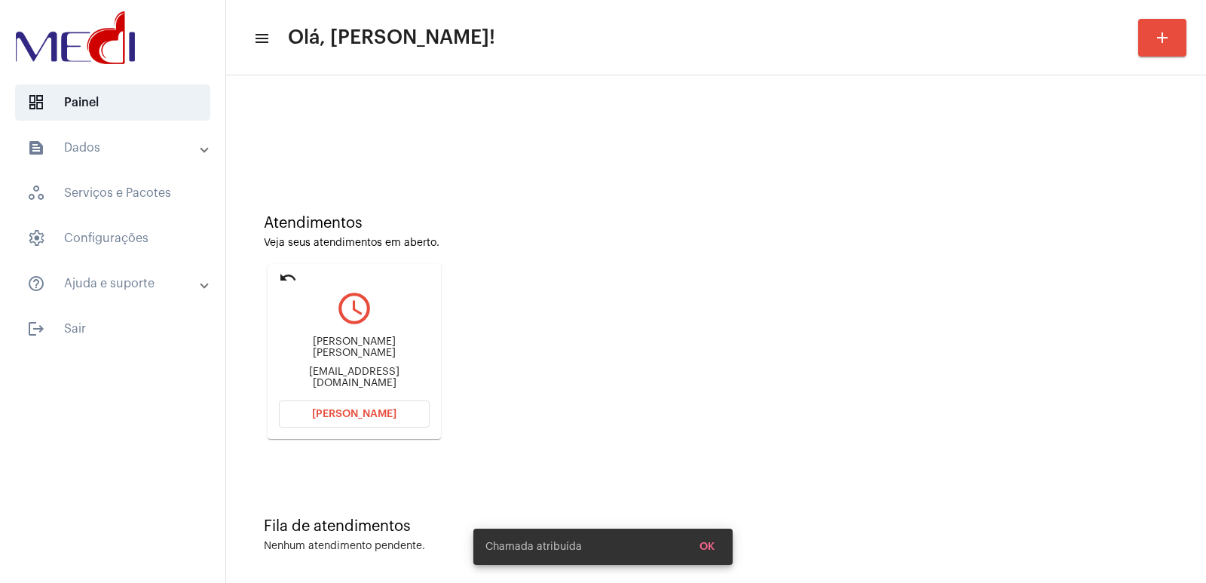
click at [311, 352] on div "Maria Luísa Silva Mota" at bounding box center [354, 347] width 151 height 23
copy div "Maria Luísa Silva Mota"
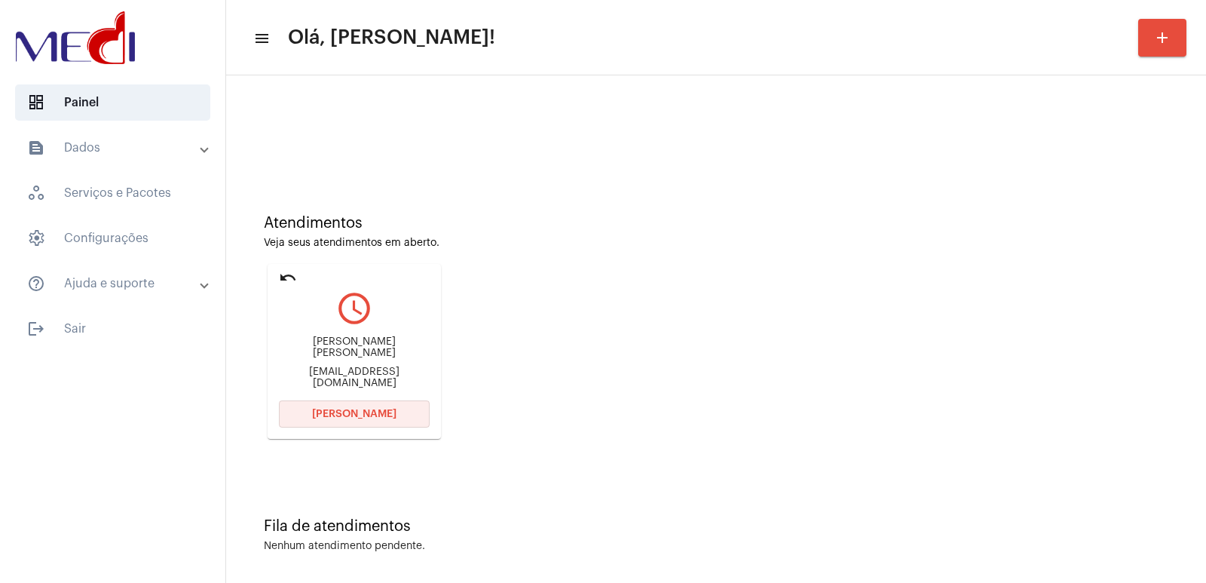
click at [363, 412] on span "[PERSON_NAME]" at bounding box center [354, 414] width 84 height 11
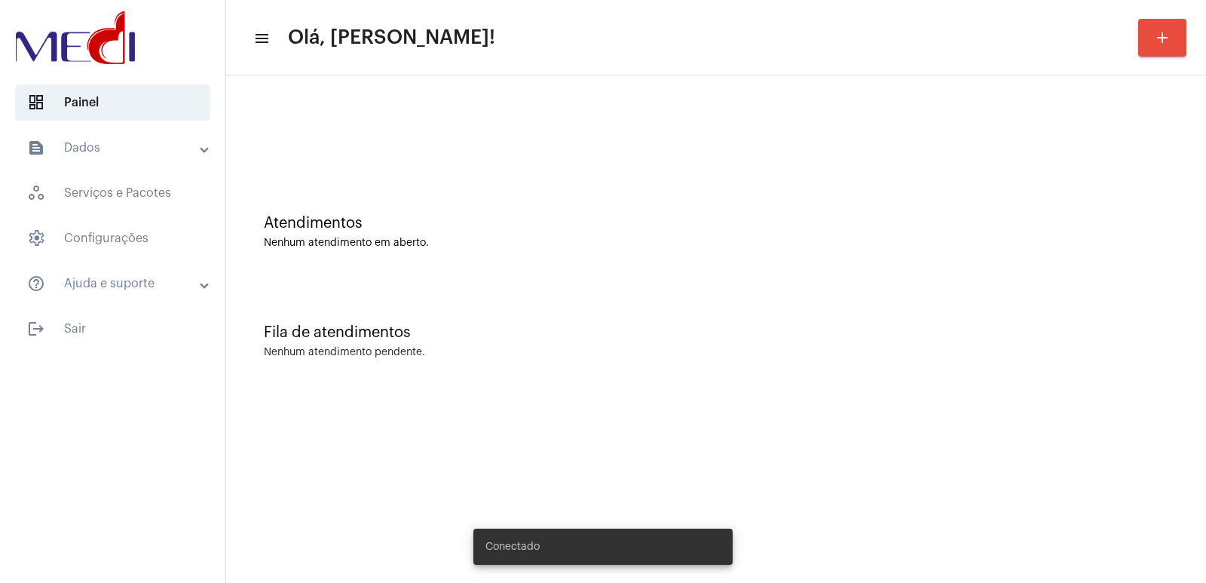
click at [139, 145] on mat-panel-title "text_snippet_outlined Dados" at bounding box center [114, 148] width 174 height 18
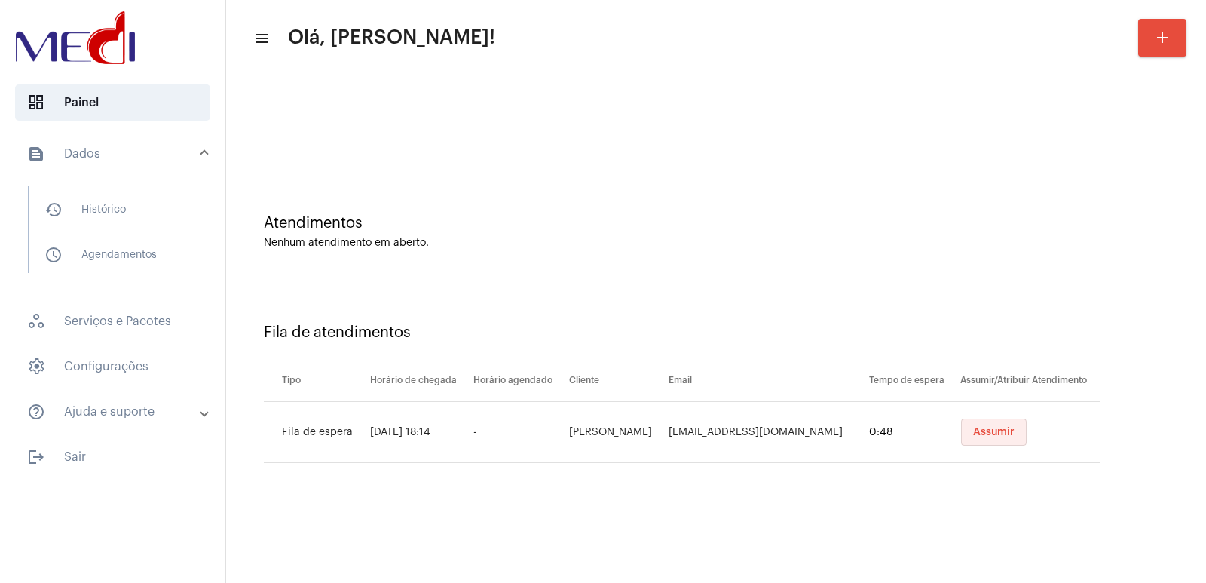
click at [1000, 431] on span "Assumir" at bounding box center [993, 432] width 41 height 11
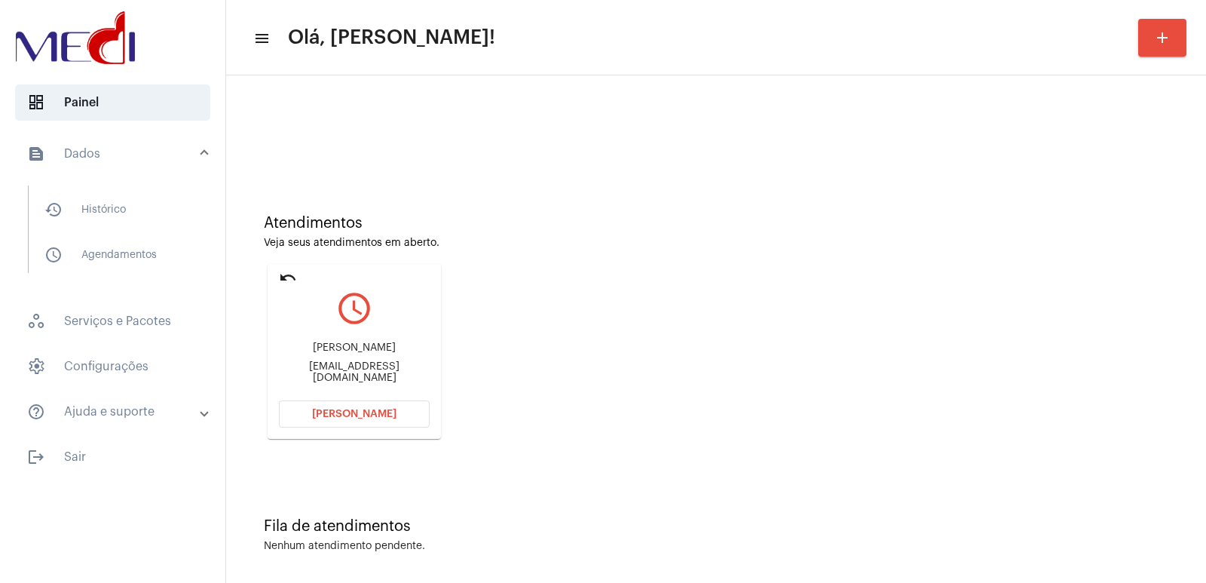
click at [335, 354] on div "Ana Juliane Fernandes" at bounding box center [354, 347] width 151 height 11
copy div "Ana Juliane Fernandes"
click at [317, 412] on span "[PERSON_NAME]" at bounding box center [354, 414] width 84 height 11
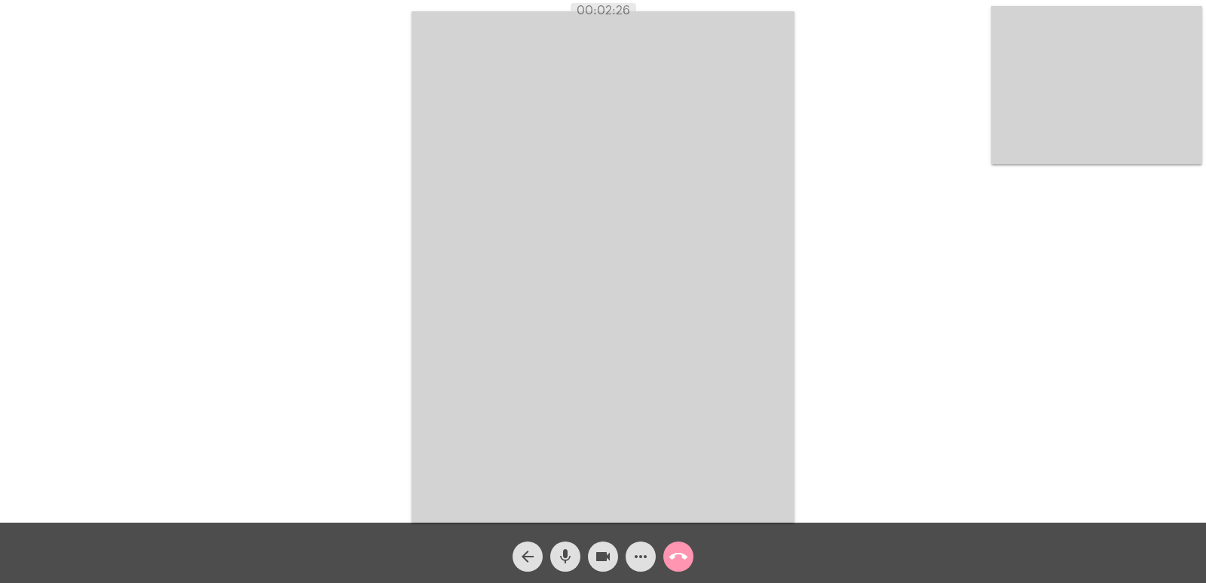
click at [680, 556] on mat-icon "call_end" at bounding box center [678, 556] width 18 height 18
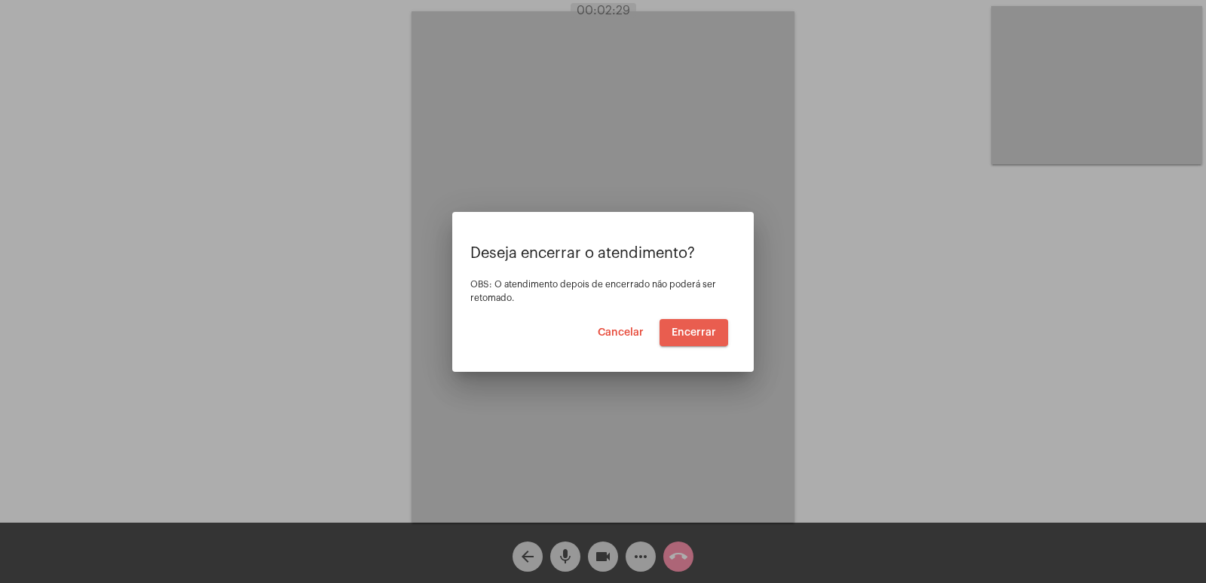
click at [688, 325] on button "Encerrar" at bounding box center [694, 332] width 69 height 27
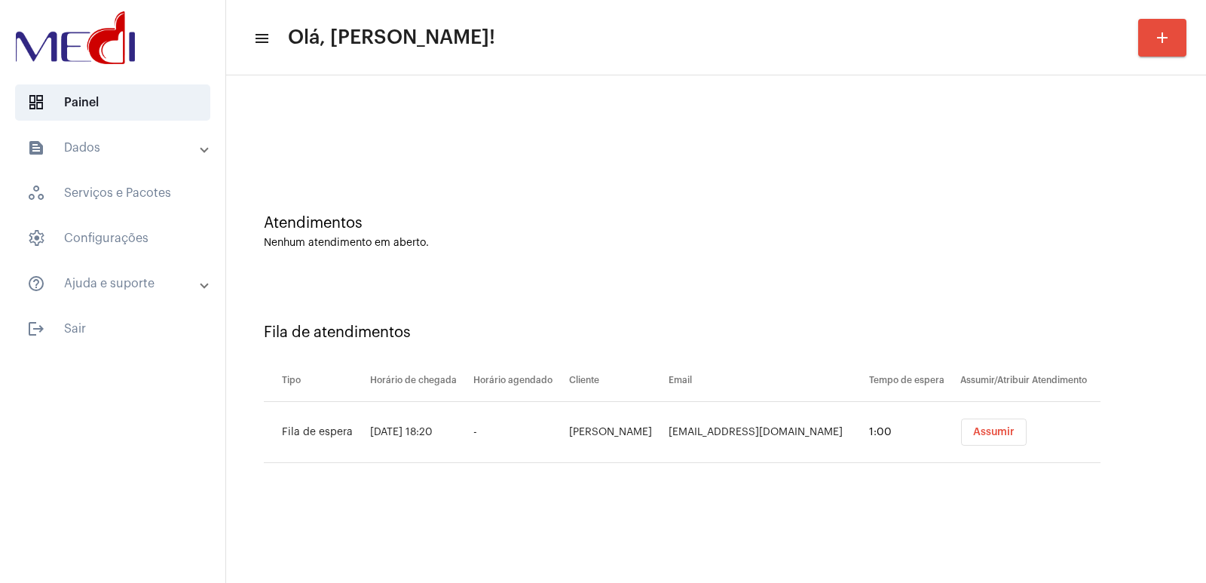
click at [982, 416] on td "Assumir" at bounding box center [1029, 432] width 144 height 61
click at [982, 423] on button "Assumir" at bounding box center [994, 431] width 66 height 27
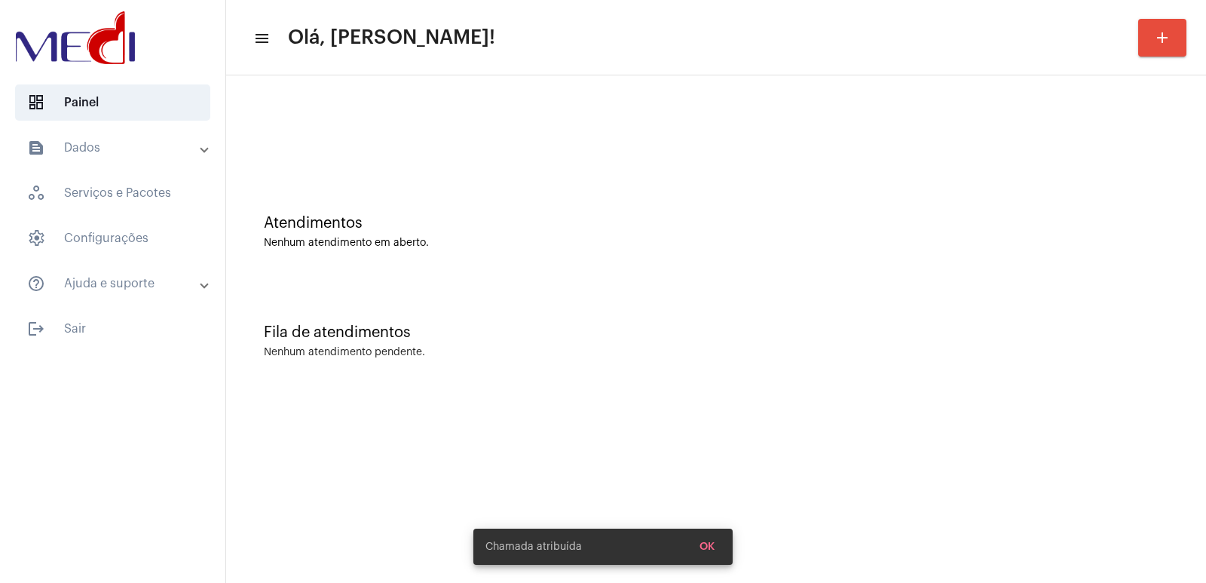
click at [982, 425] on mat-sidenav-content "menu Olá, Vivian! add Atendimentos Nenhum atendimento em aberto. Fila de atendi…" at bounding box center [716, 291] width 980 height 583
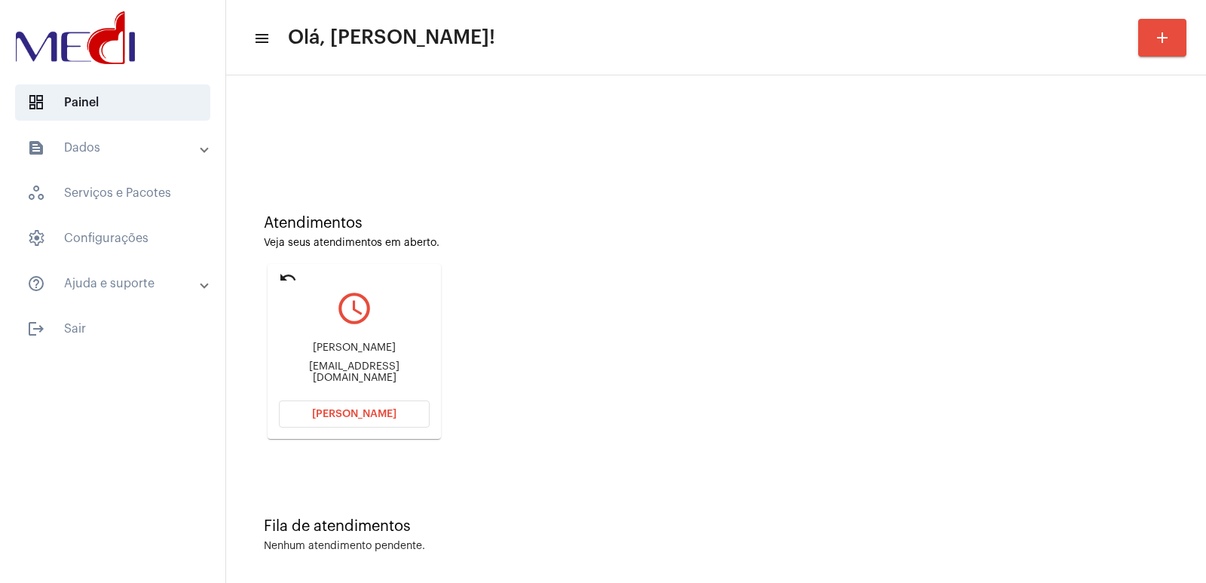
click at [353, 363] on div "Diana dia_soares@hotmail.com" at bounding box center [354, 363] width 151 height 68
click at [355, 361] on div "Diana dia_soares@hotmail.com" at bounding box center [354, 363] width 151 height 68
drag, startPoint x: 349, startPoint y: 376, endPoint x: 350, endPoint y: 368, distance: 8.3
click at [349, 370] on div "dia_soares@hotmail.com" at bounding box center [354, 372] width 151 height 23
click at [350, 367] on div "dia_soares@hotmail.com" at bounding box center [354, 372] width 151 height 23
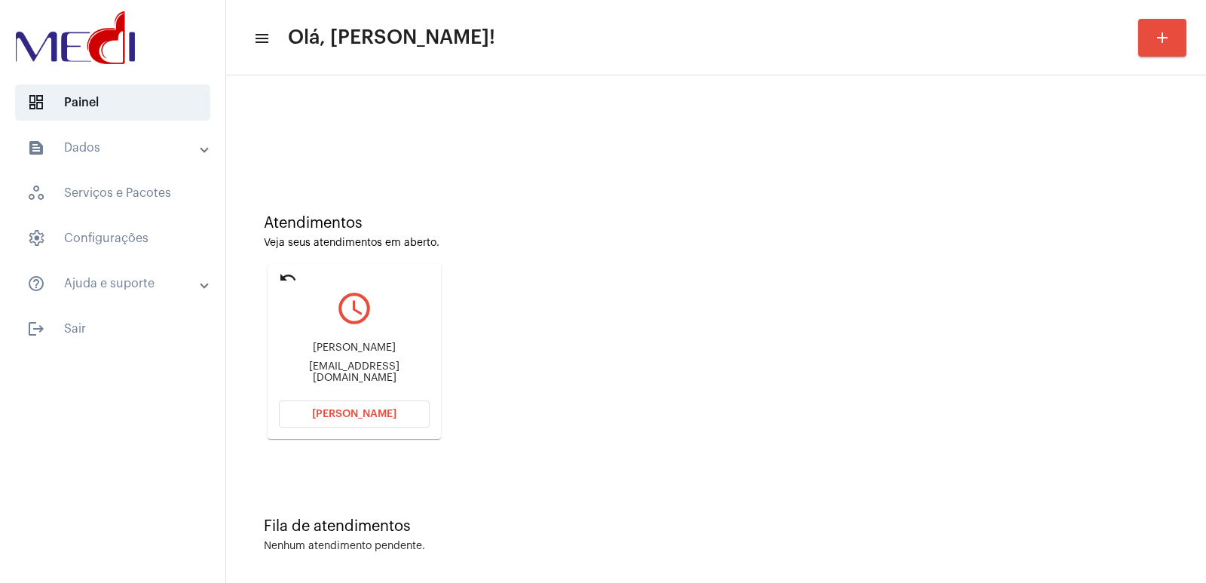
click at [350, 367] on div "dia_soares@hotmail.com" at bounding box center [354, 372] width 151 height 23
copy mat-card-content "dia_soares@hotmail.com Abrir Chamada"
click at [331, 416] on span "Abrir Chamada" at bounding box center [354, 414] width 84 height 11
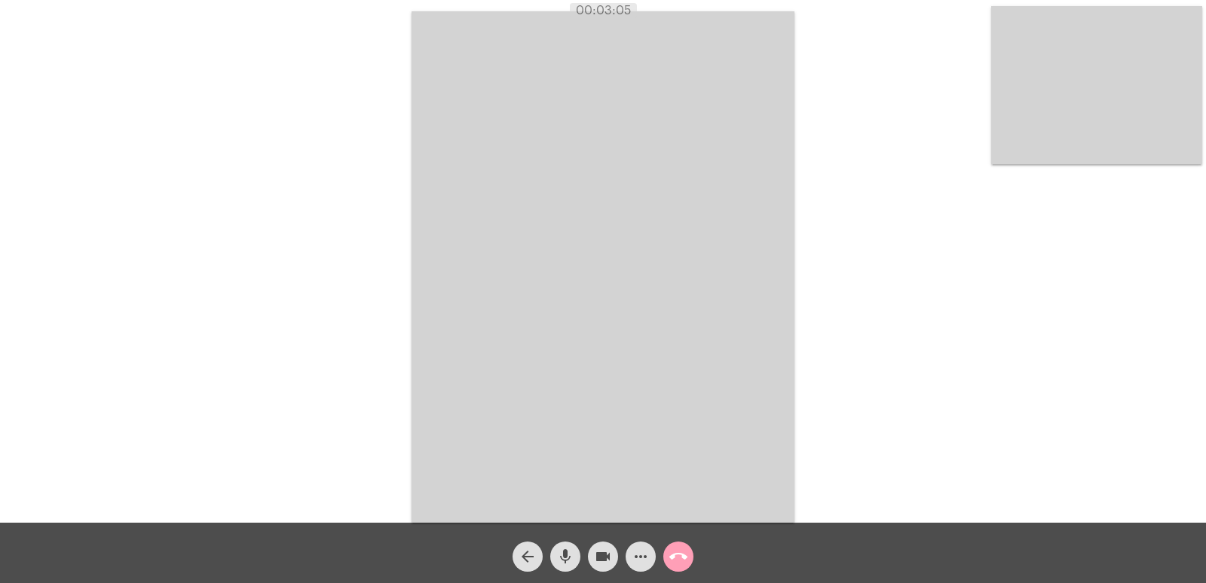
click at [678, 551] on mat-icon "call_end" at bounding box center [678, 556] width 18 height 18
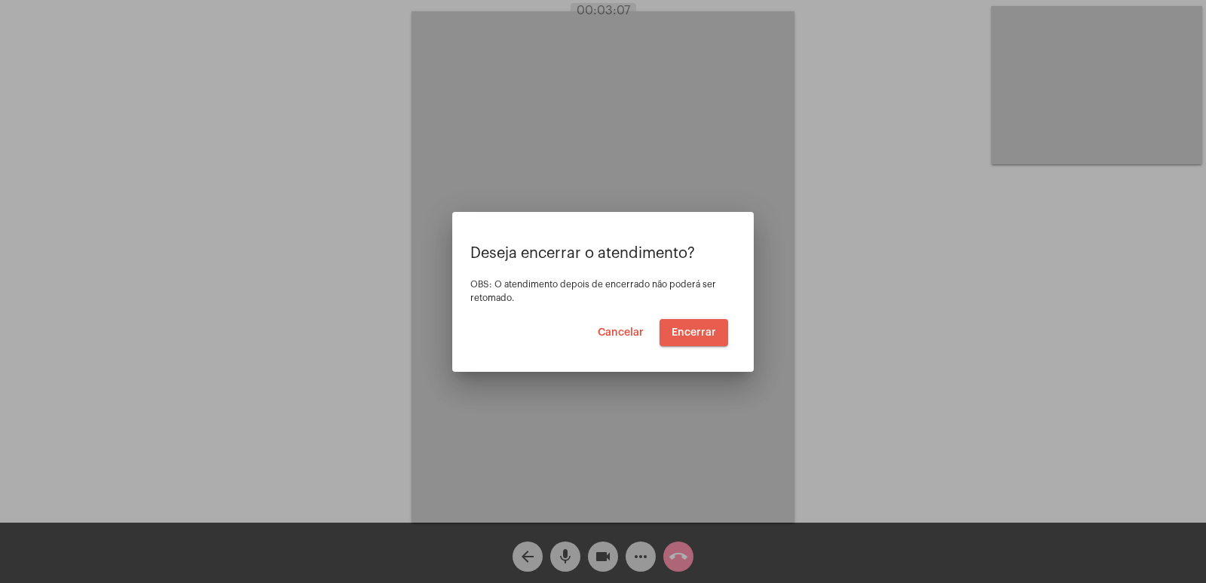
click at [696, 329] on span "Encerrar" at bounding box center [694, 332] width 44 height 11
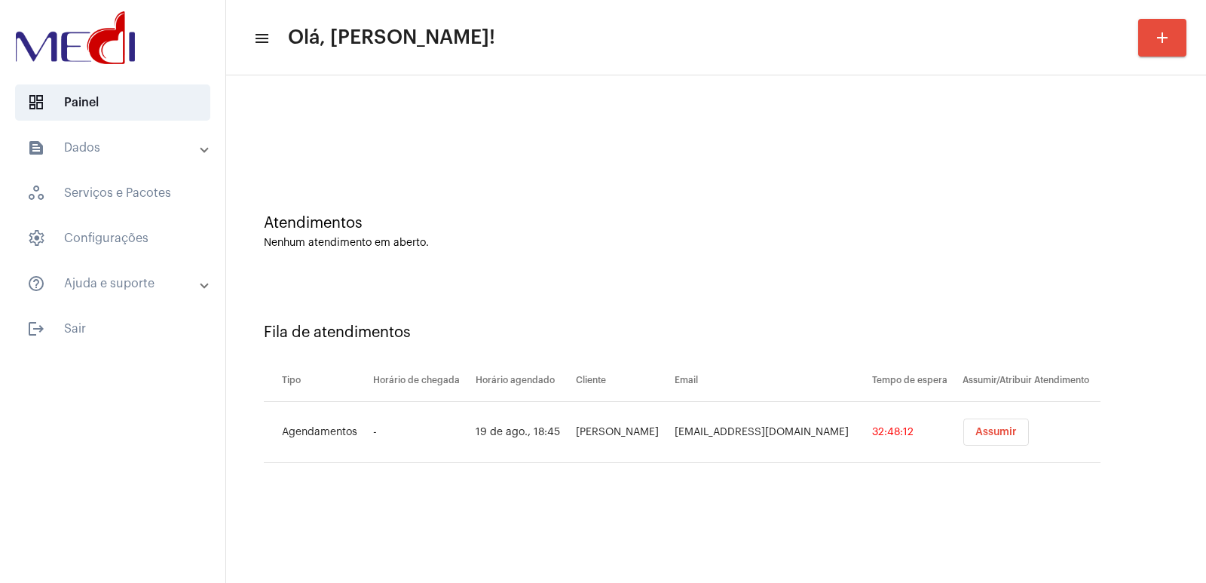
click at [681, 431] on td "[EMAIL_ADDRESS][DOMAIN_NAME]" at bounding box center [770, 432] width 198 height 61
copy td "[EMAIL_ADDRESS][DOMAIN_NAME]"
click at [963, 423] on button "Assumir" at bounding box center [996, 431] width 66 height 27
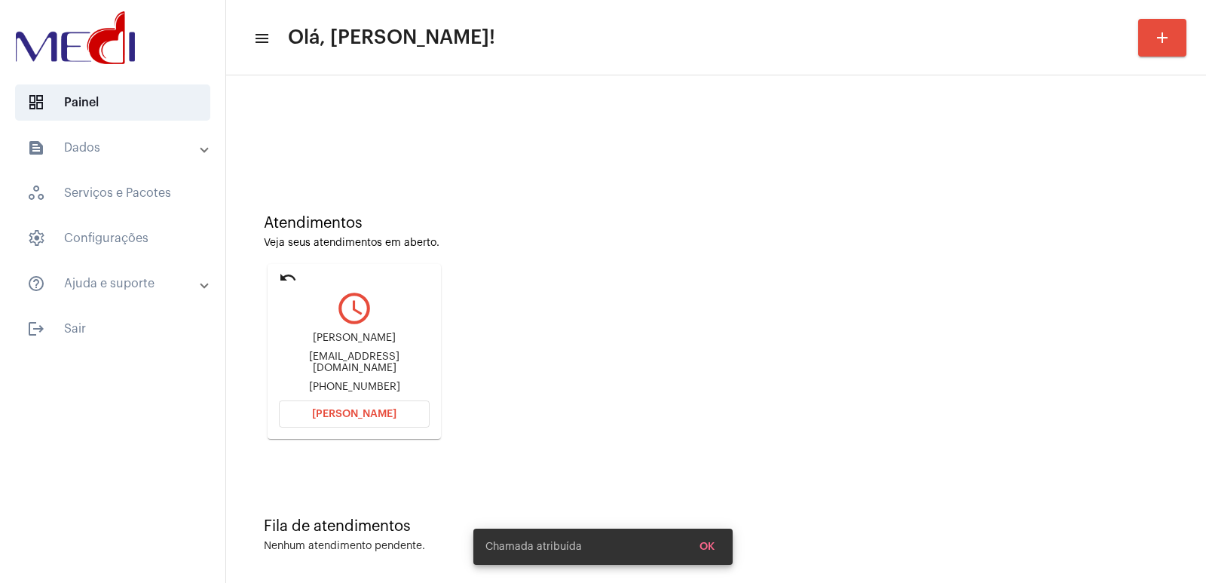
click at [317, 416] on span "[PERSON_NAME]" at bounding box center [354, 414] width 84 height 11
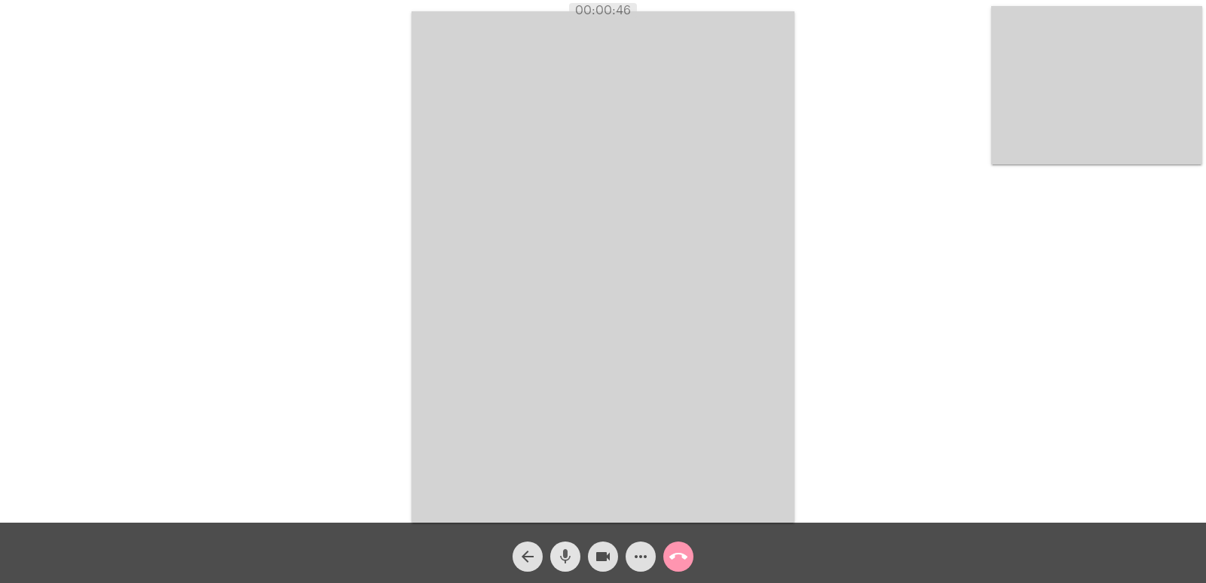
drag, startPoint x: 562, startPoint y: 545, endPoint x: 593, endPoint y: 548, distance: 30.3
click at [564, 545] on span "mic" at bounding box center [565, 556] width 18 height 30
click at [599, 550] on mat-icon "videocam" at bounding box center [603, 556] width 18 height 18
click at [574, 547] on mat-icon "mic_off" at bounding box center [565, 556] width 18 height 18
click at [601, 549] on mat-icon "videocam_off" at bounding box center [603, 556] width 18 height 18
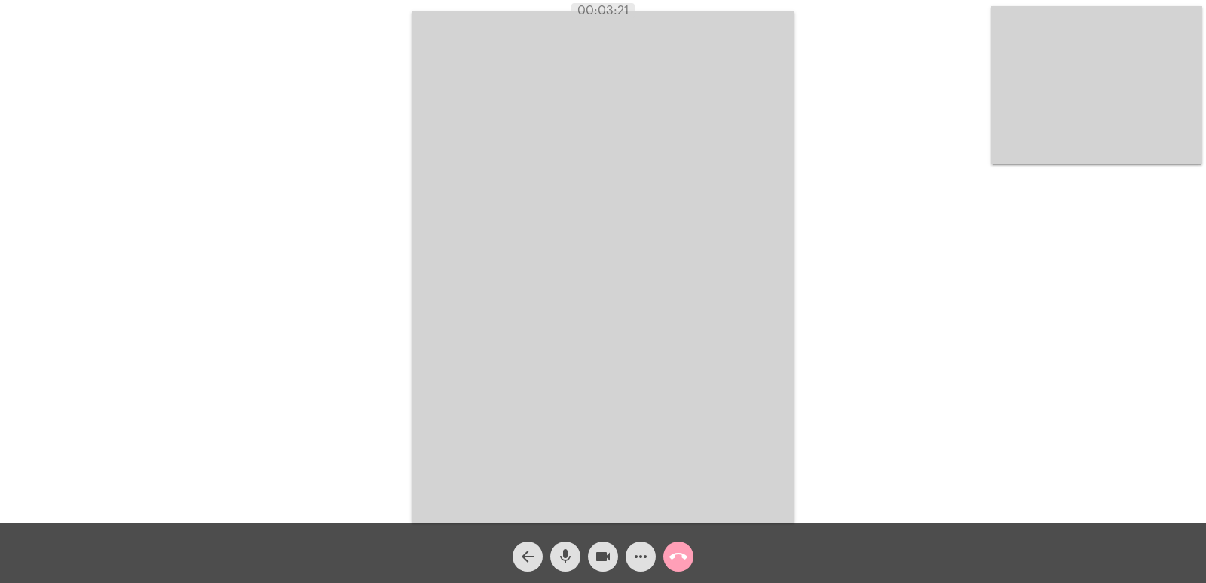
click at [667, 549] on button "call_end" at bounding box center [678, 556] width 30 height 30
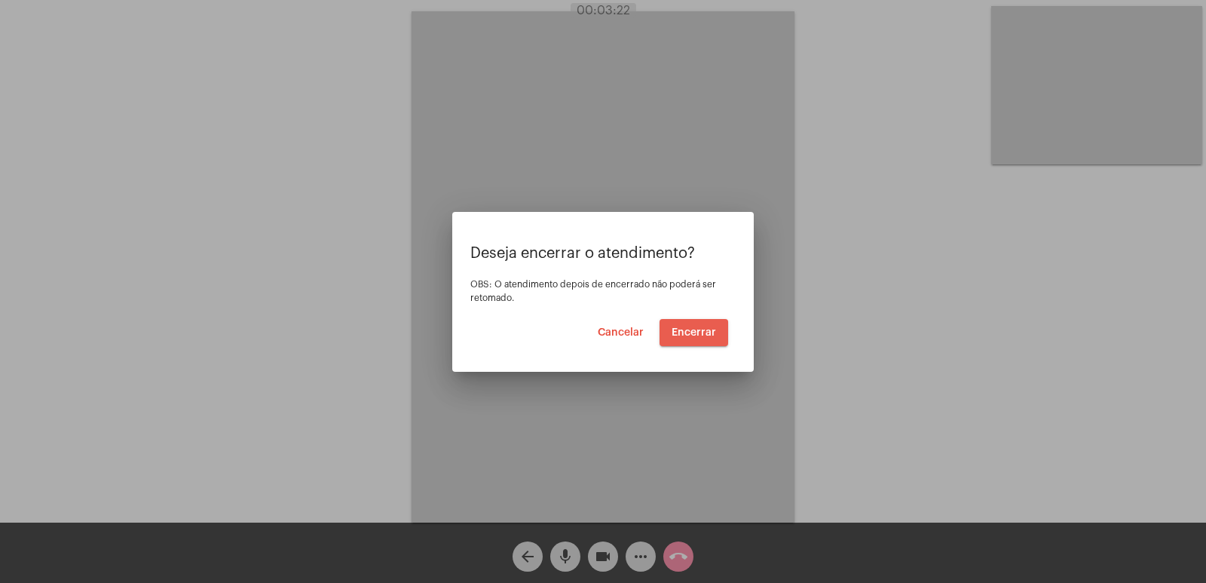
click at [688, 333] on span "Encerrar" at bounding box center [694, 332] width 44 height 11
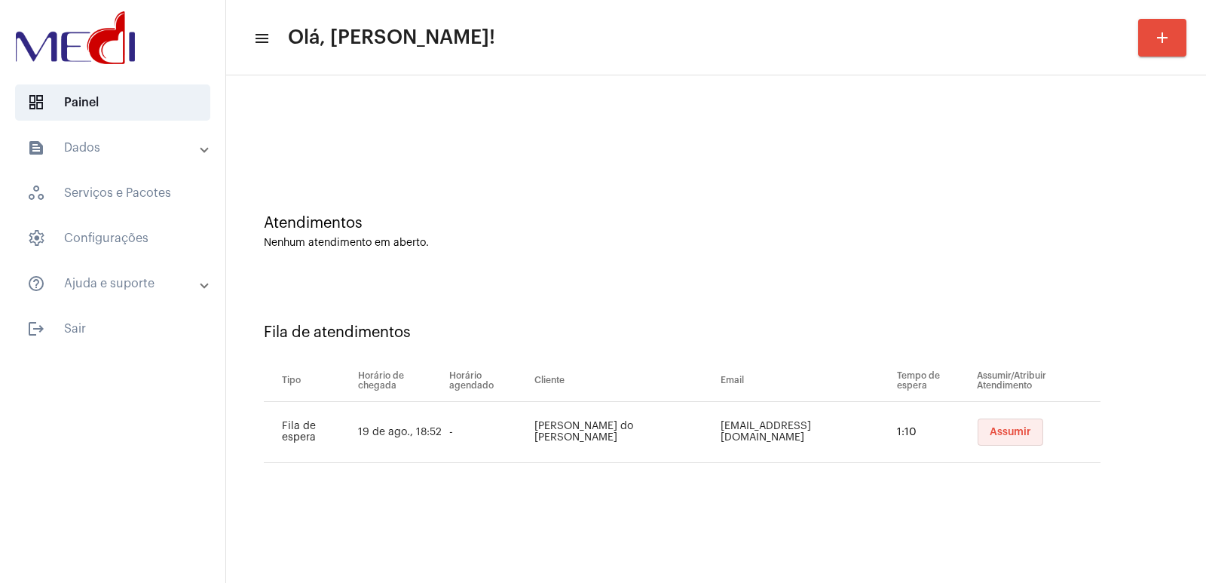
click at [1016, 432] on span "Assumir" at bounding box center [1010, 432] width 41 height 11
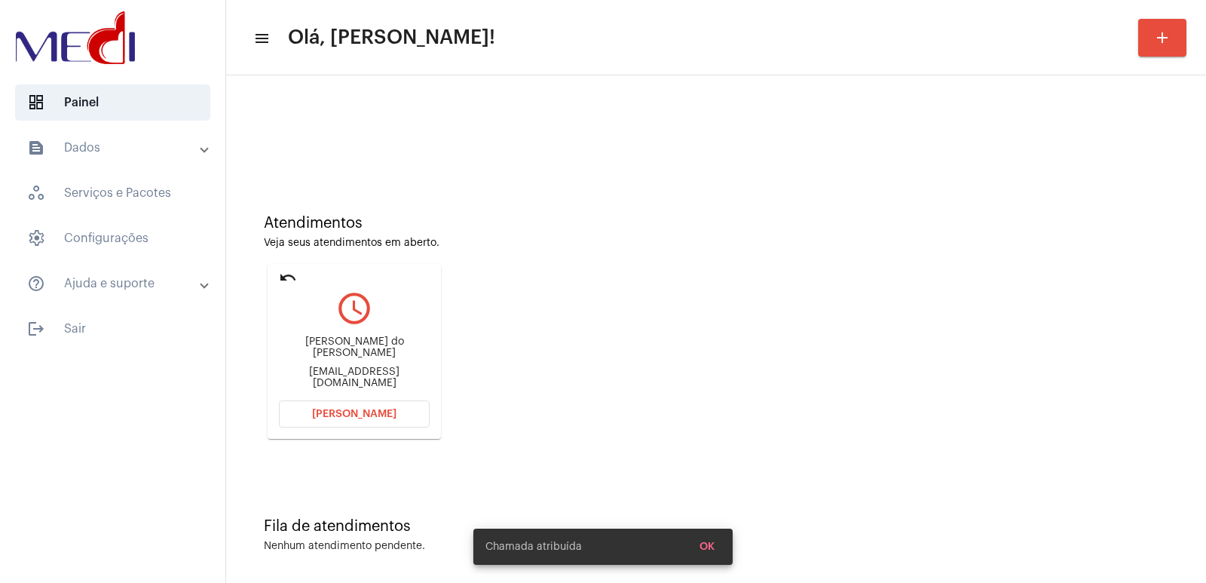
click at [334, 328] on mat-card-content "query_builder [PERSON_NAME] dos Santos [EMAIL_ADDRESS][DOMAIN_NAME] [PERSON_NAM…" at bounding box center [354, 339] width 151 height 113
click at [333, 335] on div "Maria do Rosário Alves Feitosa dos Santos rosefeitosa9@gmail.com" at bounding box center [354, 363] width 151 height 68
click at [333, 342] on div "Maria do Rosário Alves Feitosa dos Santos" at bounding box center [354, 347] width 151 height 23
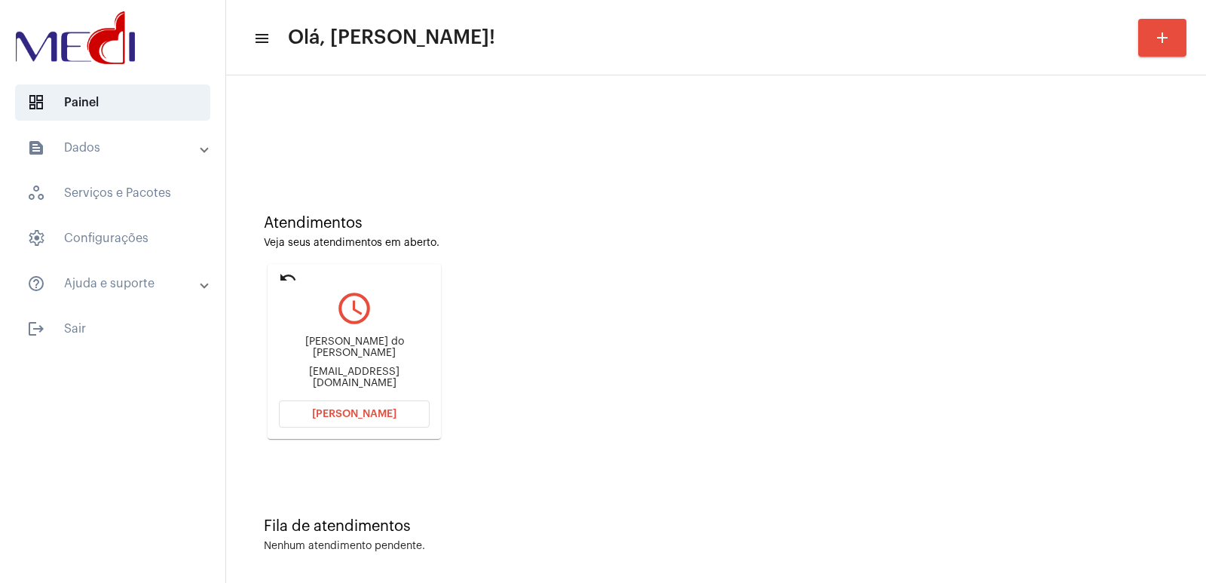
copy div "Maria do Rosário Alves Feitosa dos Santos"
click at [406, 420] on button "Abrir Chamada" at bounding box center [354, 413] width 151 height 27
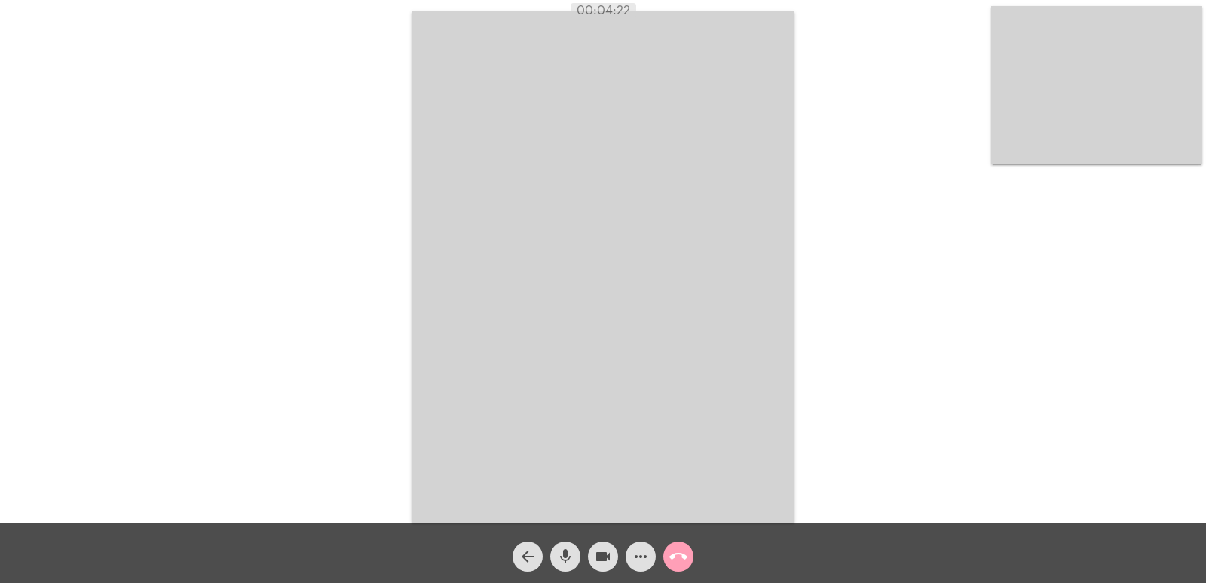
click at [678, 564] on mat-icon "call_end" at bounding box center [678, 556] width 18 height 18
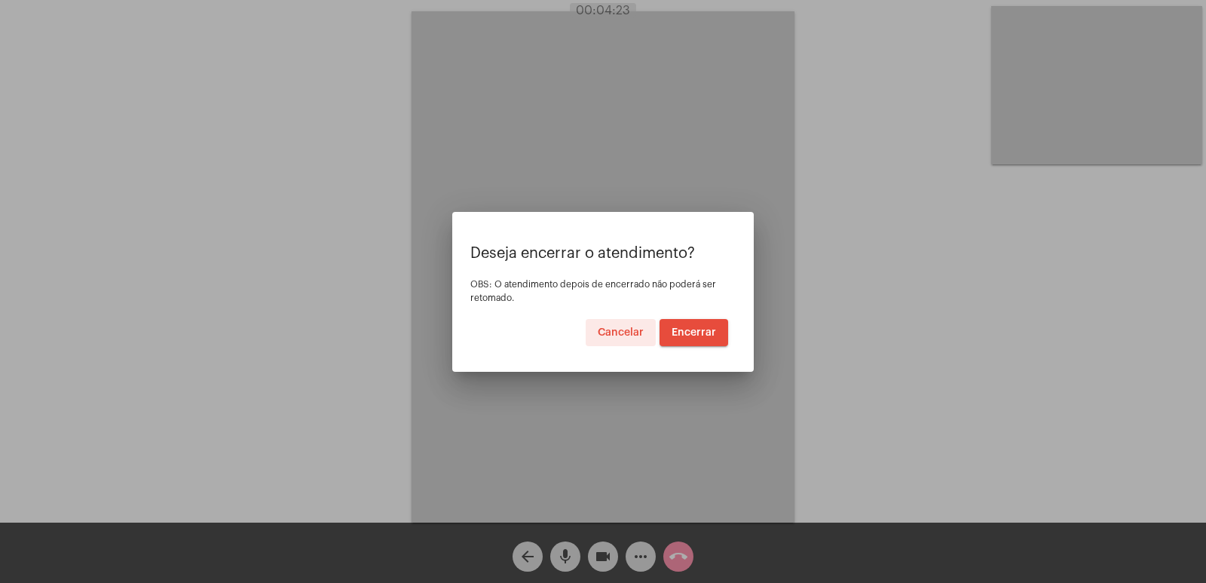
click at [682, 340] on button "Encerrar" at bounding box center [694, 332] width 69 height 27
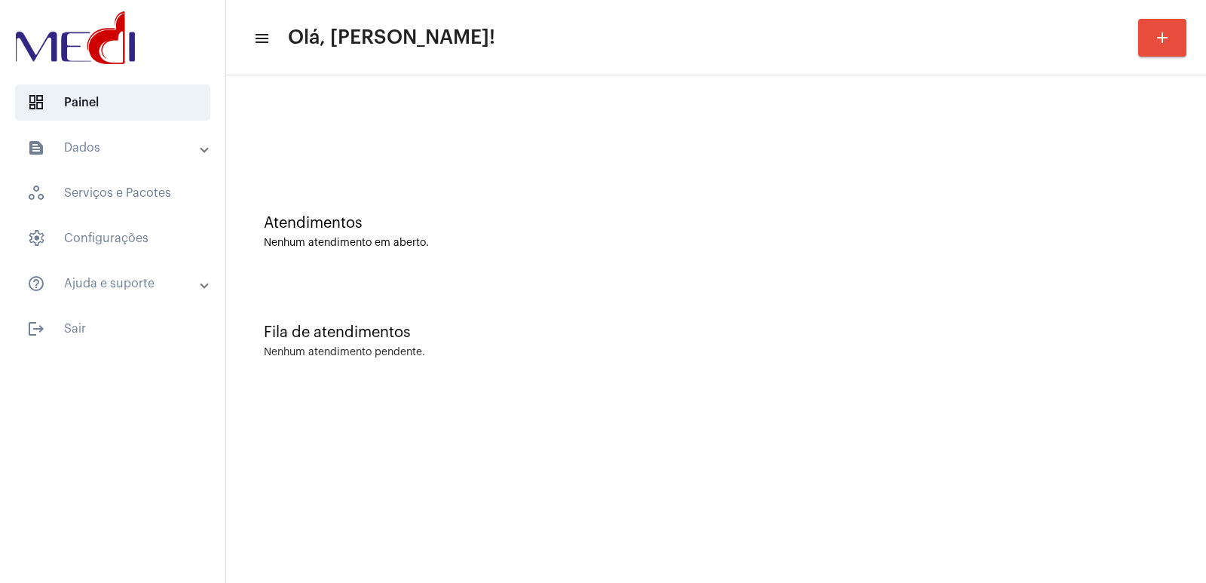
drag, startPoint x: 0, startPoint y: 0, endPoint x: 545, endPoint y: 27, distance: 545.7
click at [545, 27] on mat-toolbar-row "menu Olá, [PERSON_NAME]! add" at bounding box center [716, 38] width 980 height 48
drag, startPoint x: 0, startPoint y: 0, endPoint x: 545, endPoint y: 27, distance: 545.7
drag, startPoint x: 545, startPoint y: 27, endPoint x: 446, endPoint y: 61, distance: 104.4
click at [446, 61] on mat-toolbar-row "menu Olá, Vivian! add" at bounding box center [716, 38] width 980 height 48
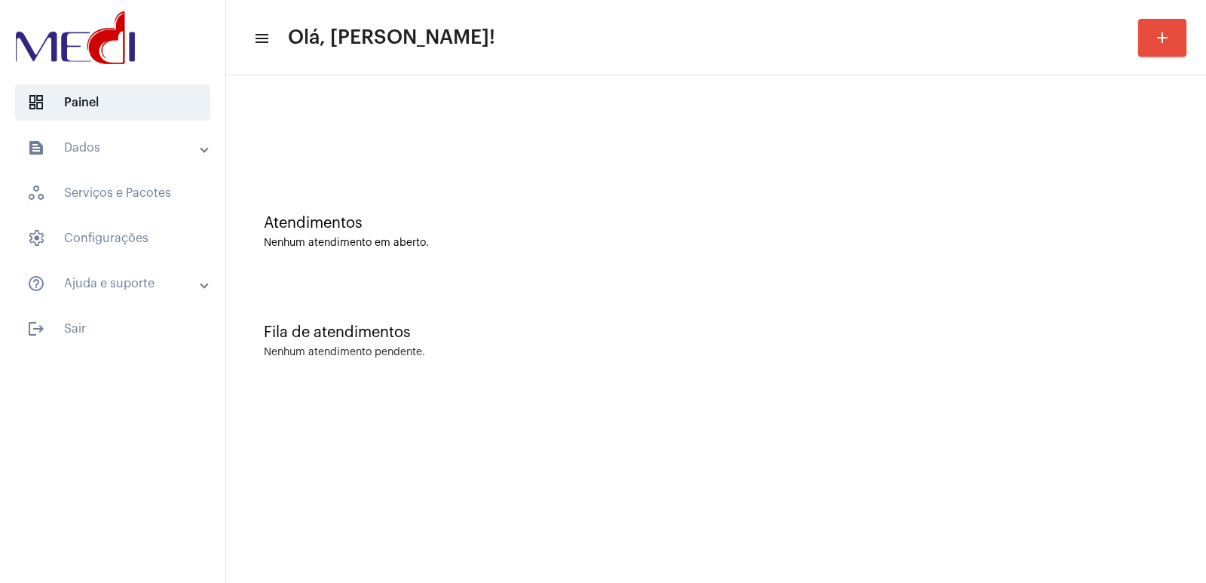
click at [399, 78] on div "Atendimentos Nenhum atendimento em aberto. Fila de atendimentos Nenhum atendime…" at bounding box center [716, 235] width 980 height 320
click at [39, 11] on img at bounding box center [75, 38] width 127 height 60
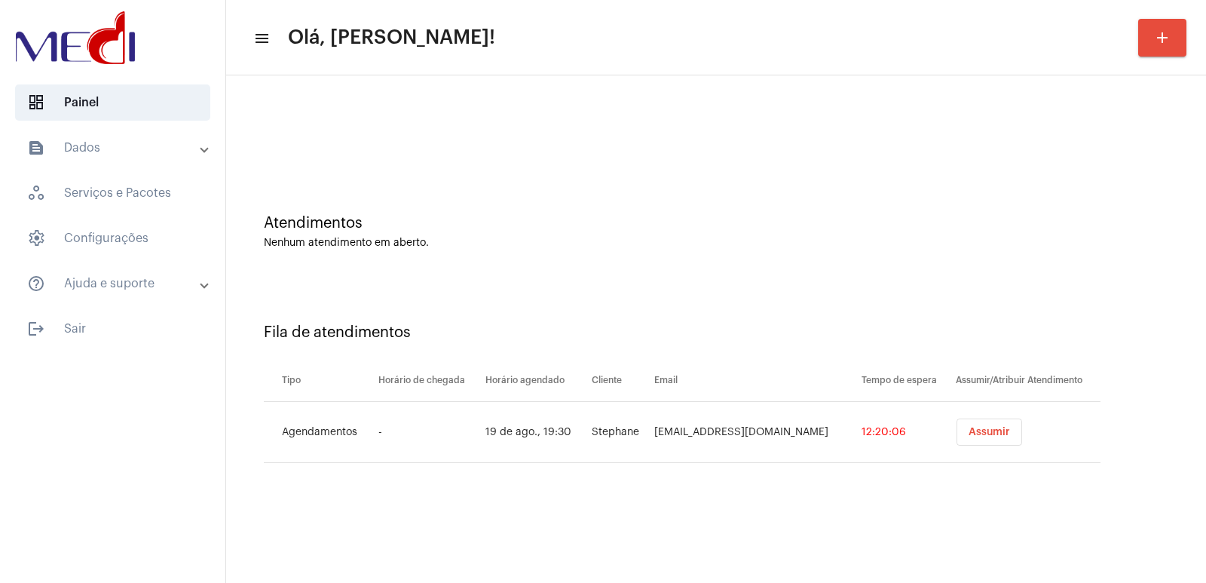
click at [968, 442] on button "Assumir" at bounding box center [990, 431] width 66 height 27
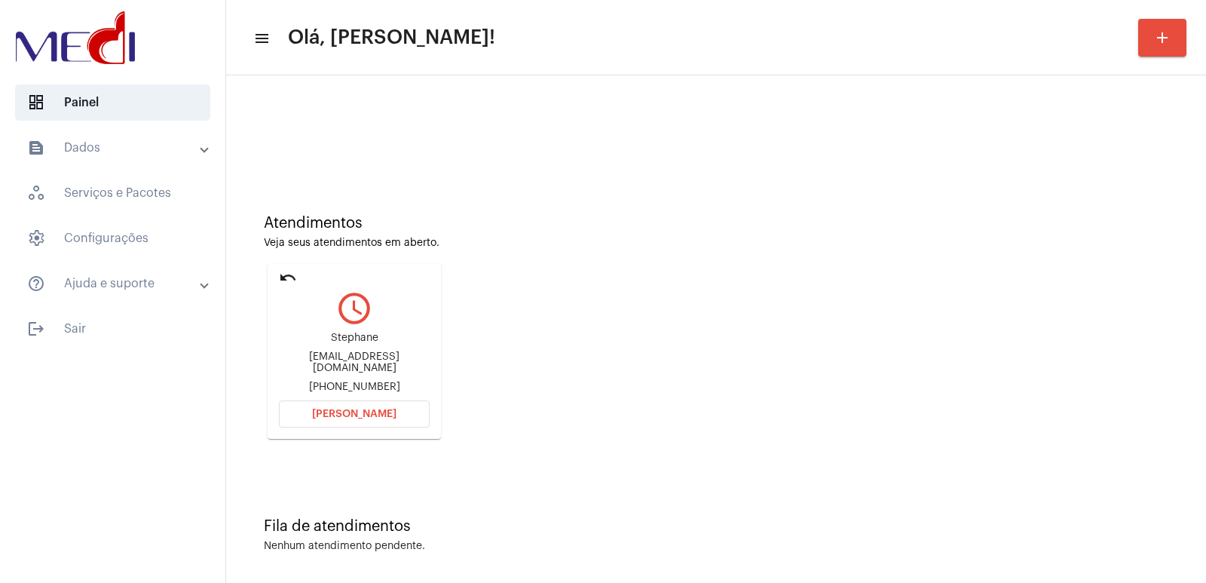
click at [311, 360] on div "Stephanedias22@gmail.com" at bounding box center [354, 362] width 151 height 23
copy div "Stephanedias22@gmail.com"
click at [359, 424] on button "Abrir Chamada" at bounding box center [354, 413] width 151 height 27
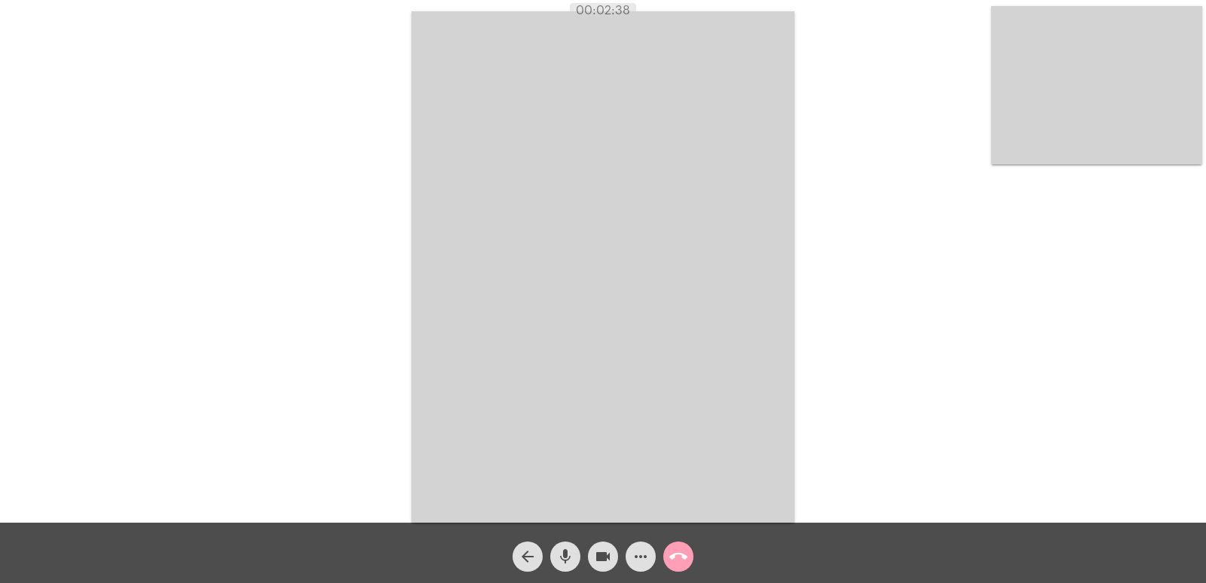
click at [672, 549] on mat-icon "call_end" at bounding box center [678, 556] width 18 height 18
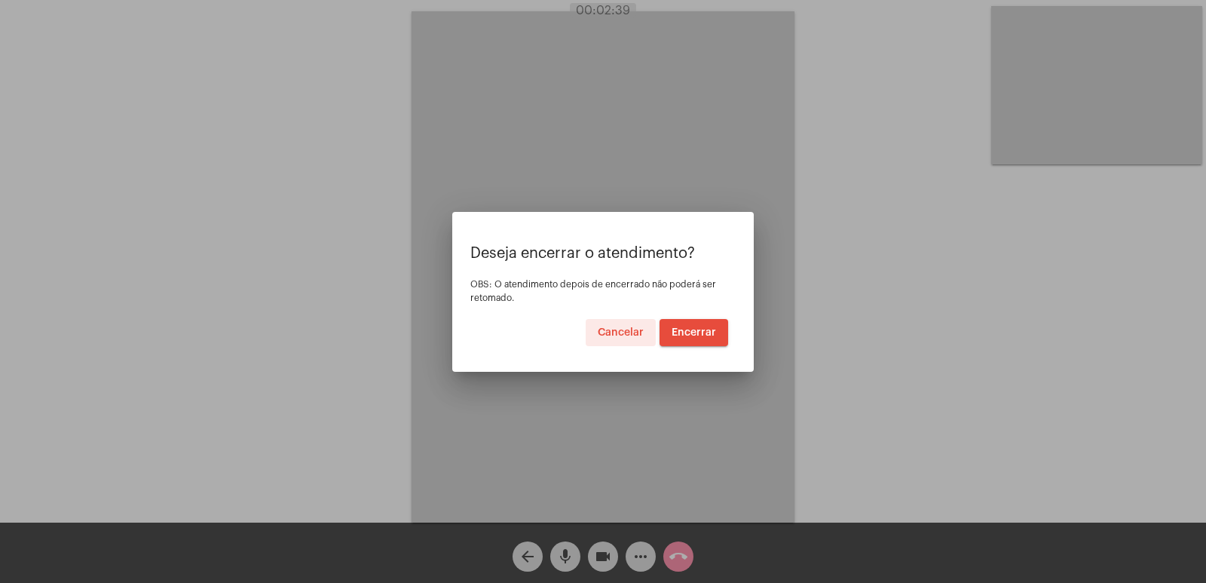
click at [699, 327] on span "Encerrar" at bounding box center [694, 332] width 44 height 11
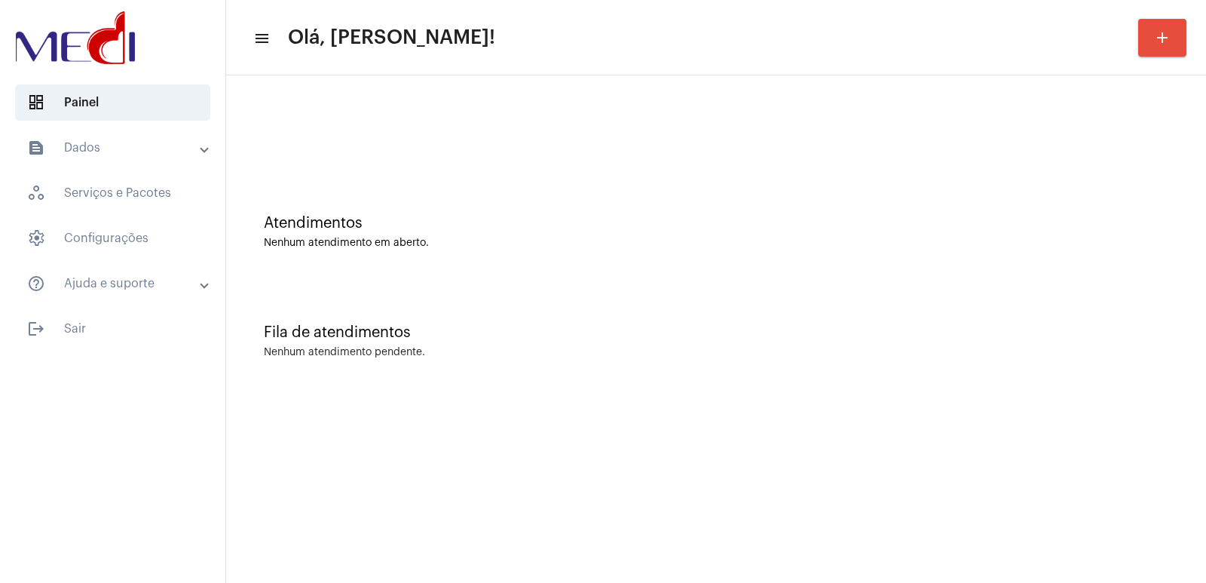
click at [1160, 319] on div "Fila de atendimentos Nenhum atendimento pendente." at bounding box center [716, 333] width 965 height 109
